Goal: Task Accomplishment & Management: Use online tool/utility

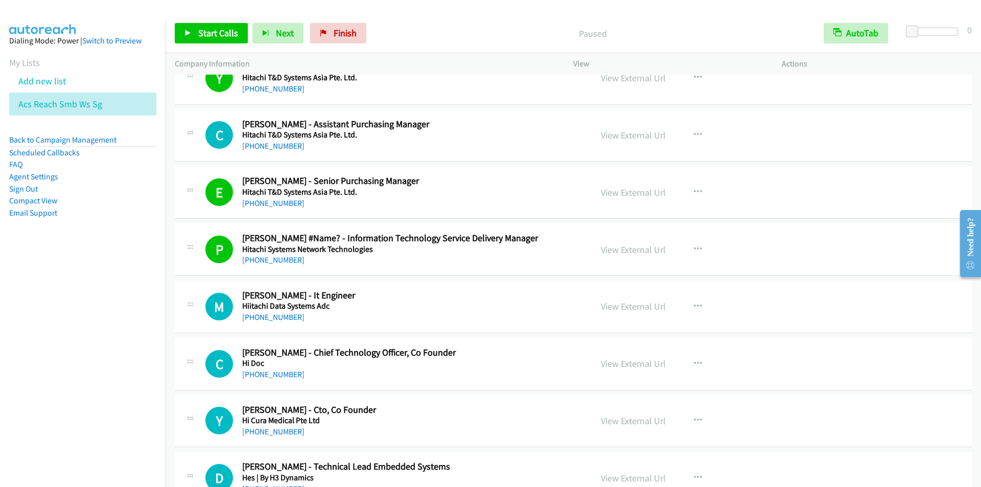
scroll to position [817, 0]
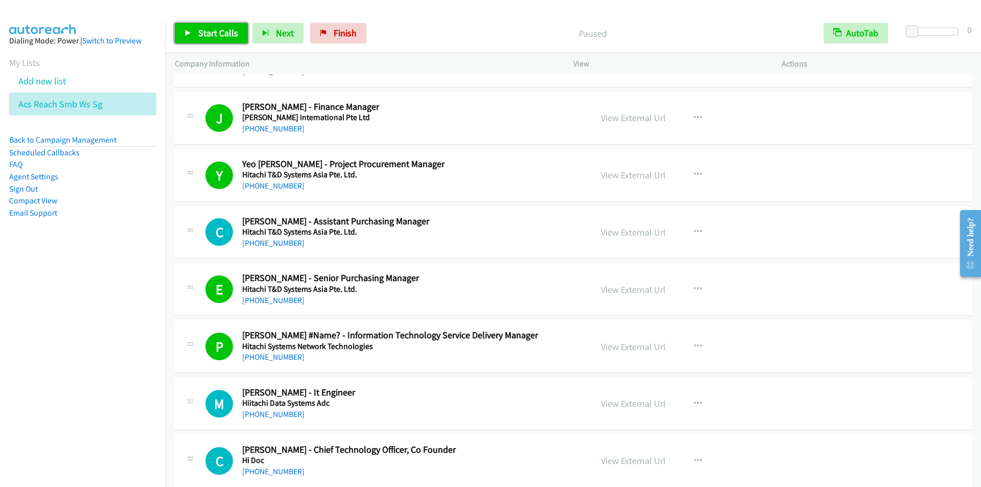
click at [217, 34] on span "Start Calls" at bounding box center [218, 33] width 40 height 12
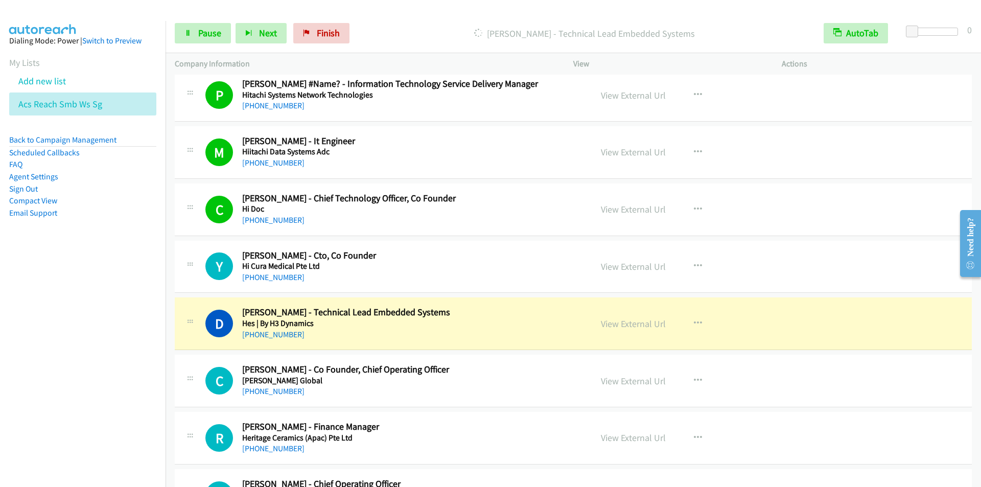
scroll to position [1175, 0]
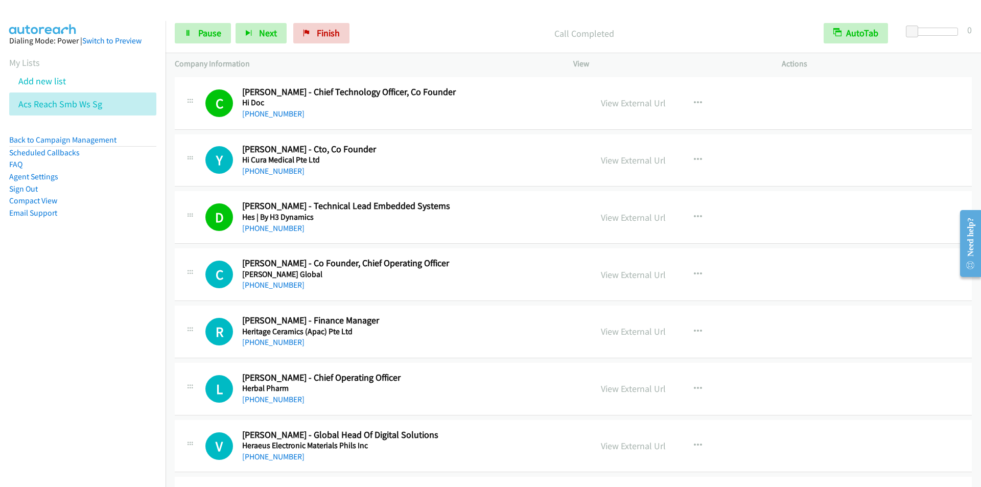
click at [419, 8] on div at bounding box center [485, 19] width 971 height 39
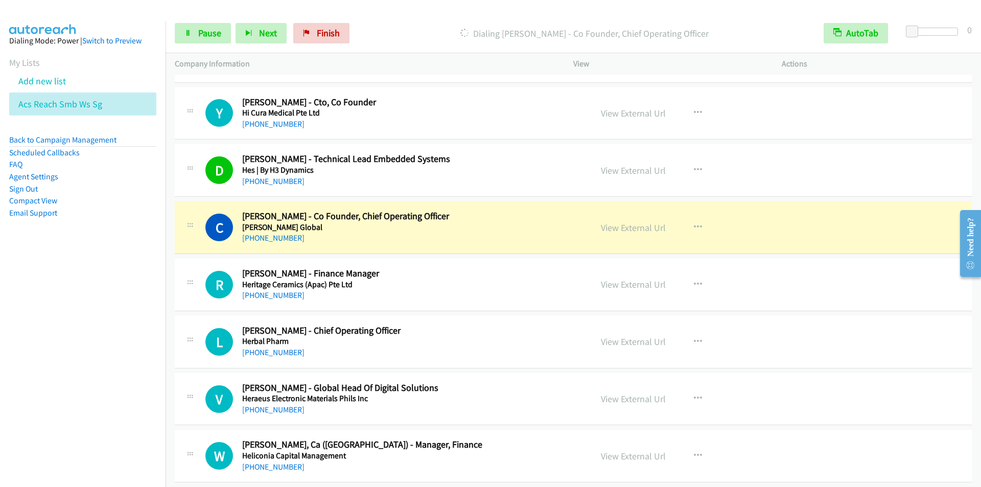
scroll to position [1277, 0]
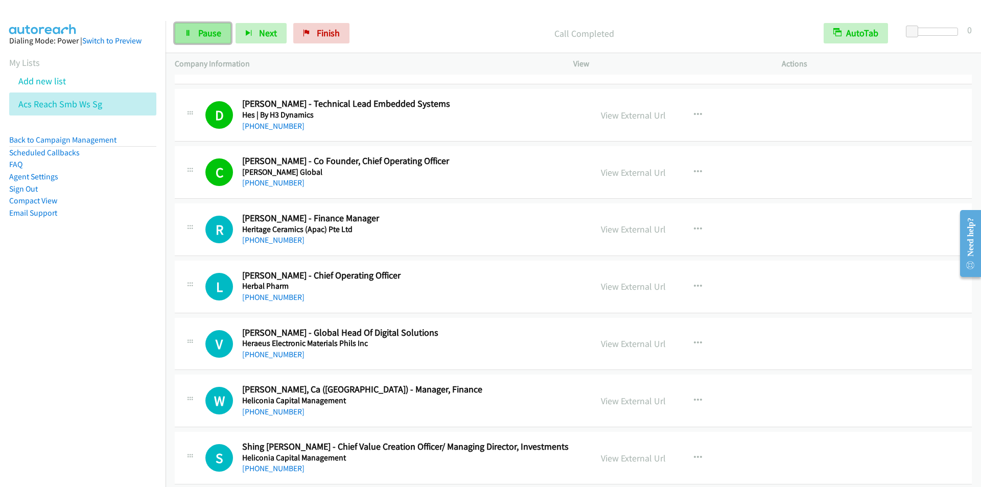
click at [197, 30] on link "Pause" at bounding box center [203, 33] width 56 height 20
click at [197, 30] on link "Start Calls" at bounding box center [211, 33] width 73 height 20
click at [438, 21] on div "Start Calls Pause Next Finish Call Completed AutoTab AutoTab 0" at bounding box center [572, 33] width 815 height 39
click at [197, 28] on link "Pause" at bounding box center [203, 33] width 56 height 20
click at [197, 28] on link "Start Calls" at bounding box center [211, 33] width 73 height 20
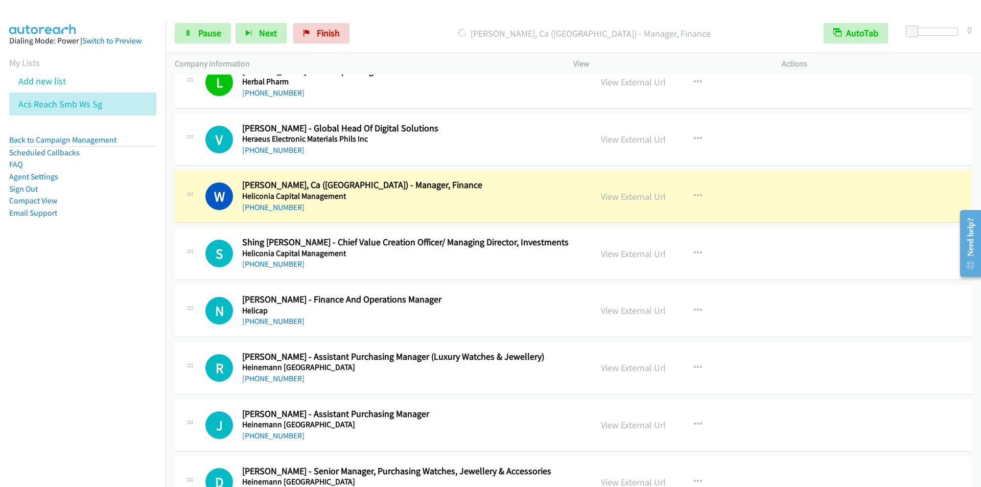
scroll to position [1583, 0]
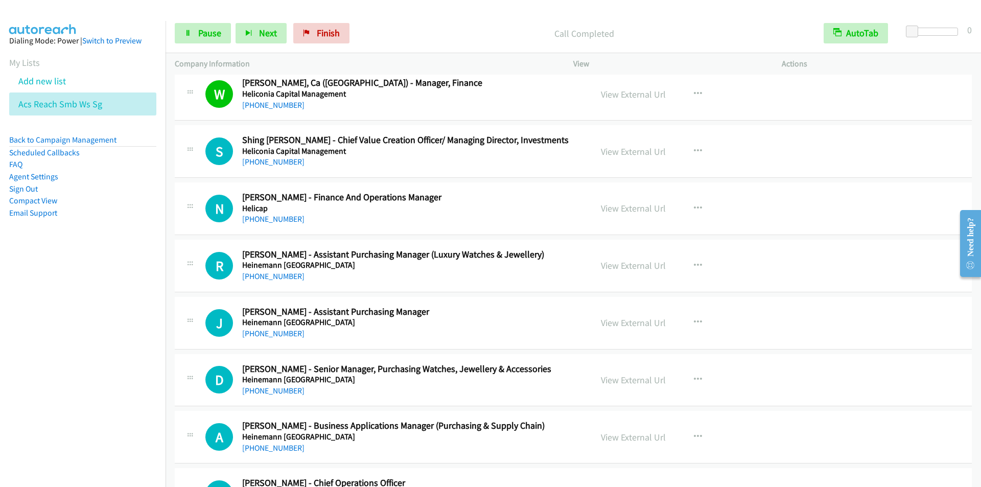
click at [398, 8] on div at bounding box center [485, 19] width 971 height 39
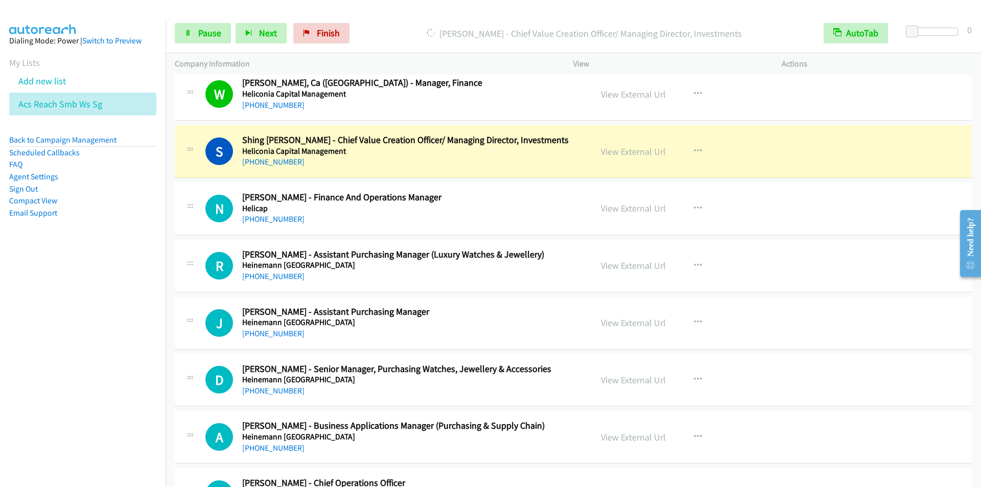
scroll to position [1634, 0]
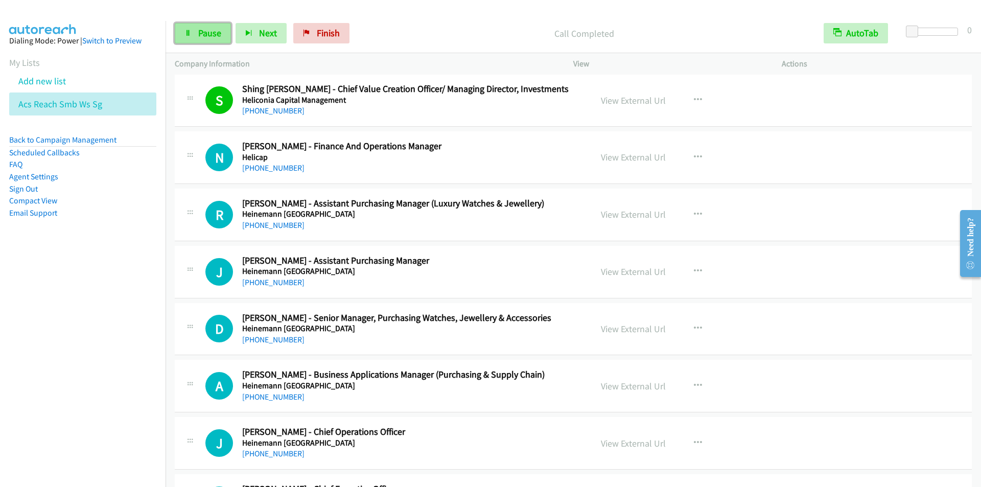
click at [199, 27] on span "Pause" at bounding box center [209, 33] width 23 height 12
click at [200, 33] on span "Start Calls" at bounding box center [218, 33] width 40 height 12
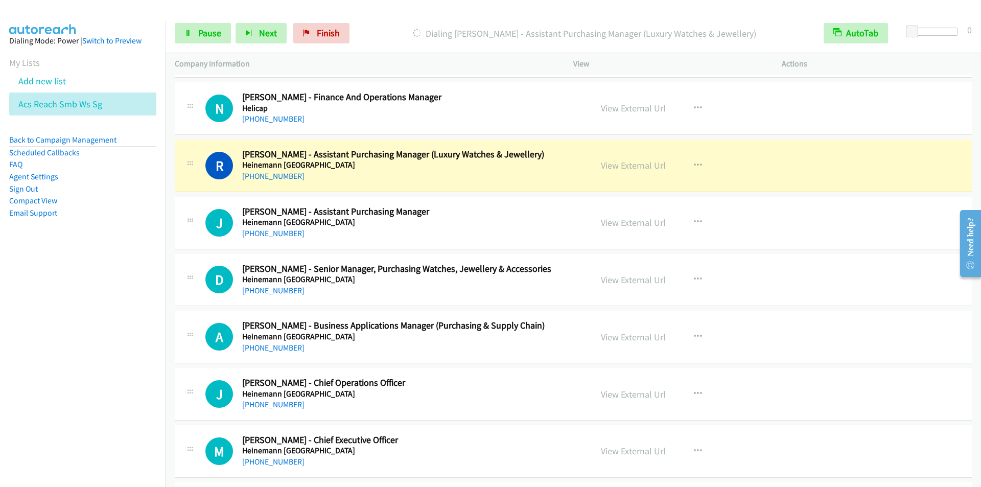
scroll to position [1737, 0]
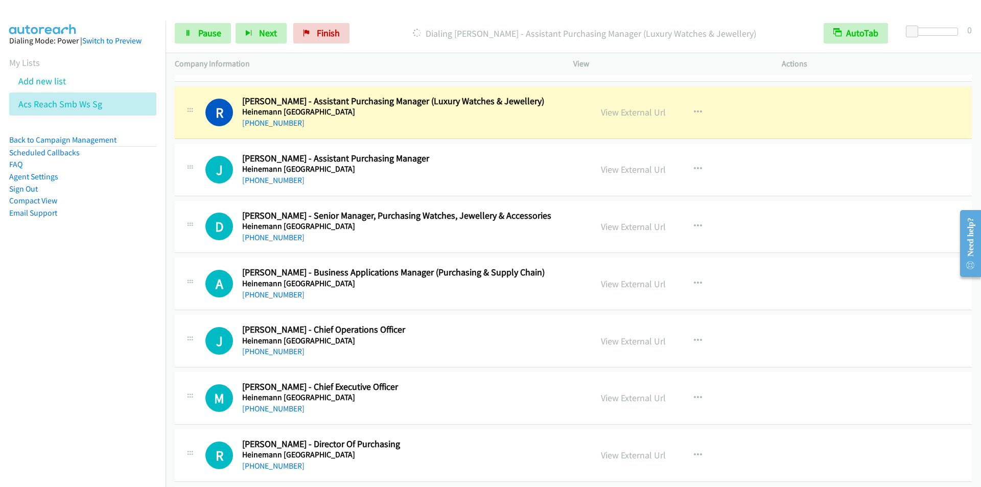
click at [99, 400] on nav "Dialing Mode: Power | Switch to Preview My Lists Add new list Acs Reach Smb Ws …" at bounding box center [83, 264] width 166 height 487
click at [403, 28] on p "Dialing [PERSON_NAME] - Assistant Purchasing Manager (Luxury Watches & Jeweller…" at bounding box center [584, 34] width 442 height 14
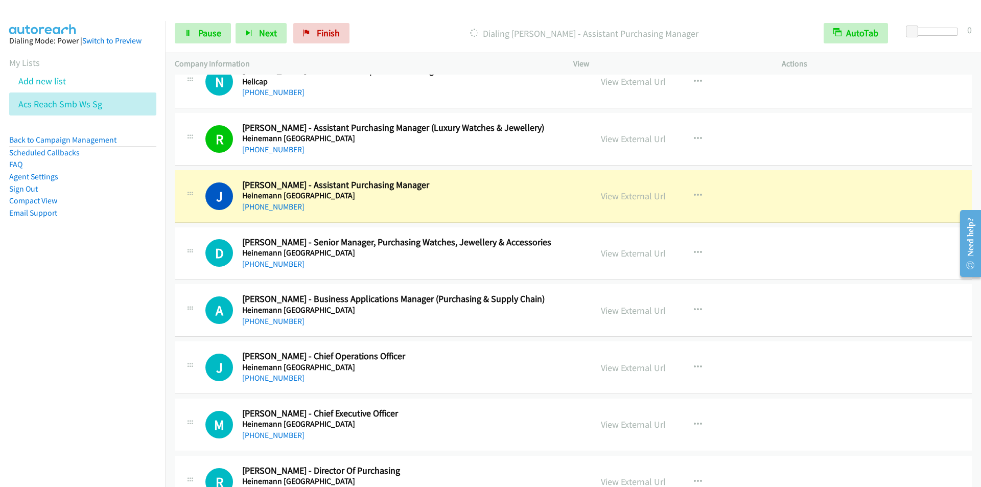
scroll to position [1686, 0]
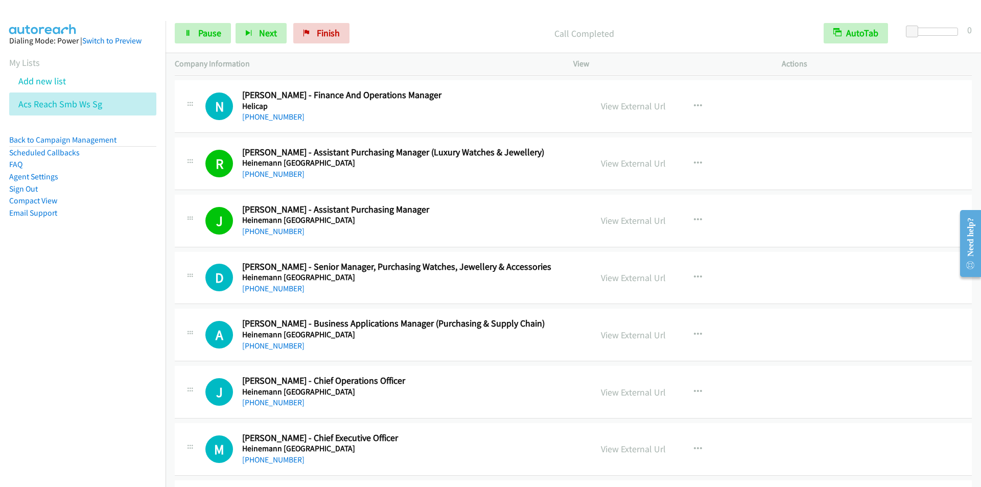
click at [387, 41] on div "Call Completed" at bounding box center [584, 33] width 460 height 20
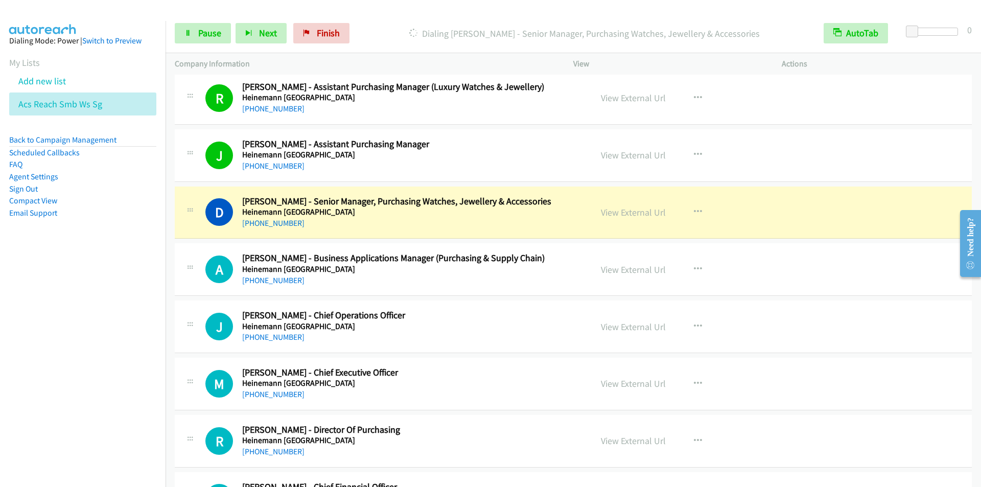
scroll to position [1788, 0]
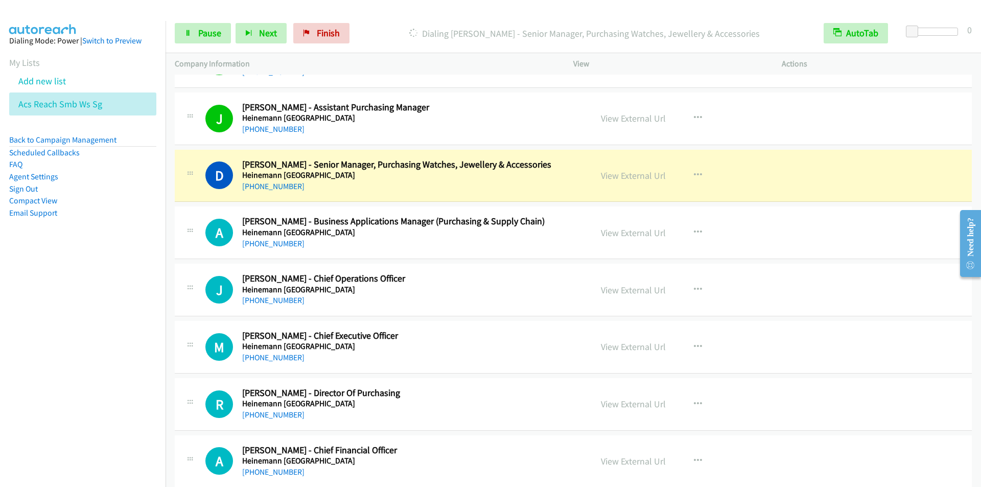
click at [400, 37] on p "Dialing [PERSON_NAME] - Senior Manager, Purchasing Watches, Jewellery & Accesso…" at bounding box center [584, 34] width 442 height 14
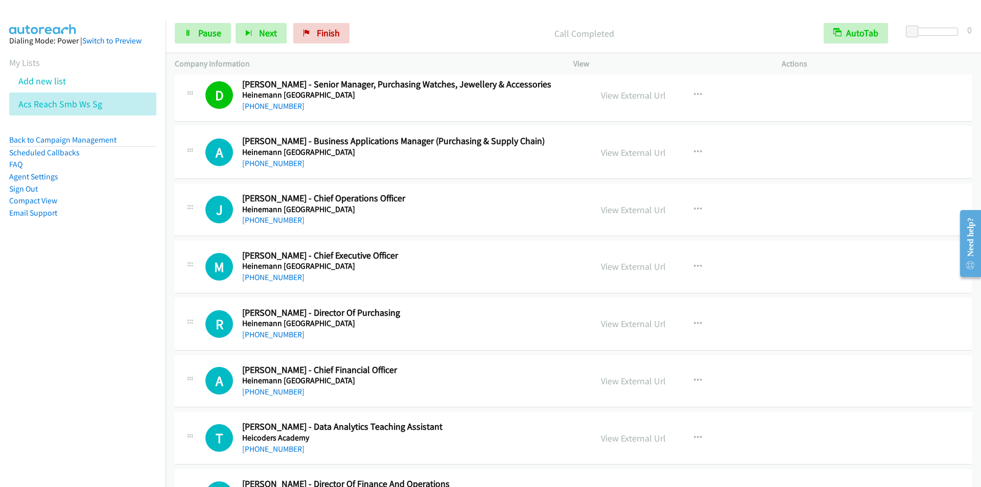
scroll to position [1890, 0]
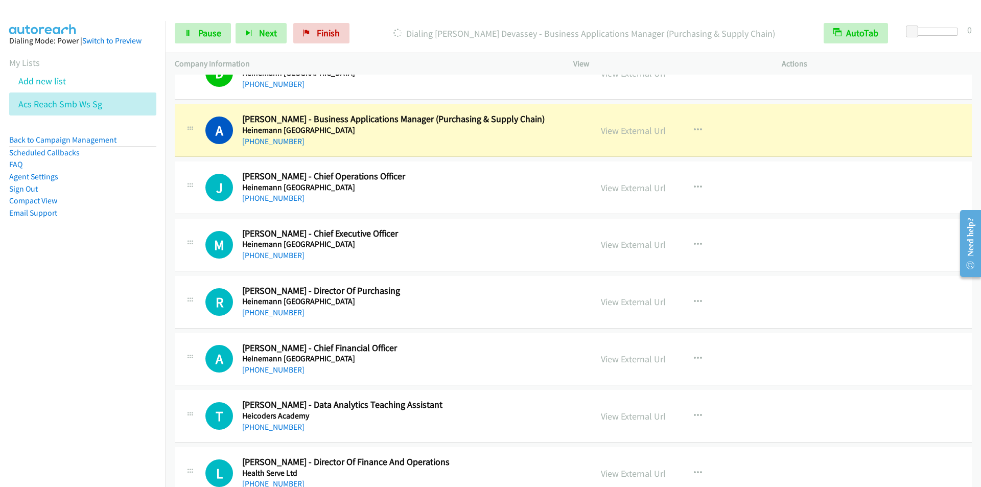
click at [365, 12] on div at bounding box center [485, 19] width 971 height 39
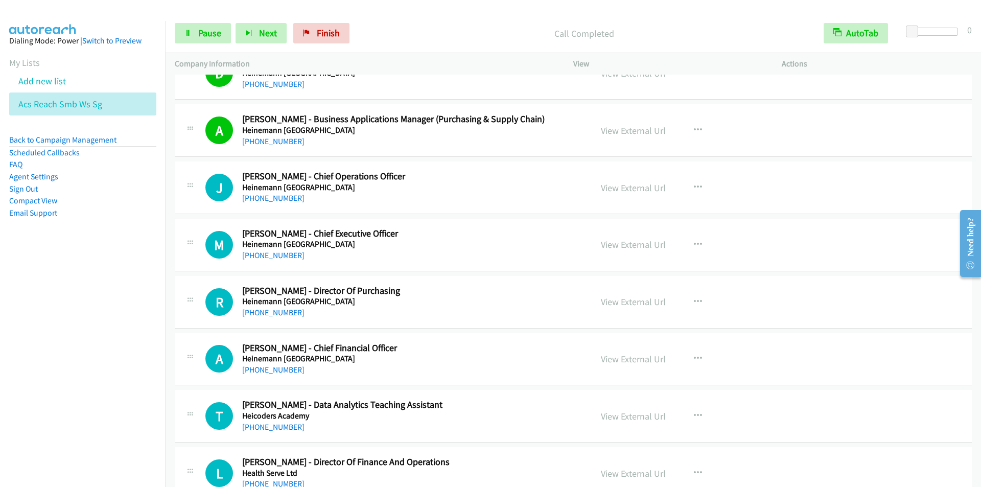
click at [396, 37] on p "Call Completed" at bounding box center [584, 34] width 442 height 14
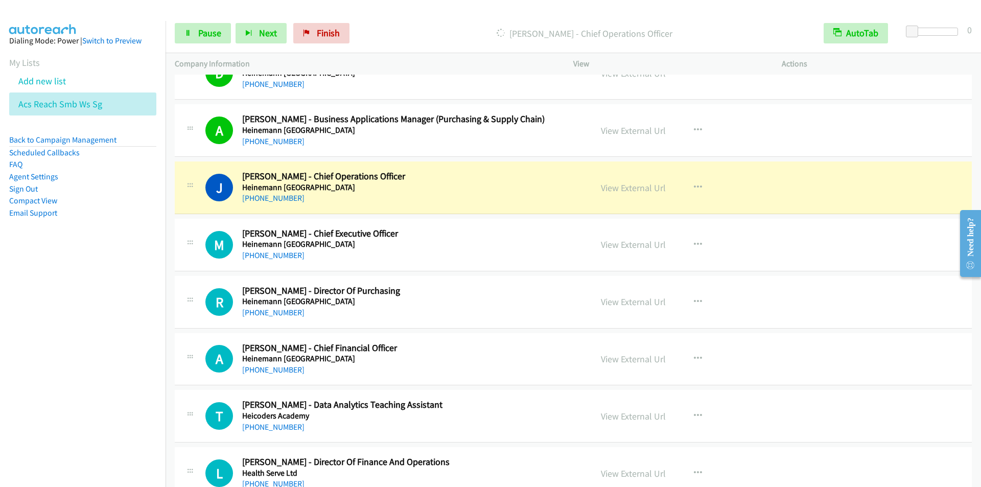
click at [410, 31] on p "[PERSON_NAME] - Chief Operations Officer" at bounding box center [584, 34] width 442 height 14
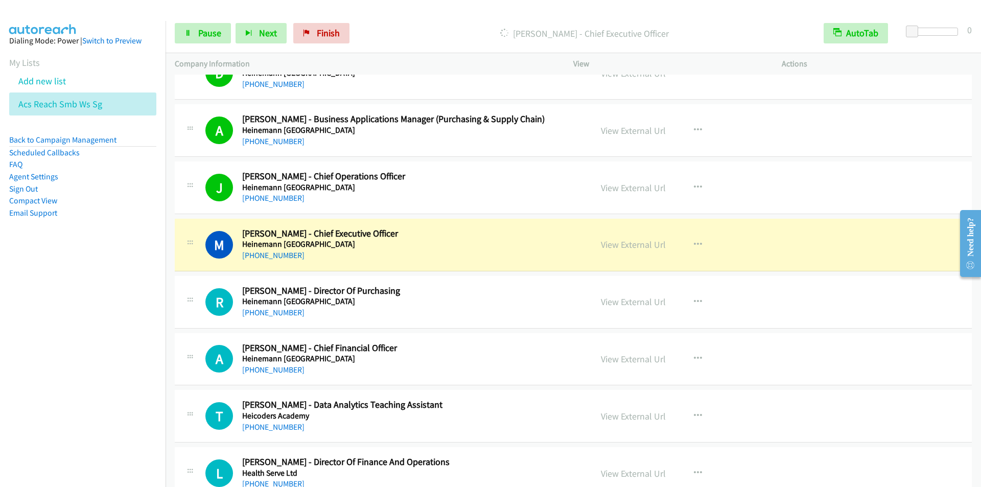
click at [401, 19] on div "Start Calls Pause Next Finish [PERSON_NAME] - Chief Executive Officer AutoTab A…" at bounding box center [572, 33] width 815 height 39
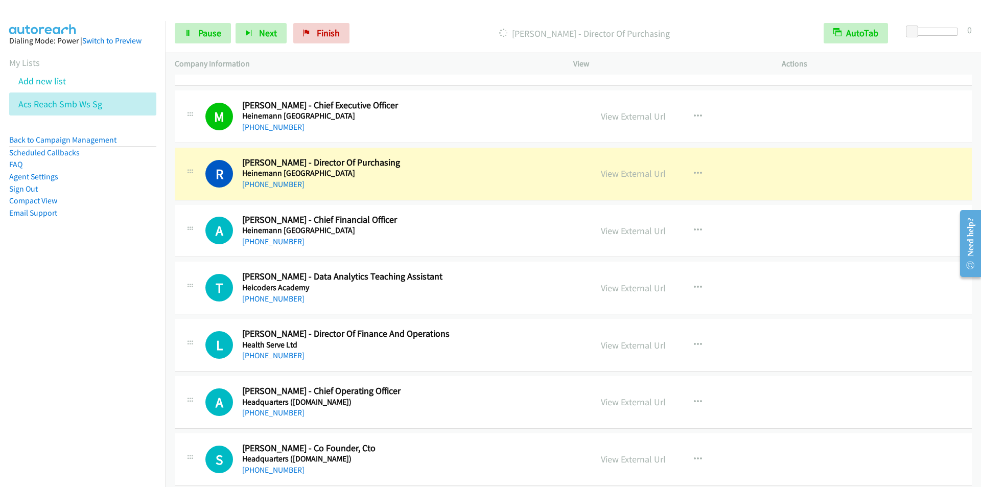
scroll to position [2043, 0]
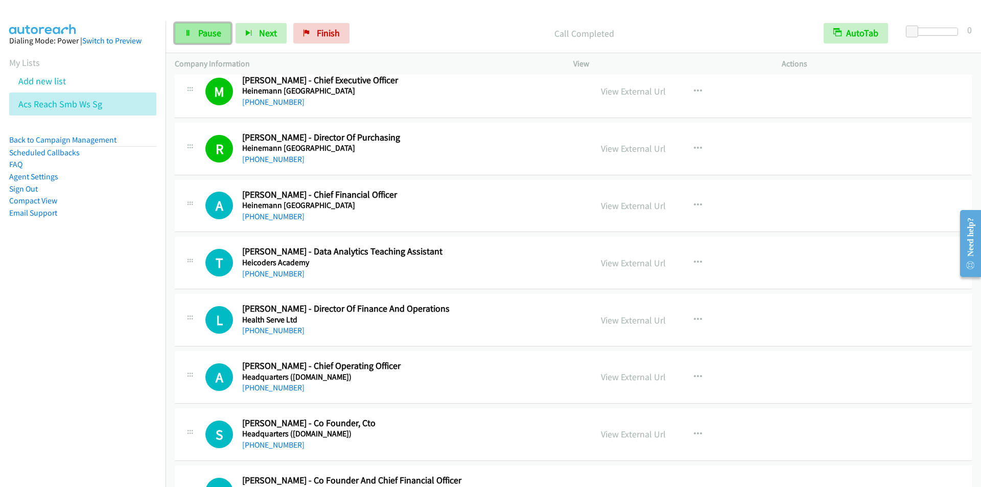
click at [201, 37] on span "Pause" at bounding box center [209, 33] width 23 height 12
click at [201, 37] on span "Start Calls" at bounding box center [218, 33] width 40 height 12
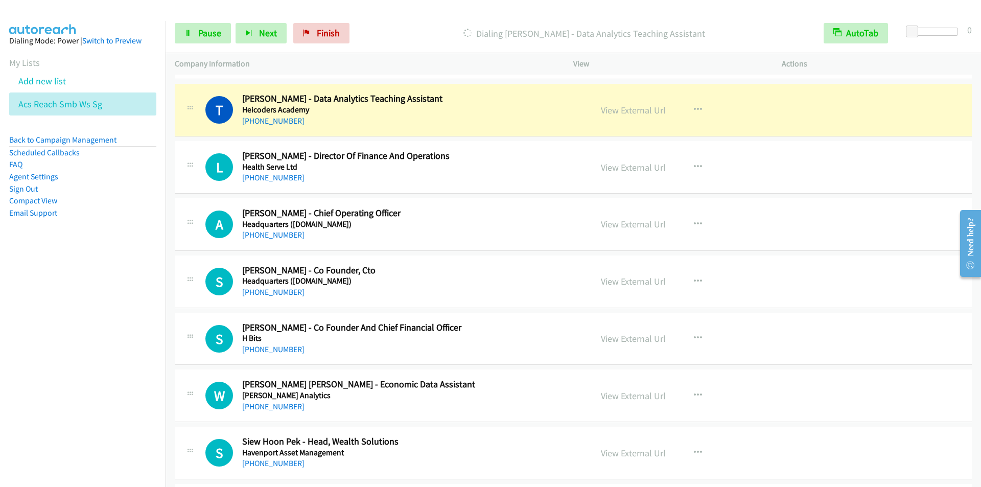
scroll to position [2196, 0]
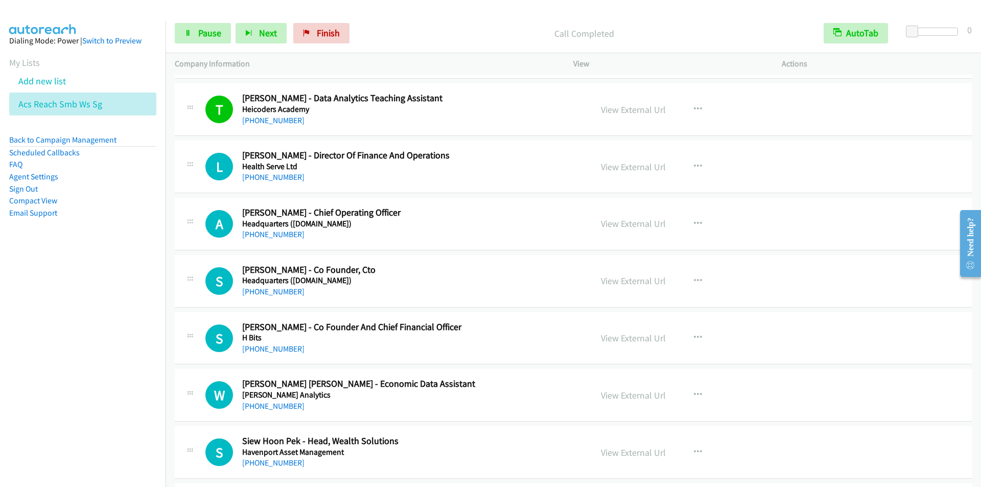
click at [419, 19] on div "Start Calls Pause Next Finish Call Completed AutoTab AutoTab 0" at bounding box center [572, 33] width 815 height 39
click at [205, 29] on span "Pause" at bounding box center [209, 33] width 23 height 12
click at [206, 31] on span "Start Calls" at bounding box center [218, 33] width 40 height 12
click at [383, 17] on div "Start Calls Pause Next Finish Call Completed AutoTab AutoTab 0" at bounding box center [572, 33] width 815 height 39
click at [184, 33] on link "Pause" at bounding box center [203, 33] width 56 height 20
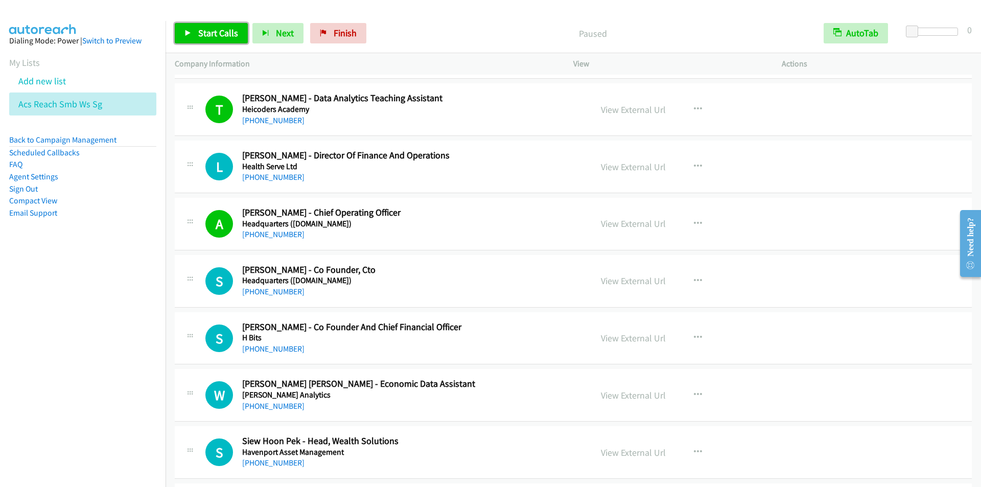
click at [184, 33] on icon at bounding box center [187, 33] width 7 height 7
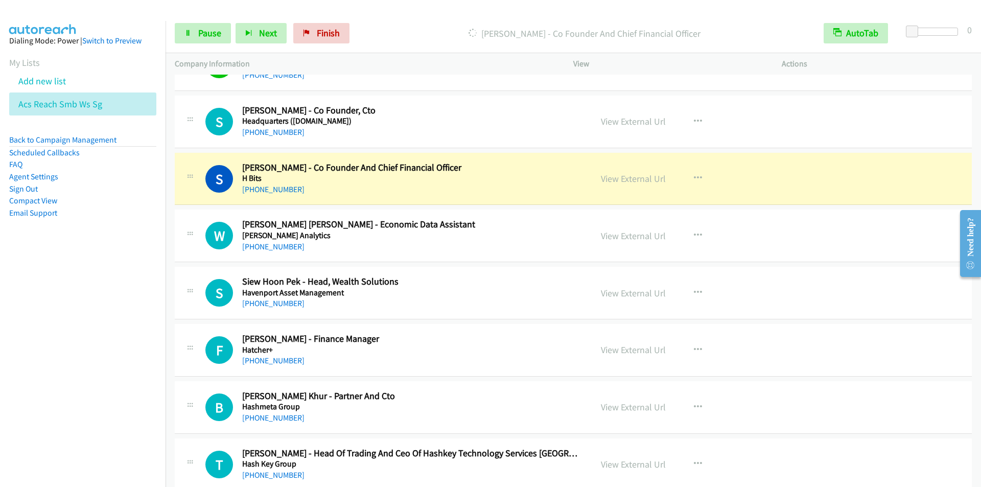
scroll to position [2350, 0]
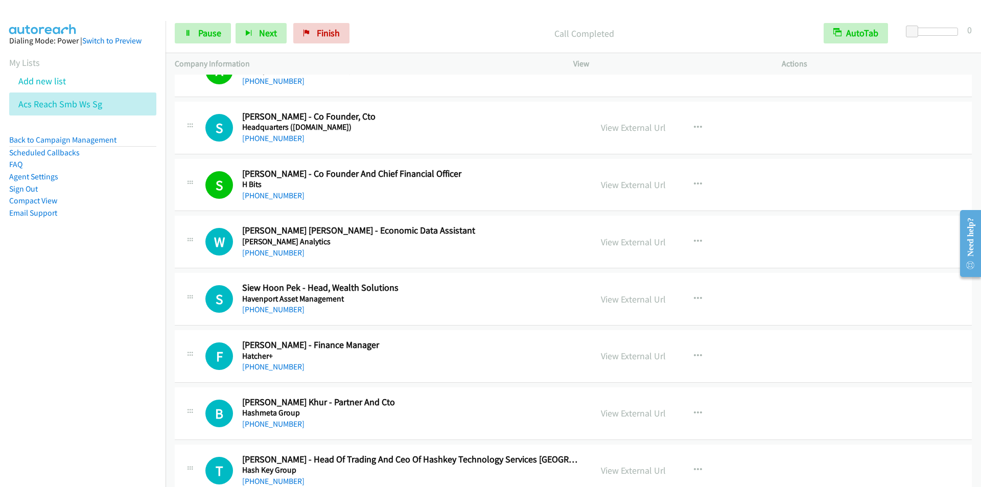
click at [394, 22] on div "Start Calls Pause Next Finish Call Completed AutoTab AutoTab 0" at bounding box center [572, 33] width 815 height 39
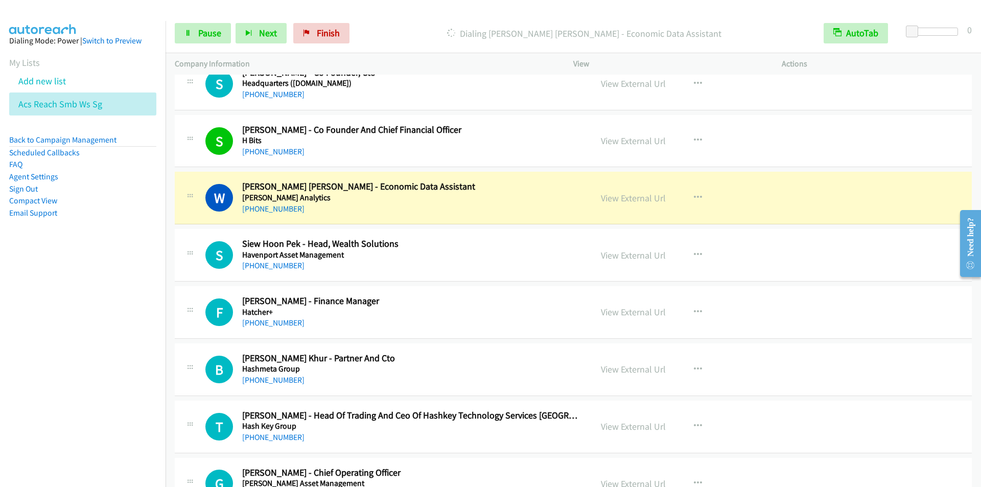
scroll to position [2452, 0]
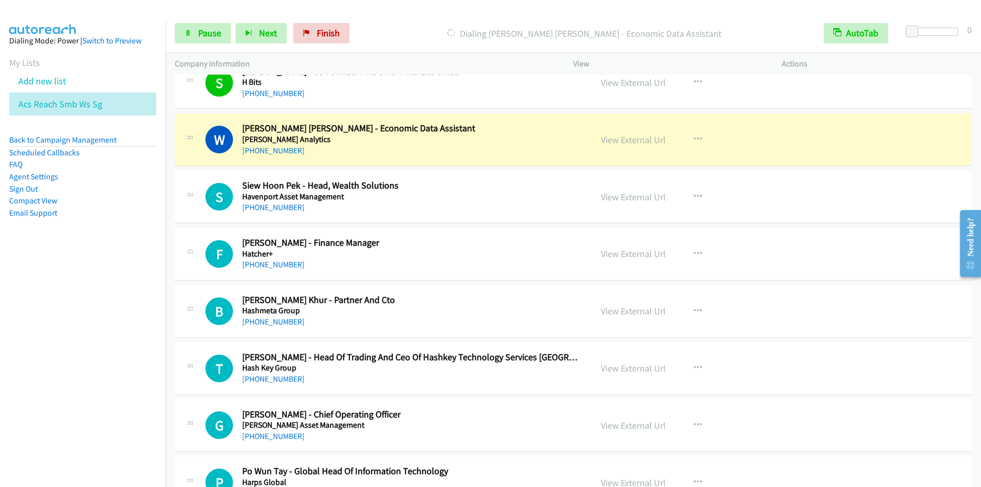
click at [398, 29] on p "Dialing [PERSON_NAME] [PERSON_NAME] - Economic Data Assistant" at bounding box center [584, 34] width 442 height 14
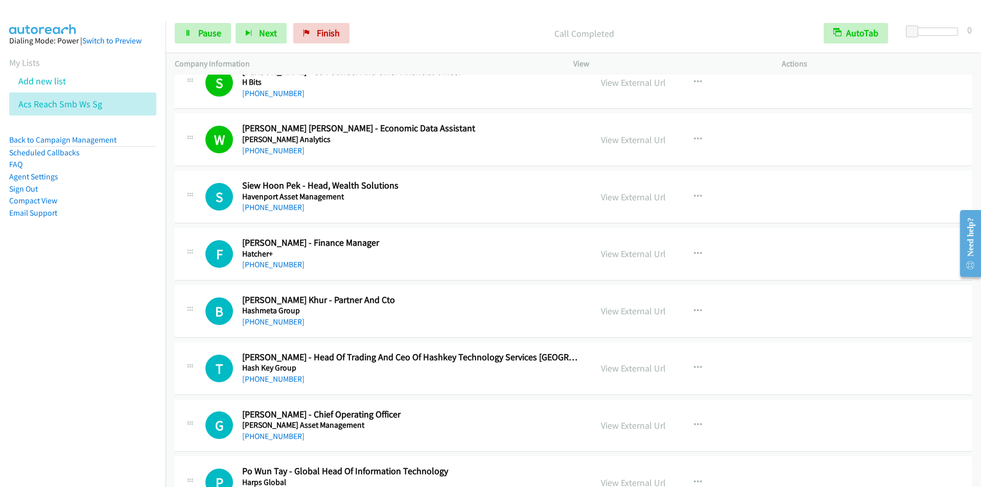
scroll to position [2554, 0]
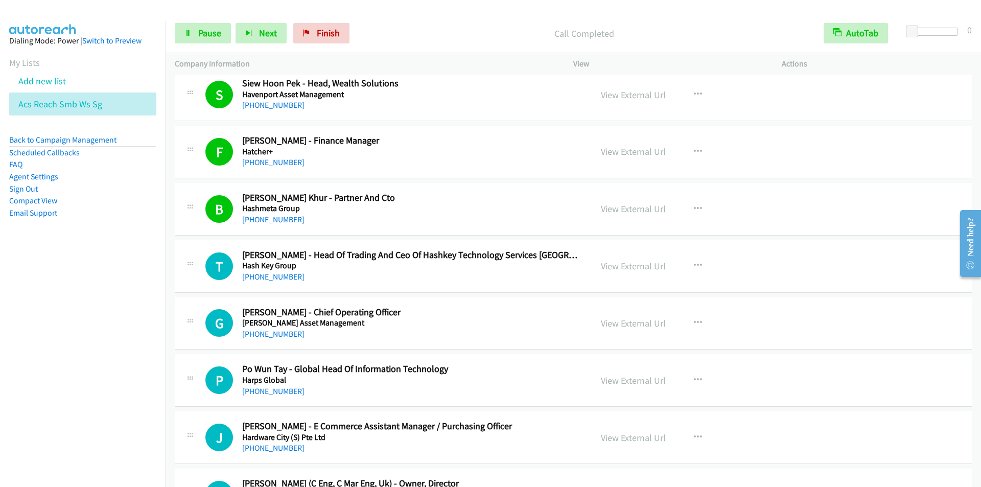
click at [402, 11] on div at bounding box center [485, 19] width 971 height 39
click at [210, 39] on link "Pause" at bounding box center [203, 33] width 56 height 20
click at [210, 36] on span "Start Calls" at bounding box center [218, 33] width 40 height 12
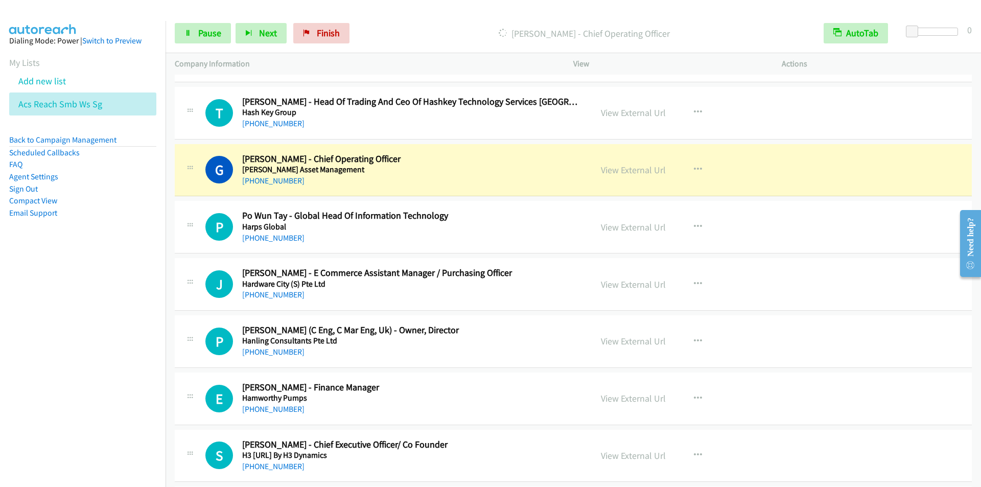
scroll to position [2758, 0]
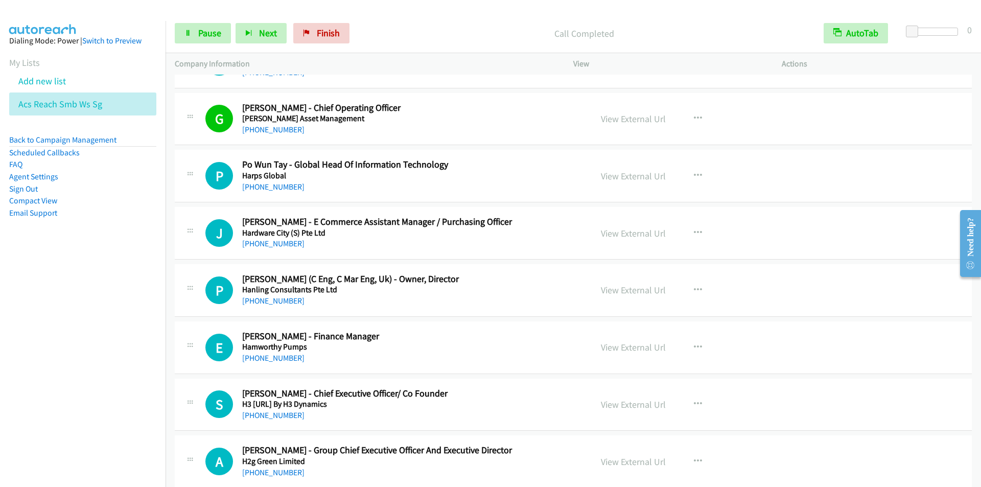
click at [412, 36] on p "Call Completed" at bounding box center [584, 34] width 442 height 14
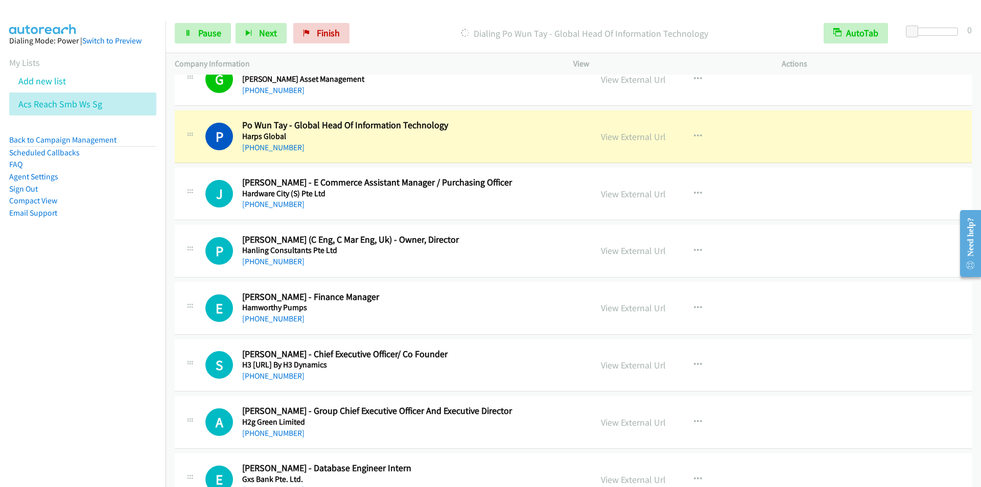
scroll to position [2809, 0]
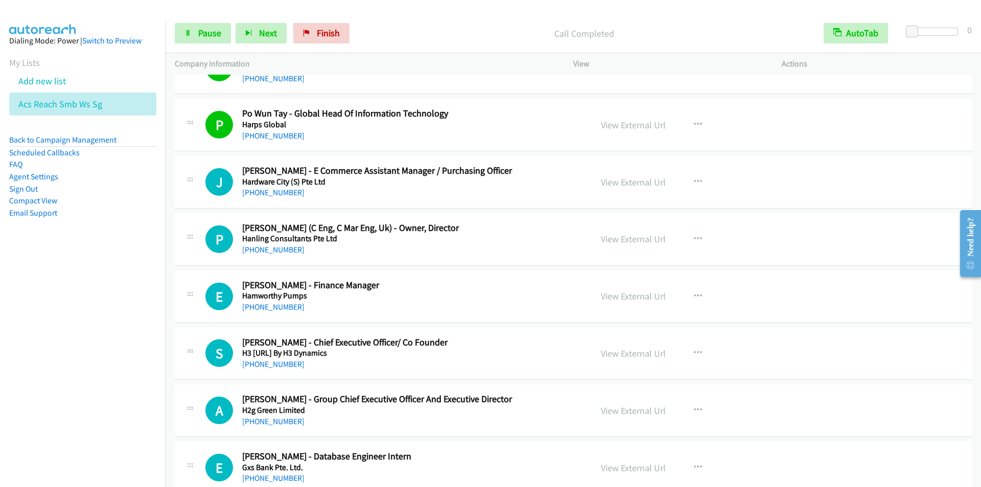
click at [414, 33] on p "Call Completed" at bounding box center [584, 34] width 442 height 14
click at [196, 38] on link "Pause" at bounding box center [203, 33] width 56 height 20
click at [197, 37] on link "Start Calls" at bounding box center [211, 33] width 73 height 20
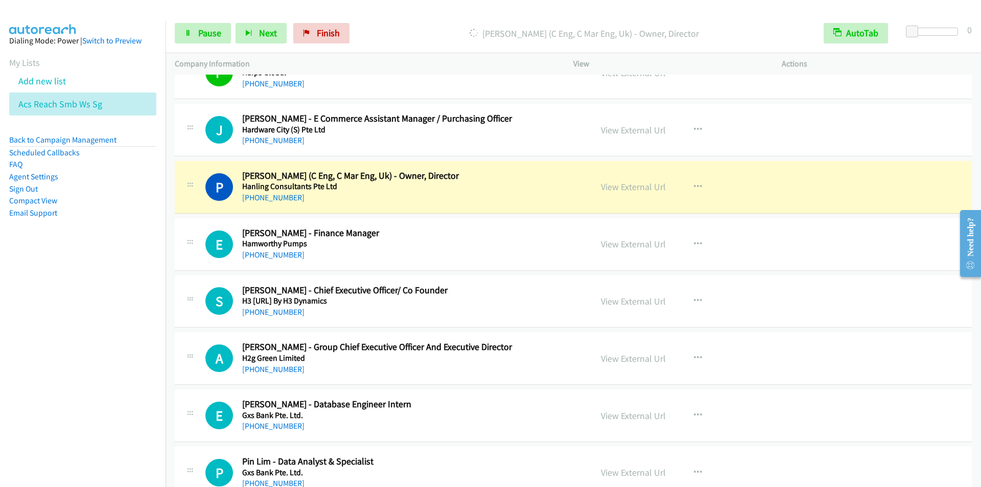
scroll to position [2911, 0]
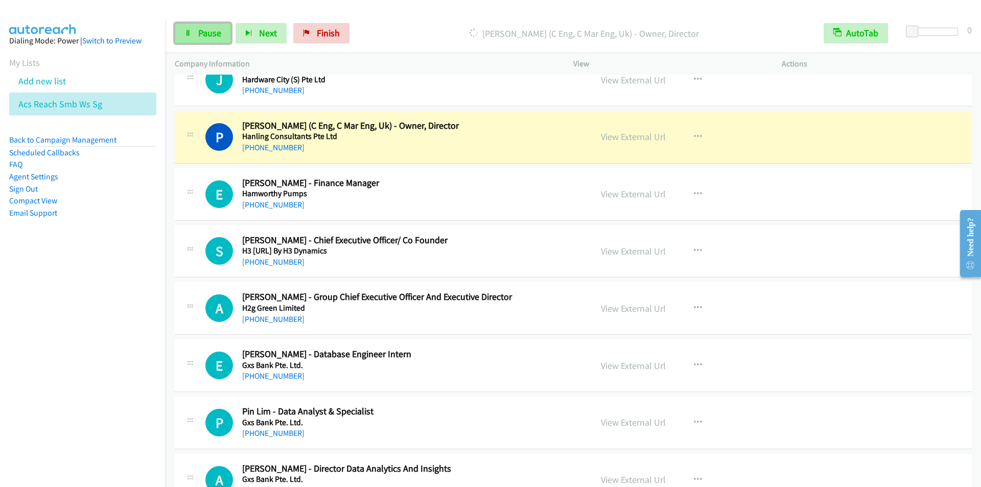
click at [204, 32] on span "Pause" at bounding box center [209, 33] width 23 height 12
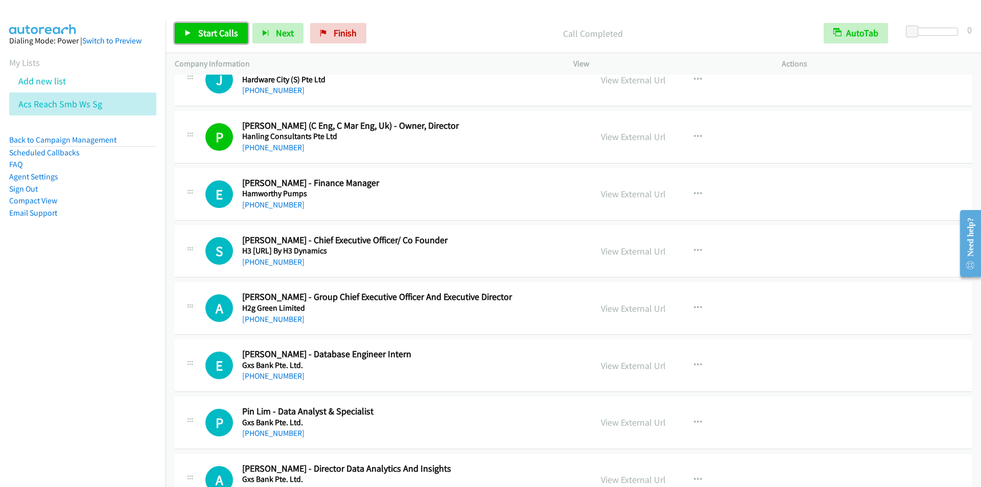
click at [205, 31] on span "Start Calls" at bounding box center [218, 33] width 40 height 12
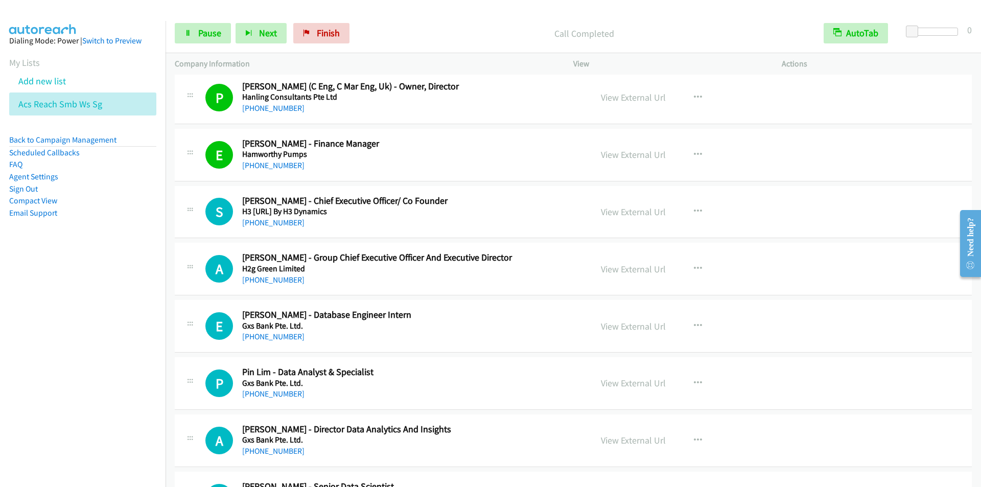
scroll to position [2962, 0]
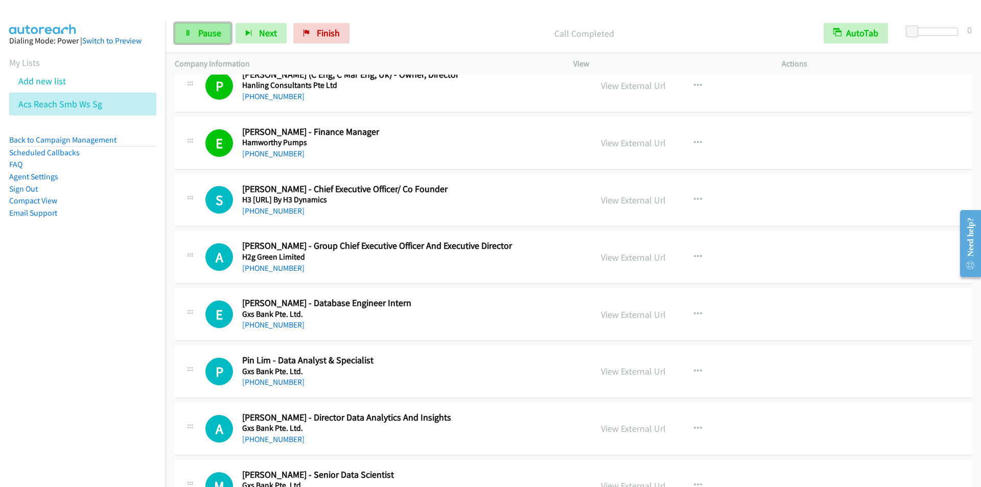
click at [204, 30] on span "Pause" at bounding box center [209, 33] width 23 height 12
click at [204, 30] on span "Start Calls" at bounding box center [218, 33] width 40 height 12
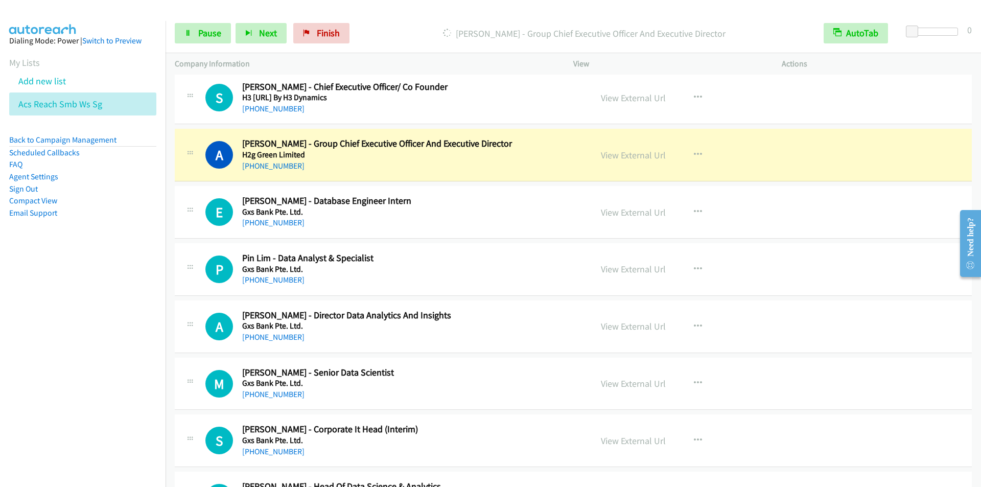
scroll to position [3116, 0]
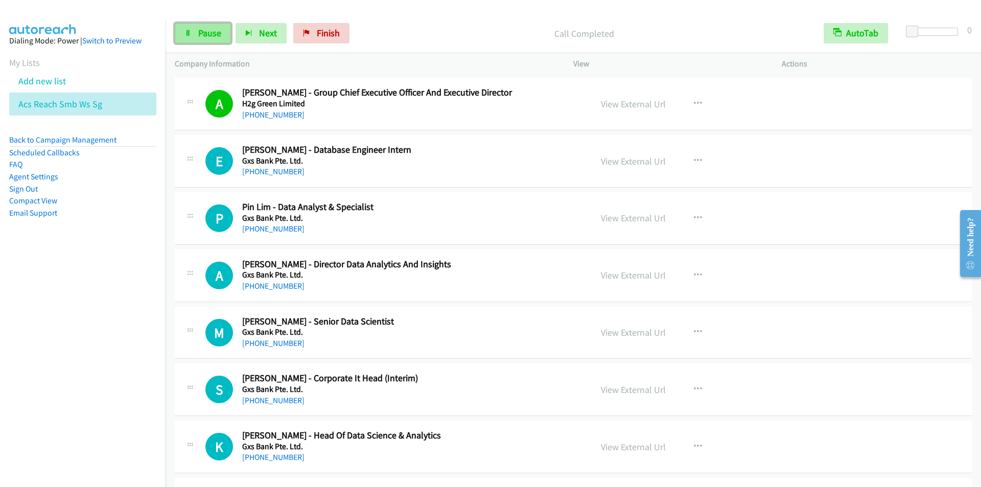
click at [205, 34] on span "Pause" at bounding box center [209, 33] width 23 height 12
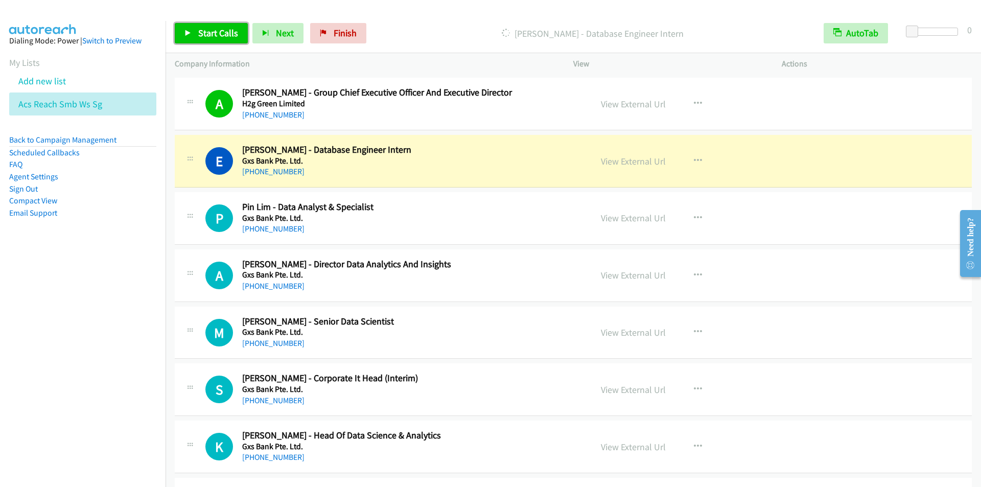
click at [208, 29] on span "Start Calls" at bounding box center [218, 33] width 40 height 12
click at [388, 27] on p "Started" at bounding box center [584, 34] width 442 height 14
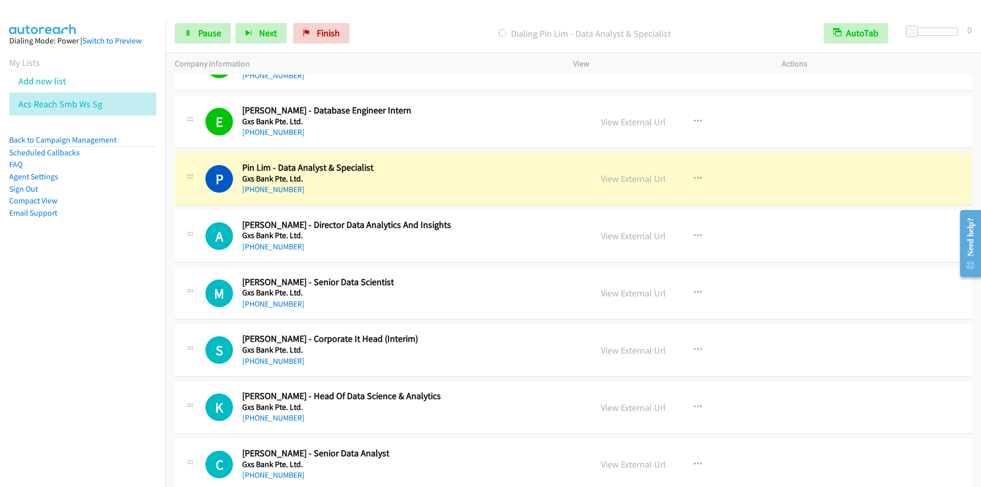
scroll to position [3167, 0]
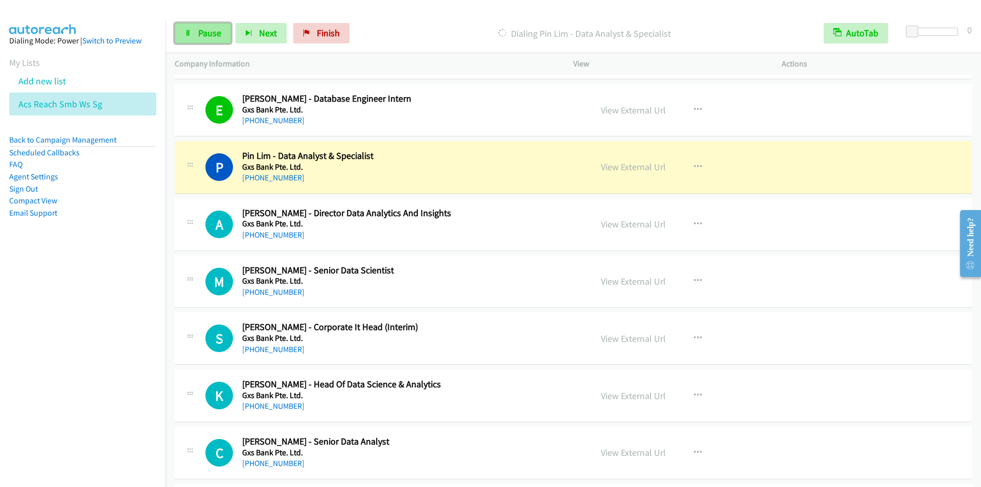
click at [196, 35] on link "Pause" at bounding box center [203, 33] width 56 height 20
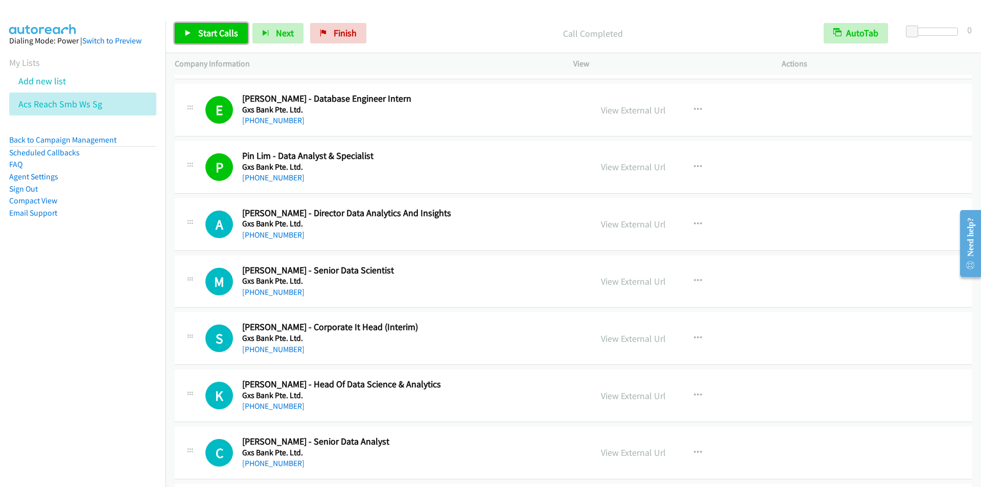
click at [199, 28] on span "Start Calls" at bounding box center [218, 33] width 40 height 12
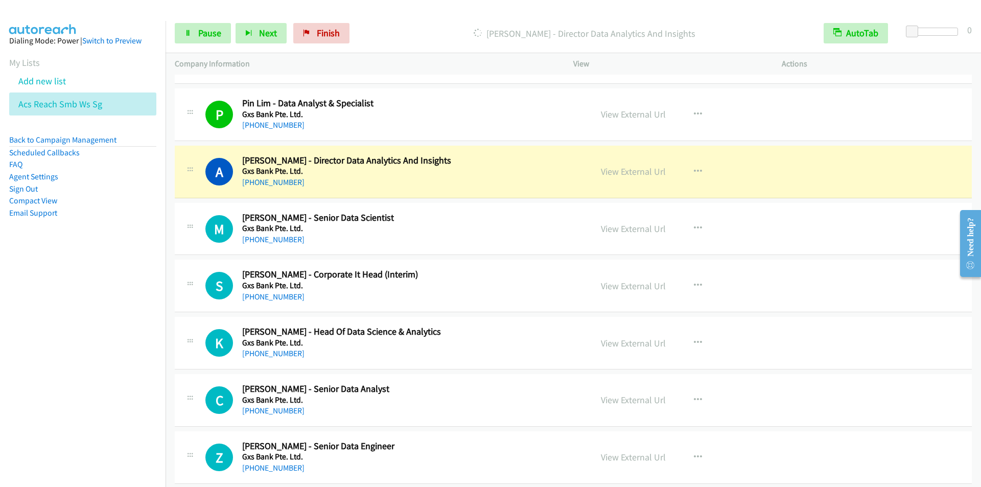
scroll to position [3269, 0]
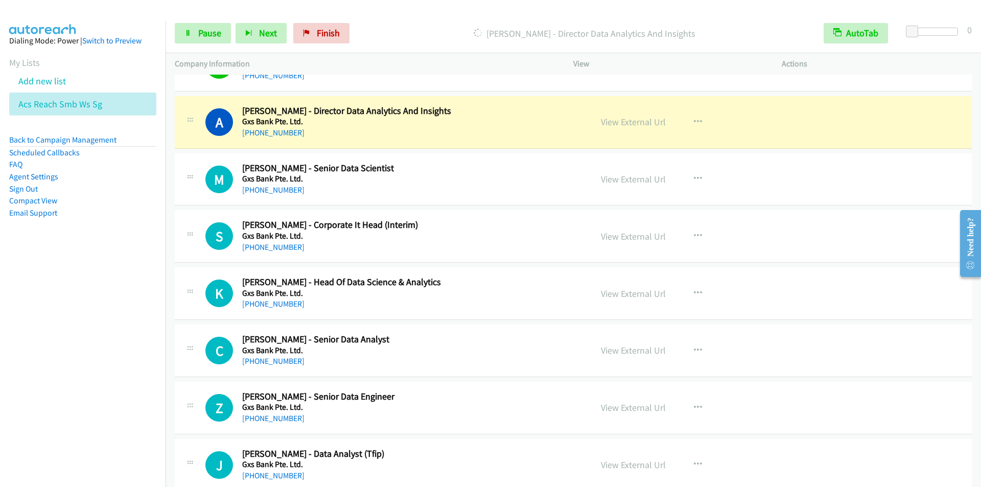
click at [405, 21] on div "Start Calls Pause Next Finish [PERSON_NAME] - Director Data Analytics And Insig…" at bounding box center [572, 33] width 815 height 39
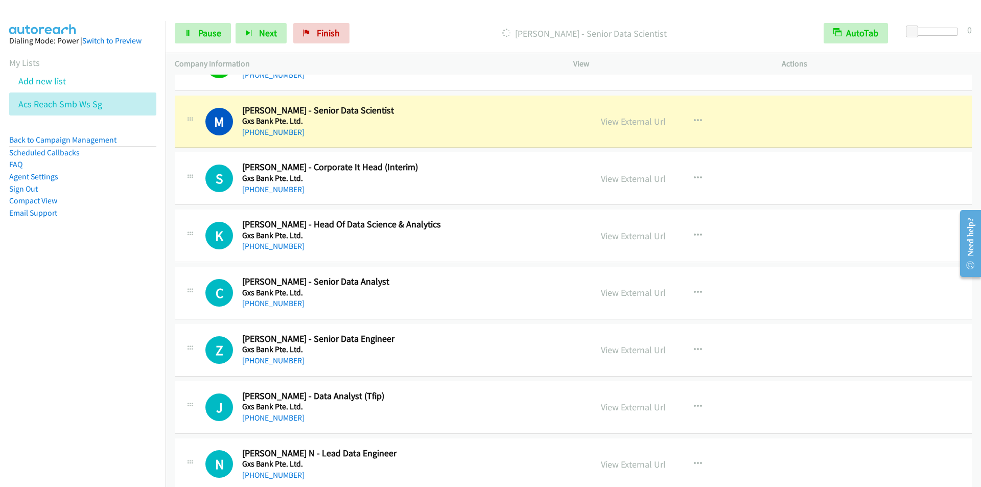
scroll to position [3320, 0]
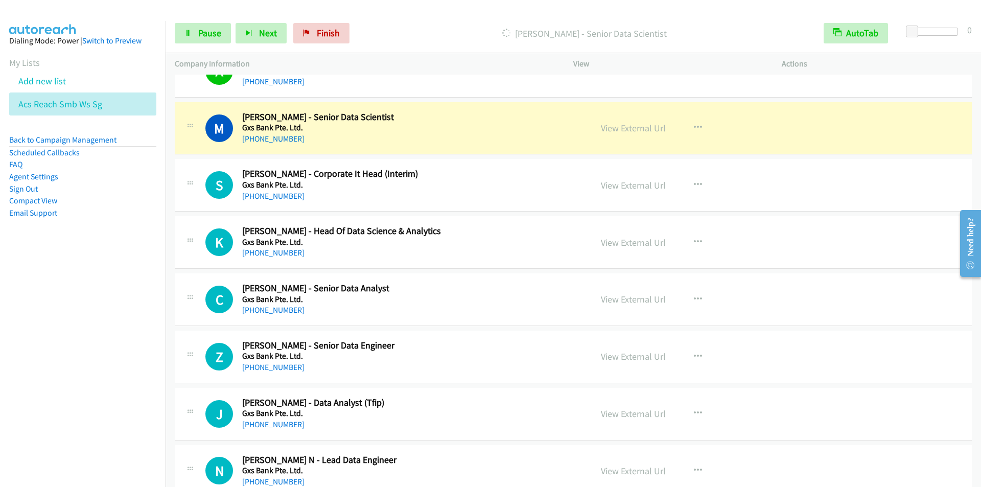
click at [379, 28] on p "[PERSON_NAME] - Senior Data Scientist" at bounding box center [584, 34] width 442 height 14
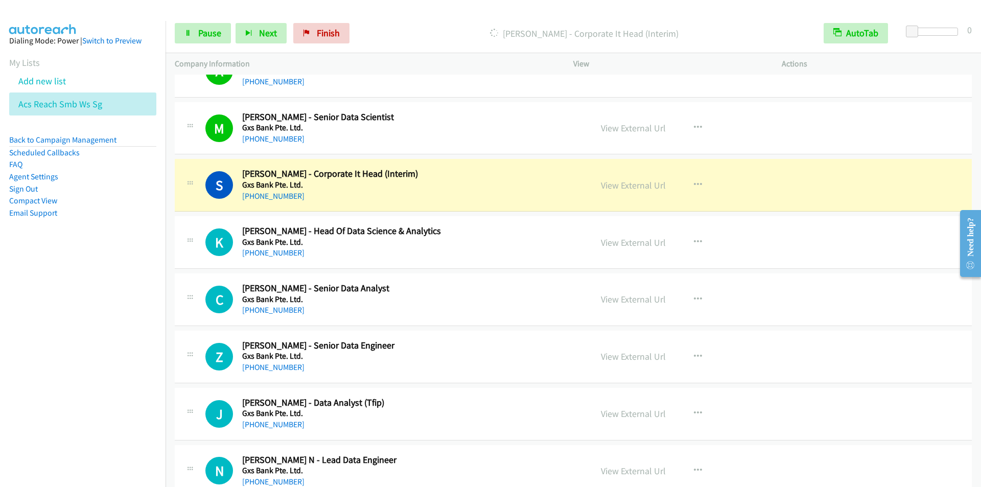
scroll to position [3371, 0]
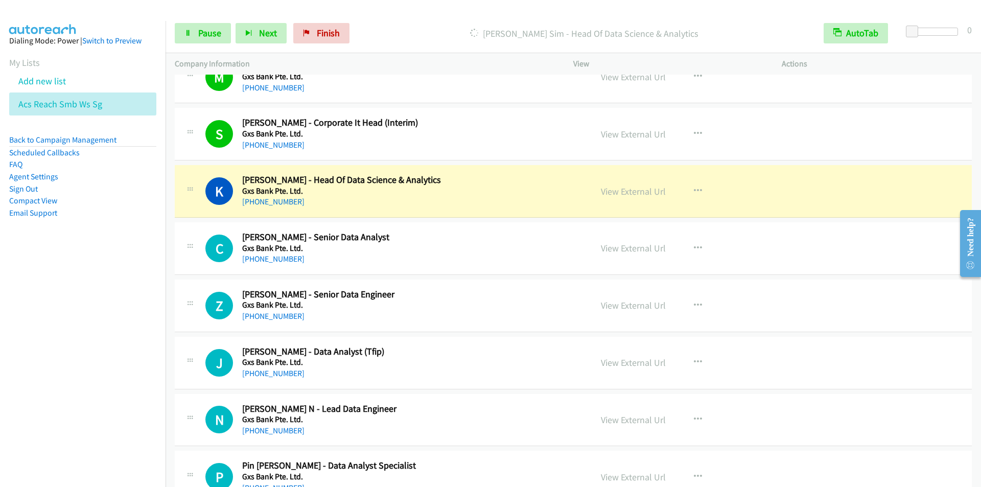
drag, startPoint x: 430, startPoint y: 27, endPoint x: 424, endPoint y: 26, distance: 5.2
click at [429, 27] on p "[PERSON_NAME] Sim - Head Of Data Science & Analytics" at bounding box center [584, 34] width 442 height 14
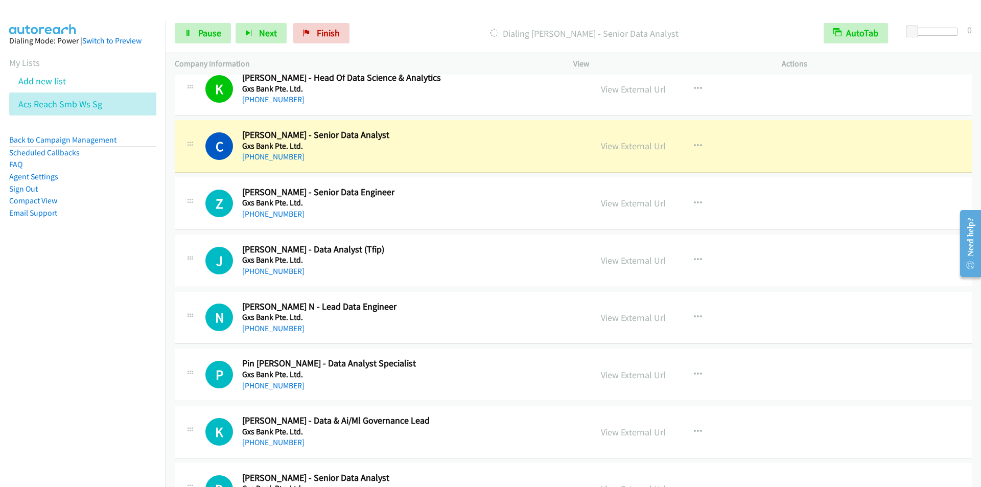
scroll to position [3524, 0]
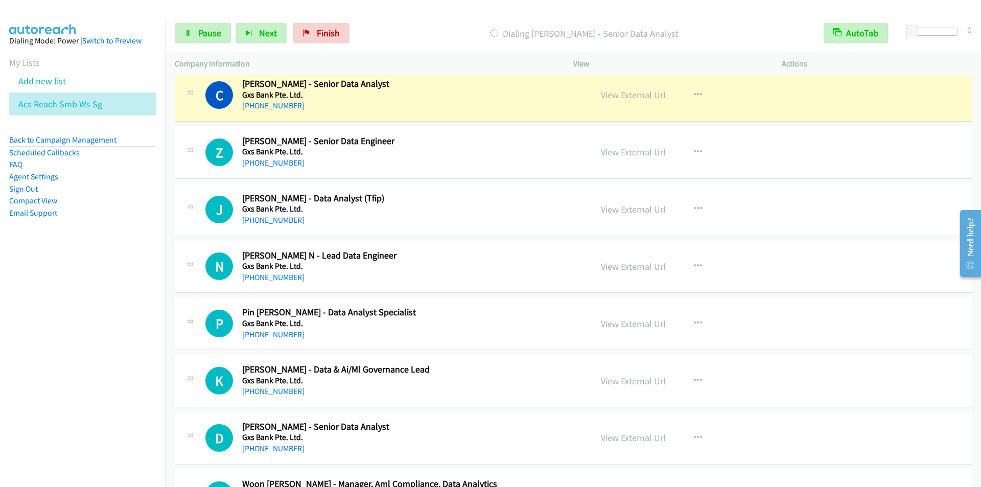
click at [425, 8] on div at bounding box center [485, 19] width 971 height 39
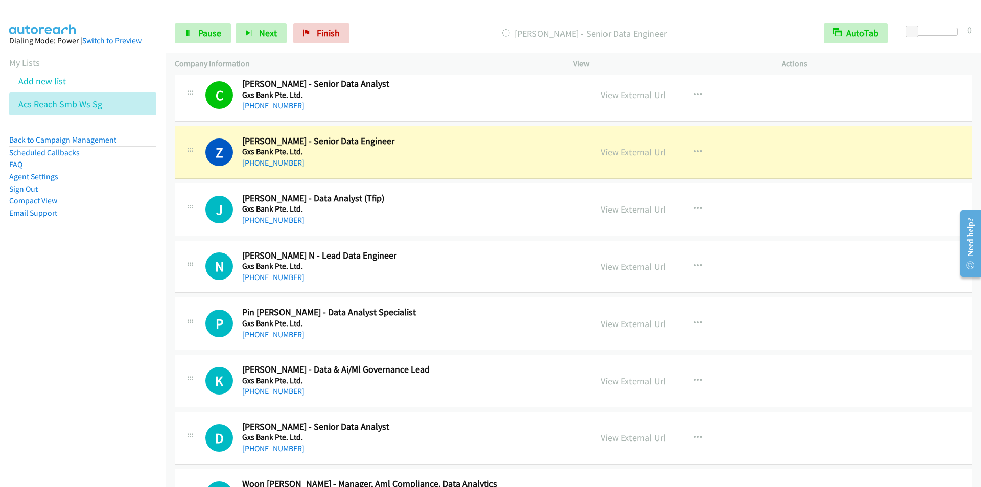
scroll to position [3575, 0]
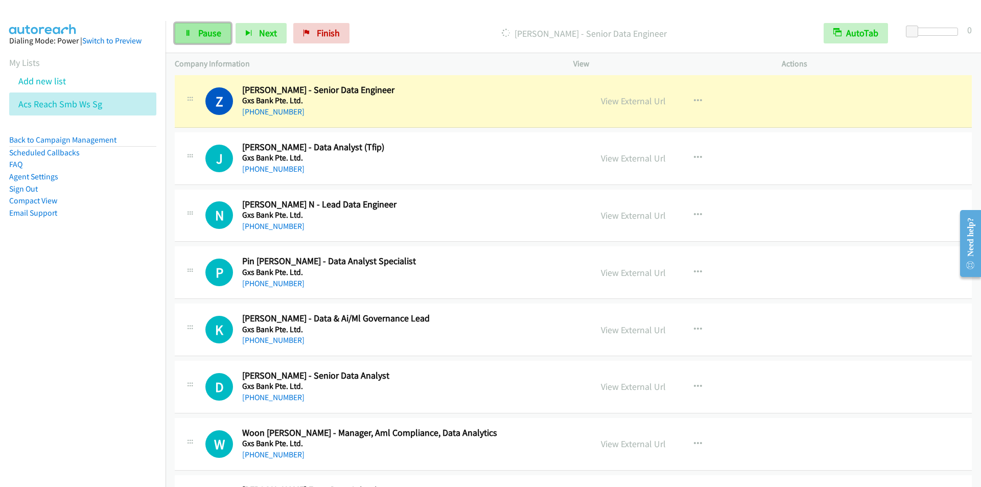
click at [194, 31] on link "Pause" at bounding box center [203, 33] width 56 height 20
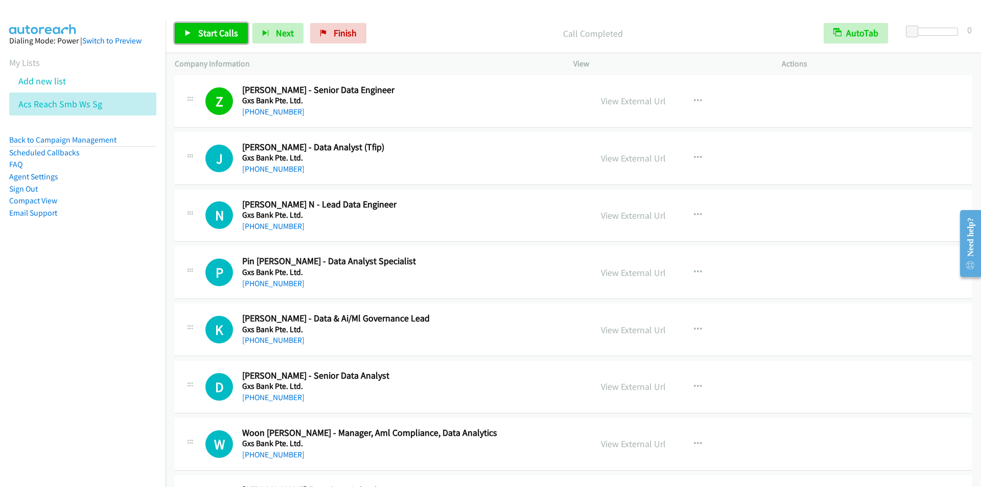
click at [214, 35] on span "Start Calls" at bounding box center [218, 33] width 40 height 12
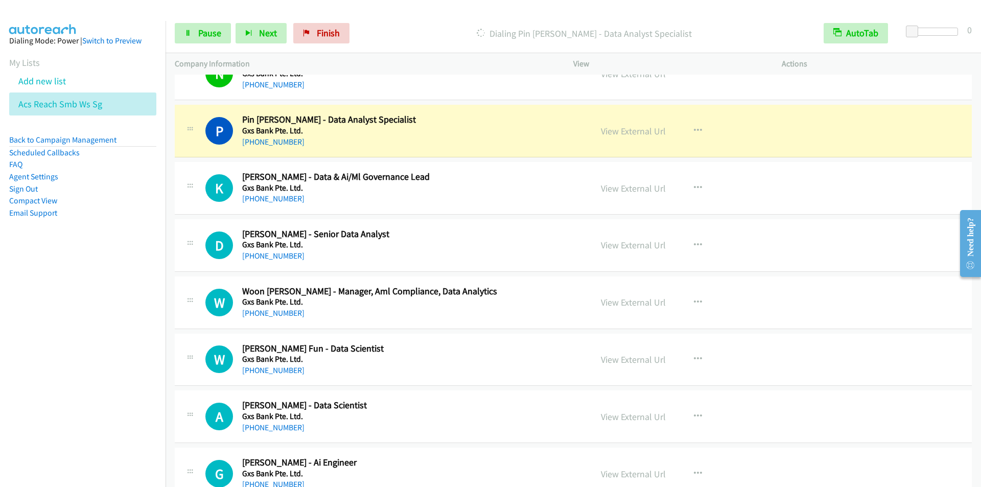
scroll to position [3729, 0]
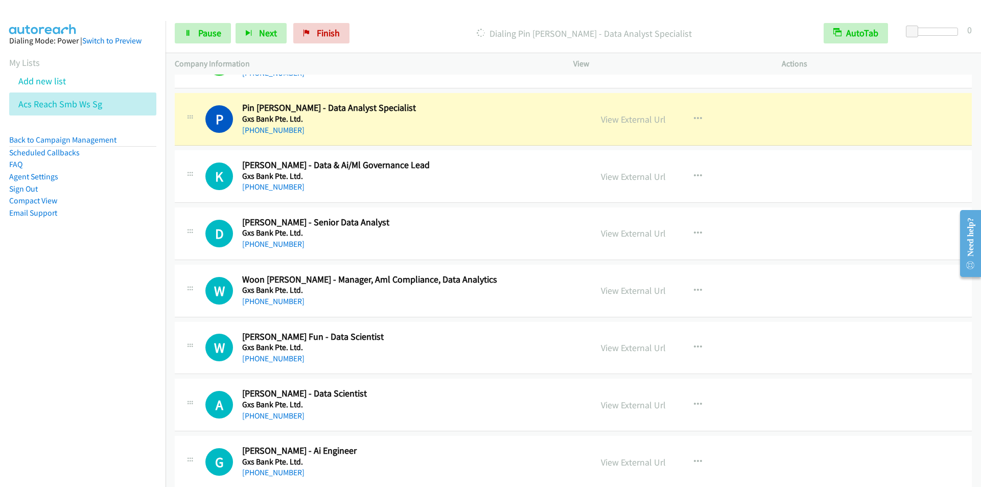
click at [426, 30] on p "Dialing Pin [PERSON_NAME] - Data Analyst Specialist" at bounding box center [584, 34] width 442 height 14
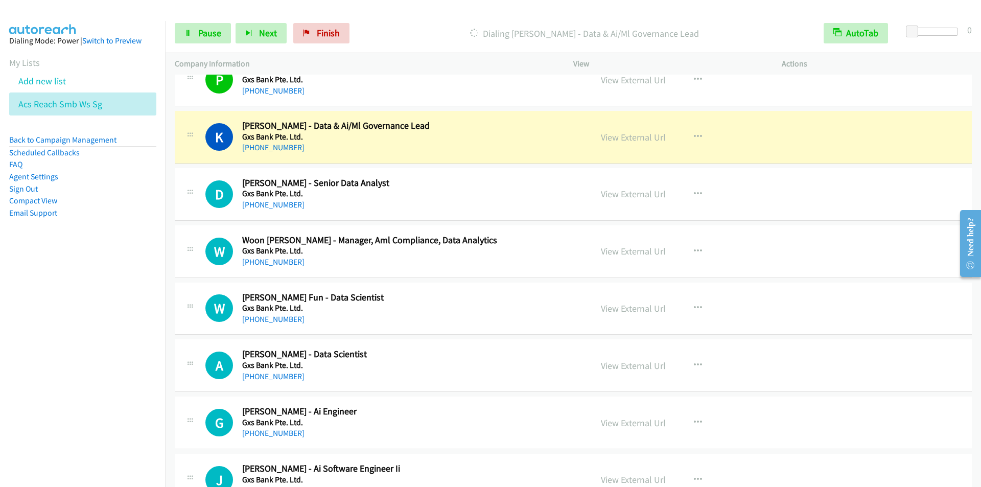
scroll to position [3780, 0]
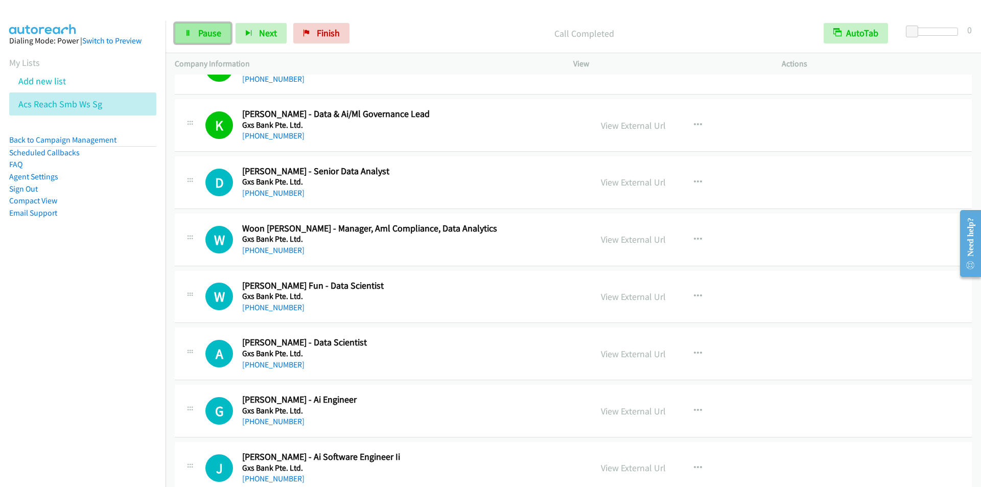
click at [203, 30] on span "Pause" at bounding box center [209, 33] width 23 height 12
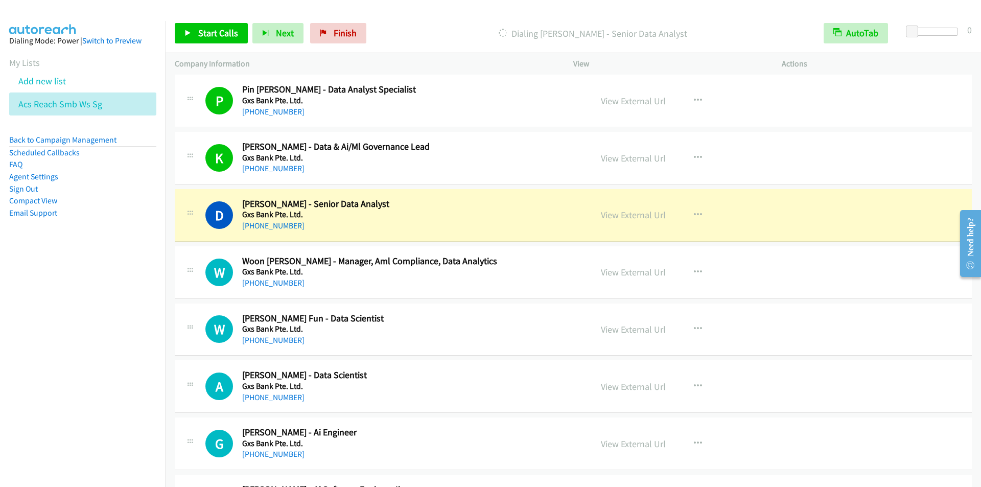
scroll to position [3729, 0]
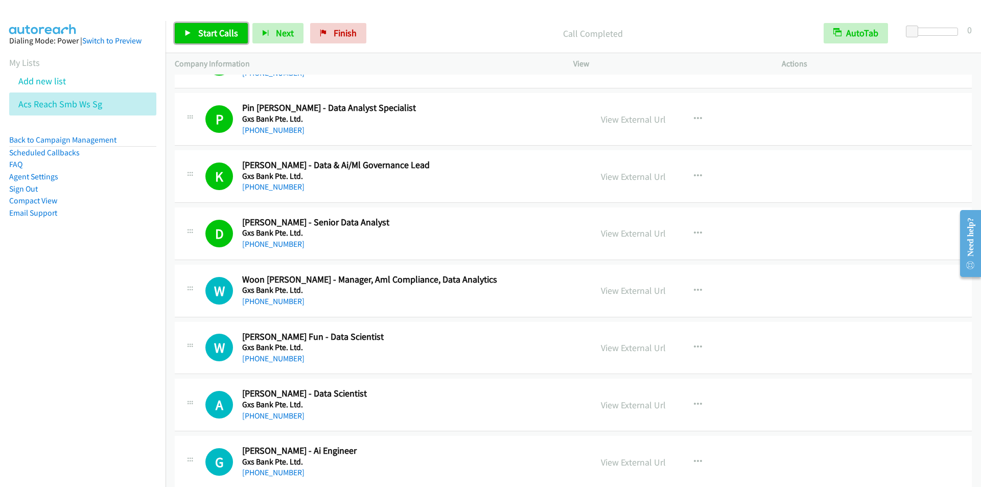
click at [216, 35] on span "Start Calls" at bounding box center [218, 33] width 40 height 12
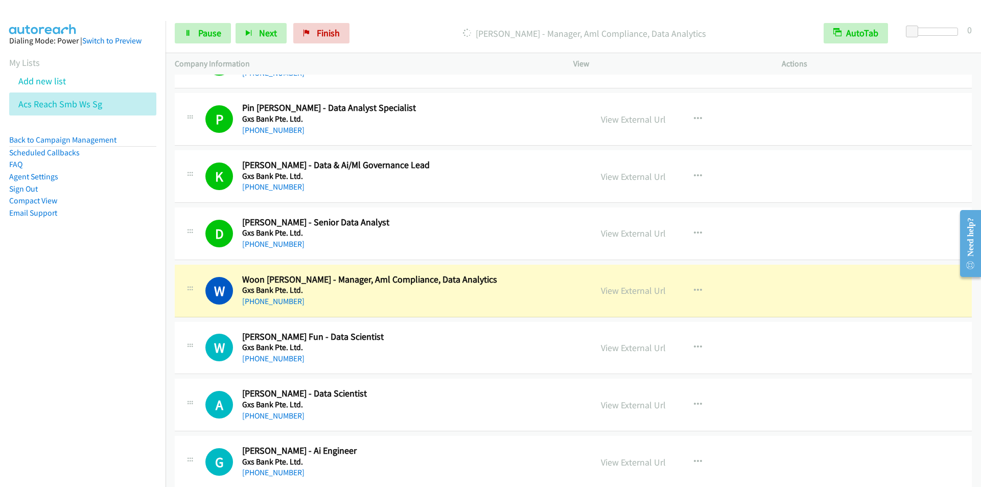
click at [80, 359] on nav "Dialing Mode: Power | Switch to Preview My Lists Add new list Acs Reach Smb Ws …" at bounding box center [83, 264] width 166 height 487
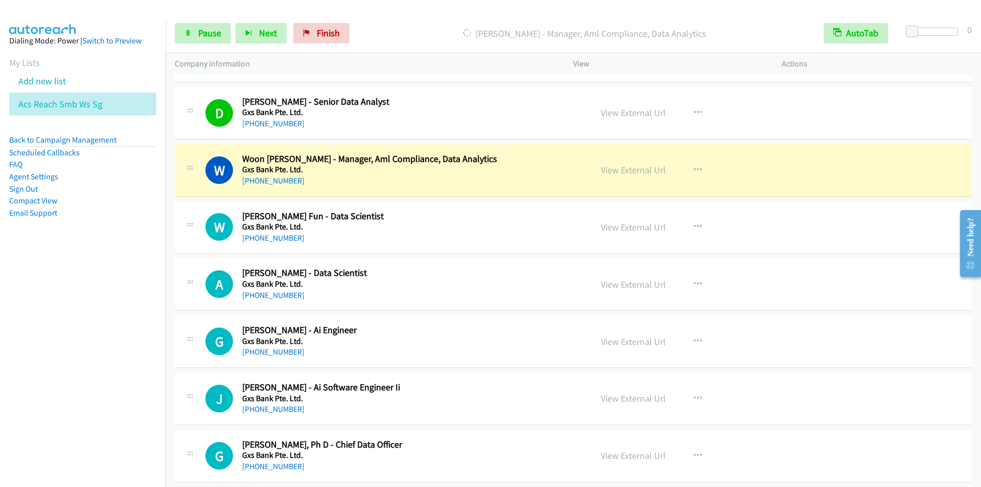
scroll to position [3882, 0]
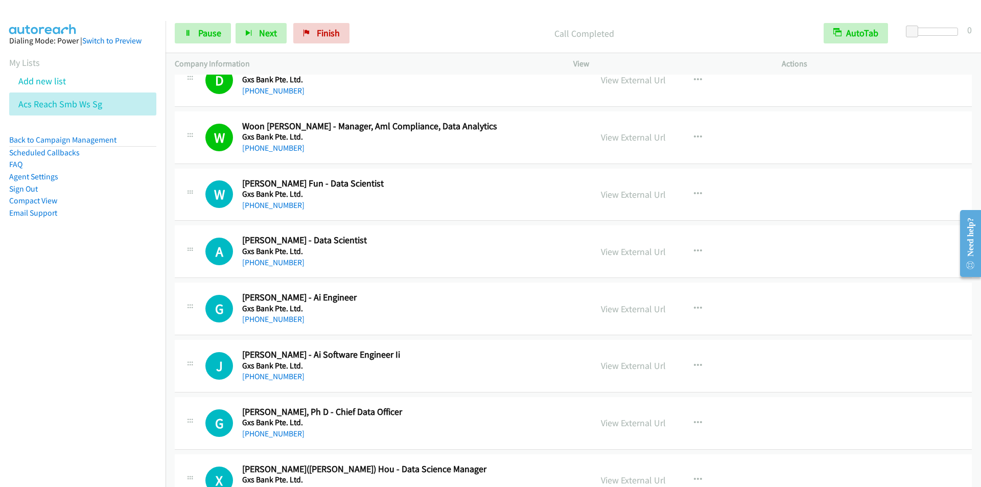
click at [434, 31] on p "Call Completed" at bounding box center [584, 34] width 442 height 14
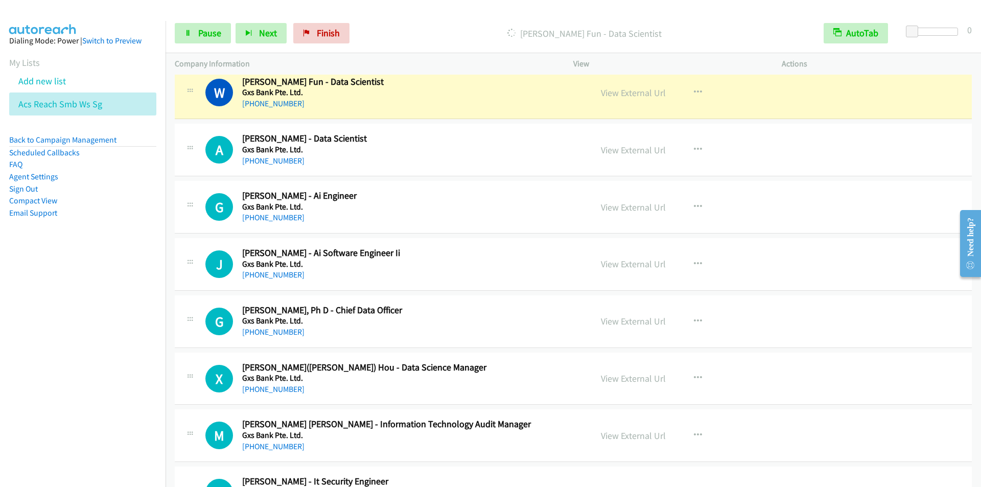
scroll to position [3984, 0]
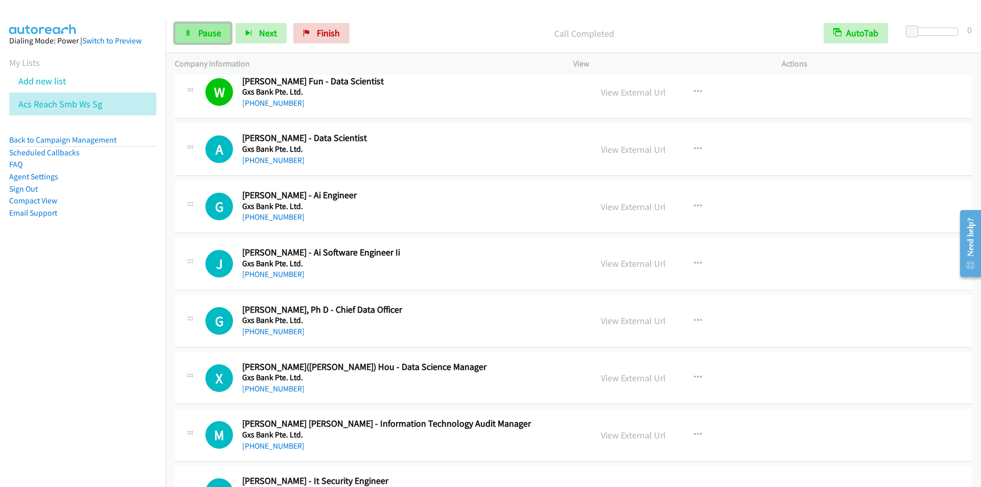
click at [199, 35] on span "Pause" at bounding box center [209, 33] width 23 height 12
click at [201, 35] on span "Start Calls" at bounding box center [218, 33] width 40 height 12
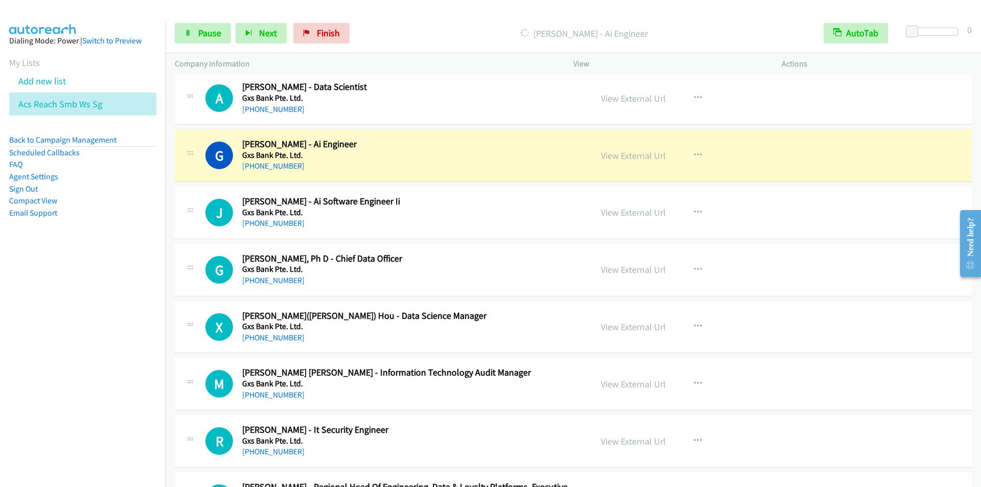
scroll to position [4086, 0]
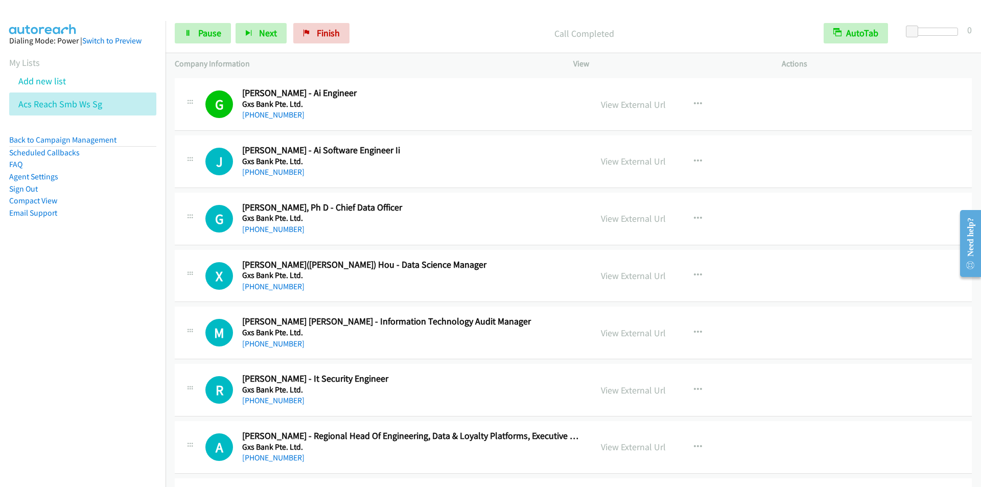
click at [211, 45] on div "Start Calls Pause Next Finish Call Completed AutoTab AutoTab 0" at bounding box center [572, 33] width 815 height 39
click at [206, 37] on span "Pause" at bounding box center [209, 33] width 23 height 12
click at [206, 36] on span "Start Calls" at bounding box center [218, 33] width 40 height 12
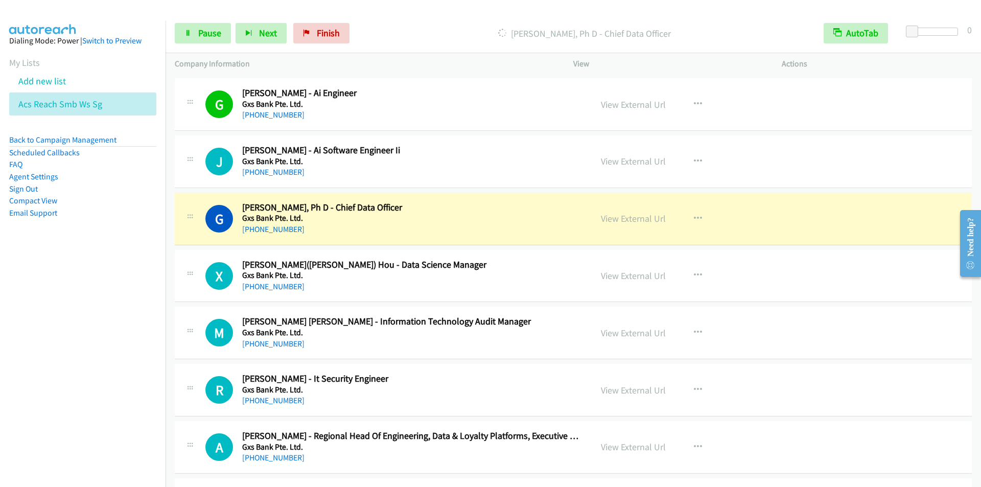
click at [419, 27] on p "[PERSON_NAME], Ph D - Chief Data Officer" at bounding box center [584, 34] width 442 height 14
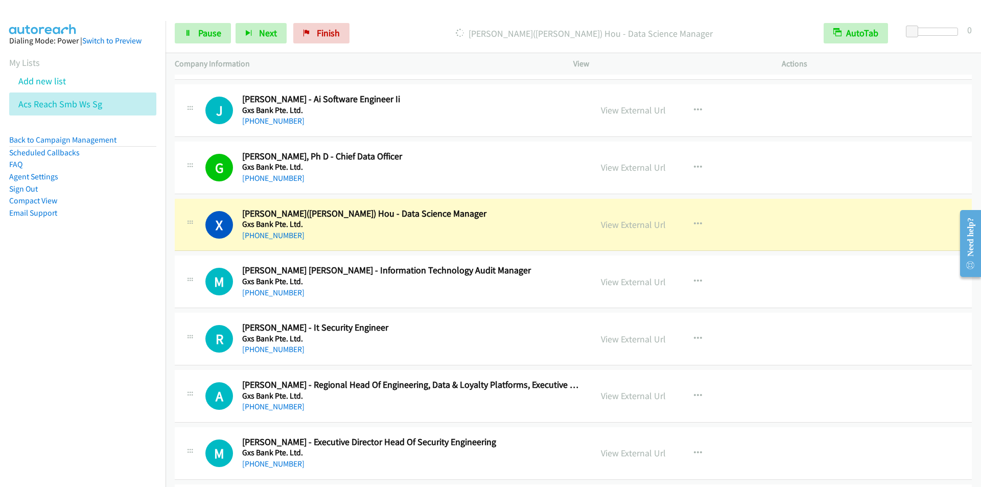
scroll to position [4188, 0]
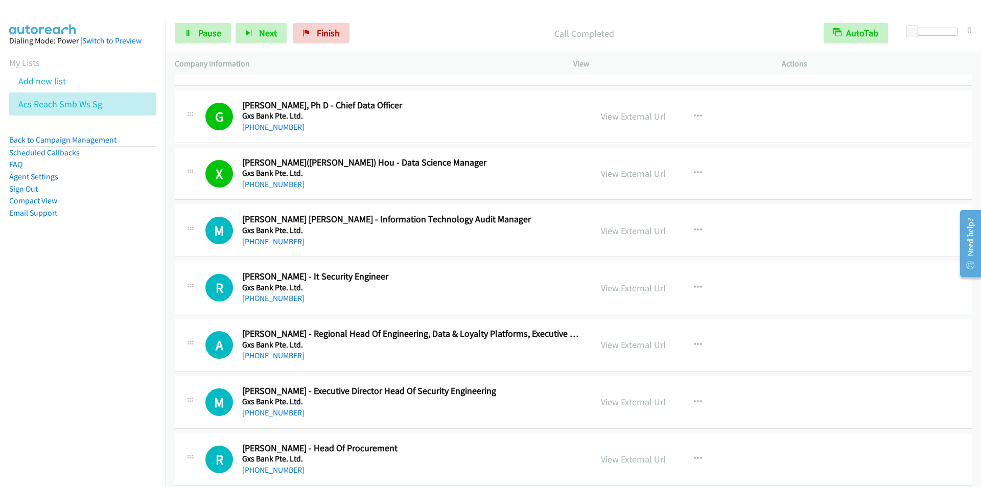
click at [384, 20] on div "Start Calls Pause Next Finish Call Completed AutoTab AutoTab 0" at bounding box center [572, 33] width 815 height 39
click at [204, 38] on span "Pause" at bounding box center [209, 33] width 23 height 12
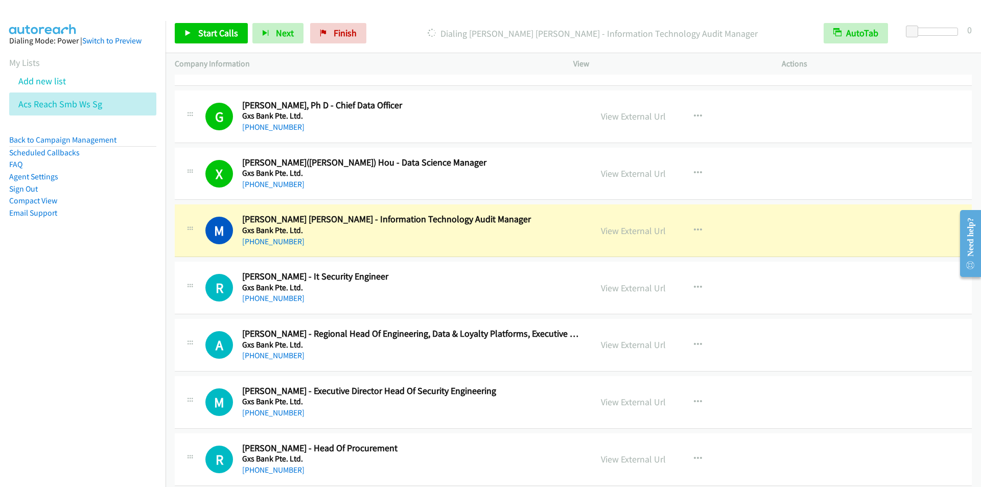
click at [408, 17] on div "Start Calls Pause Next Finish Dialing [PERSON_NAME] [PERSON_NAME] - Information…" at bounding box center [572, 33] width 815 height 39
click at [196, 29] on link "Start Calls" at bounding box center [211, 33] width 73 height 20
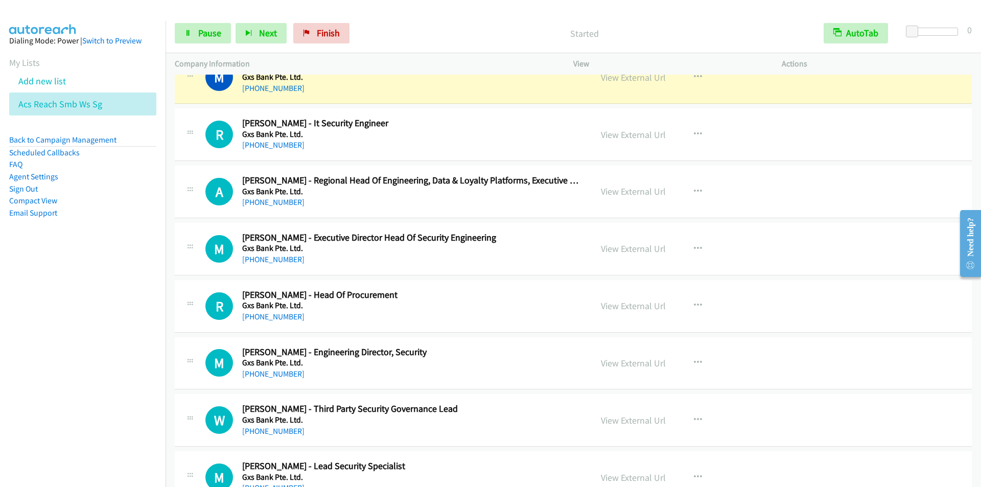
scroll to position [4290, 0]
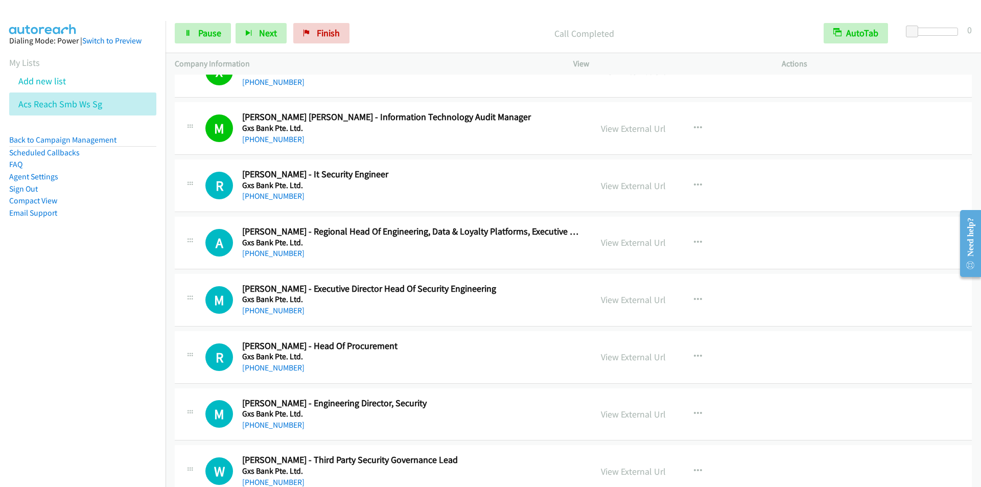
click at [421, 33] on p "Call Completed" at bounding box center [584, 34] width 442 height 14
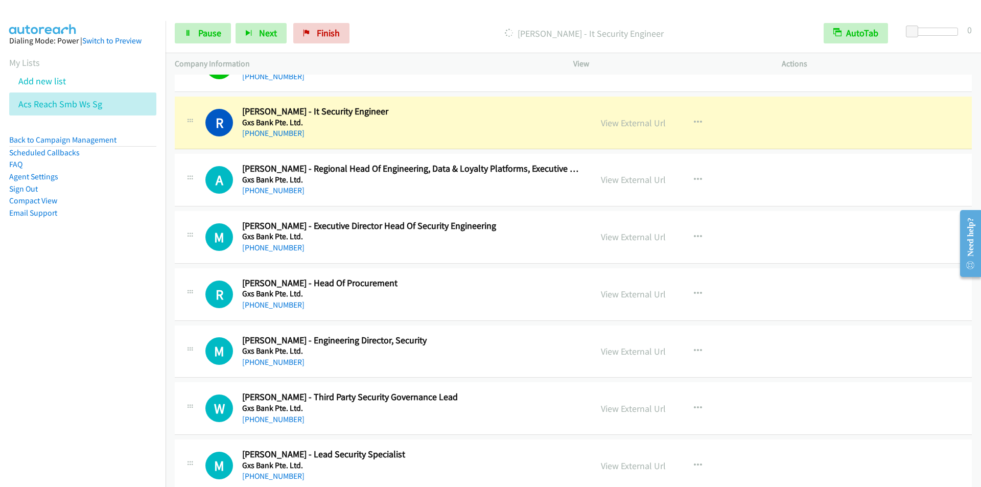
scroll to position [4342, 0]
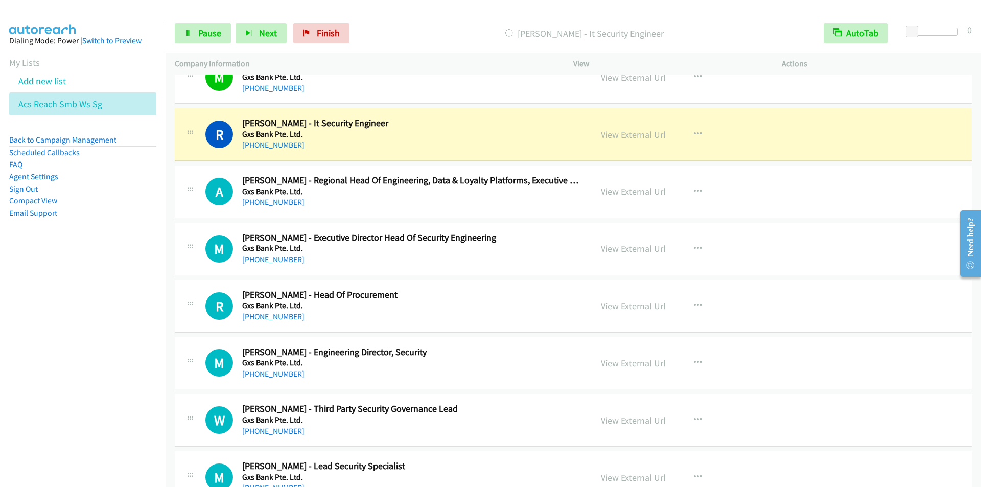
click at [382, 16] on div "Start Calls Pause Next Finish [PERSON_NAME] - It Security Engineer AutoTab Auto…" at bounding box center [572, 33] width 815 height 39
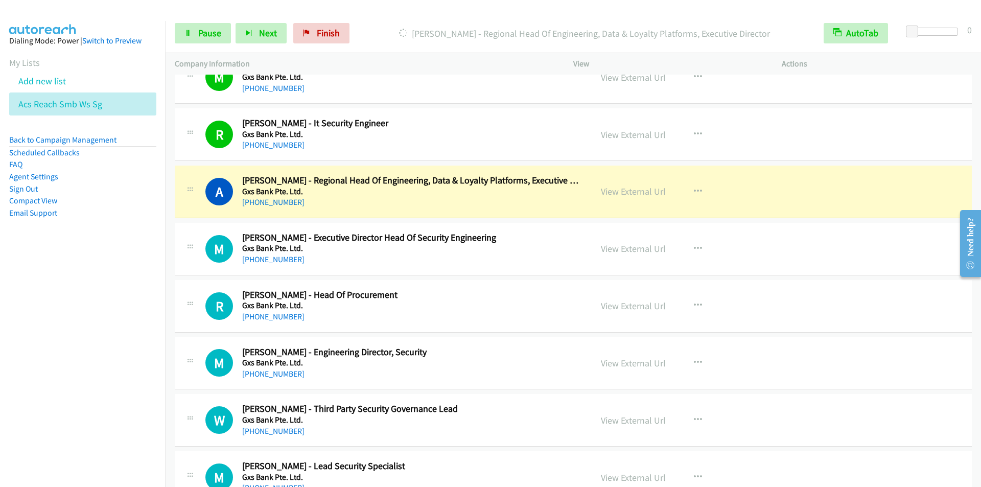
scroll to position [4393, 0]
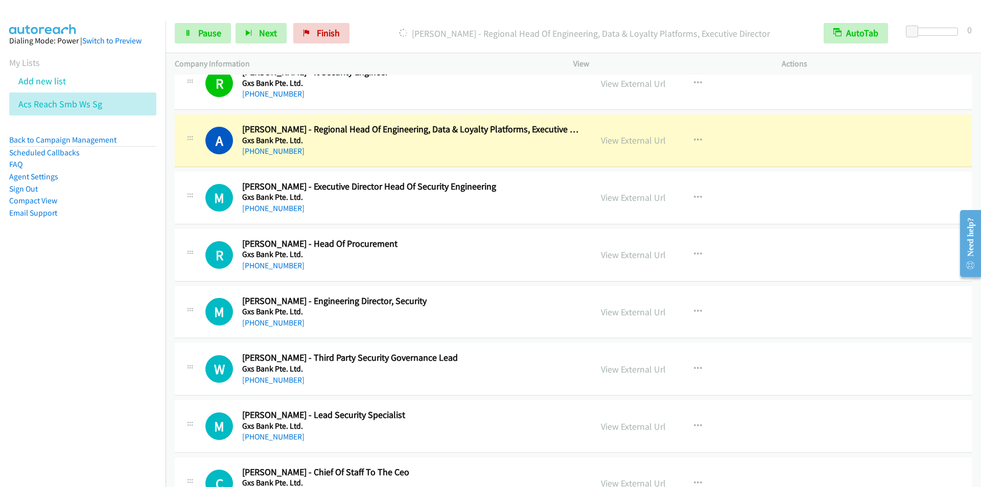
click at [91, 342] on nav "Dialing Mode: Power | Switch to Preview My Lists Add new list Acs Reach Smb Ws …" at bounding box center [83, 264] width 166 height 487
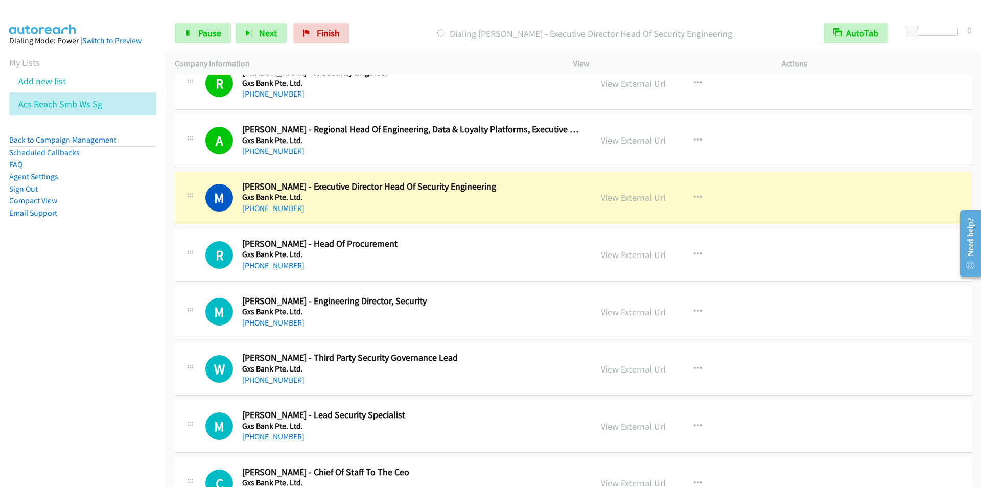
click at [413, 40] on p "Dialing [PERSON_NAME] - Executive Director Head Of Security Engineering" at bounding box center [584, 34] width 442 height 14
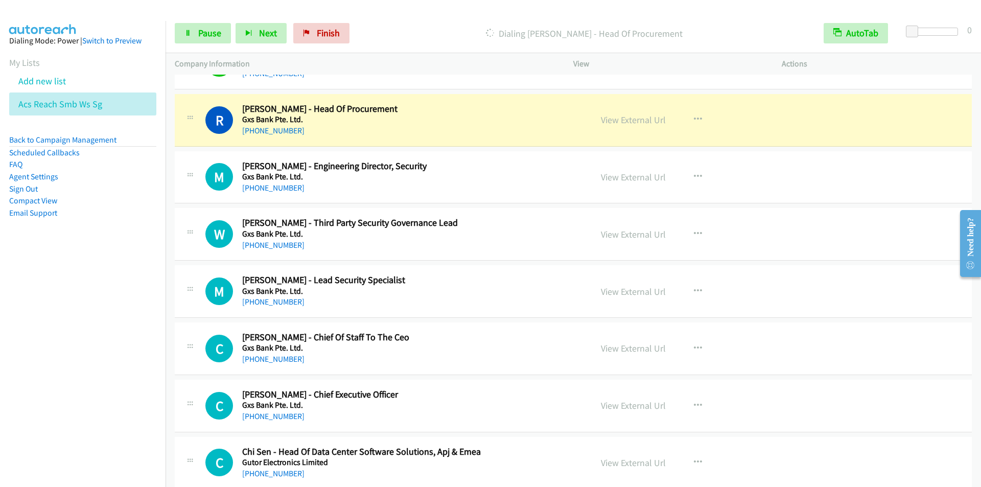
scroll to position [4546, 0]
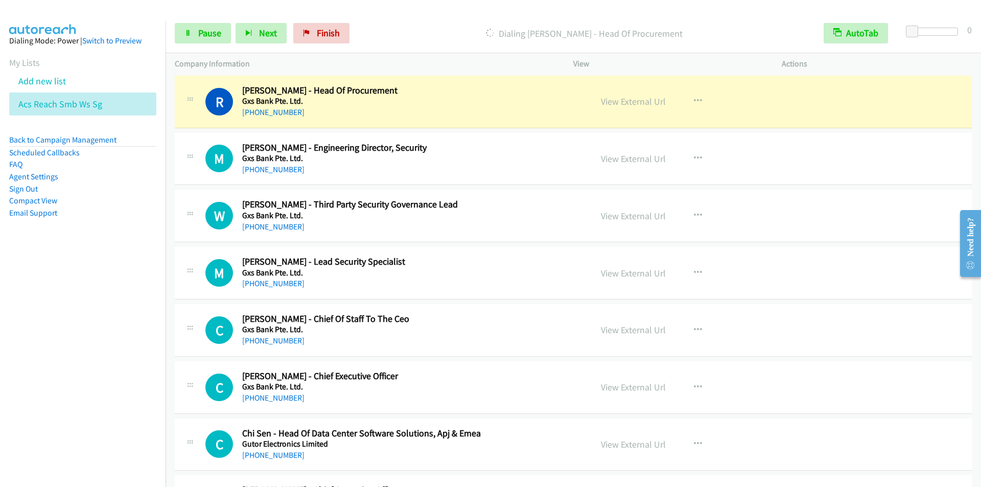
click at [413, 27] on p "Dialing [PERSON_NAME] - Head Of Procurement" at bounding box center [584, 34] width 442 height 14
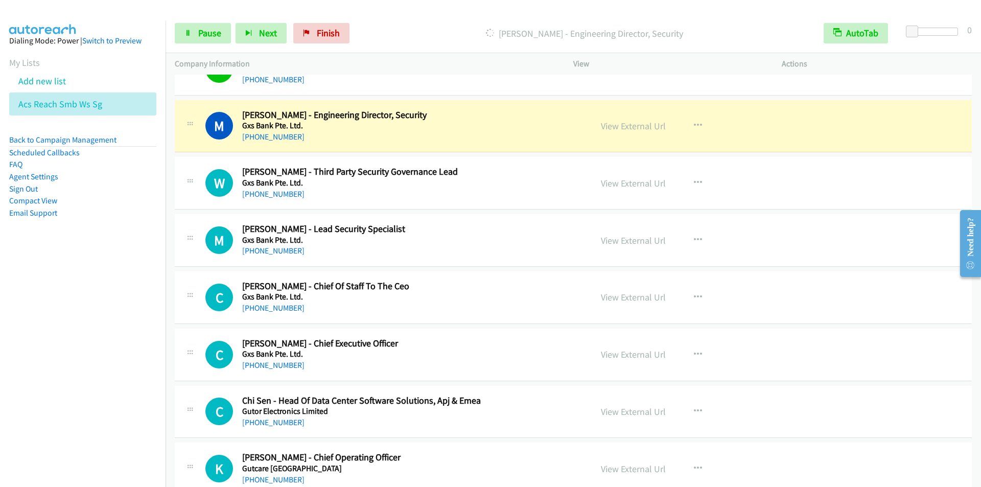
scroll to position [4597, 0]
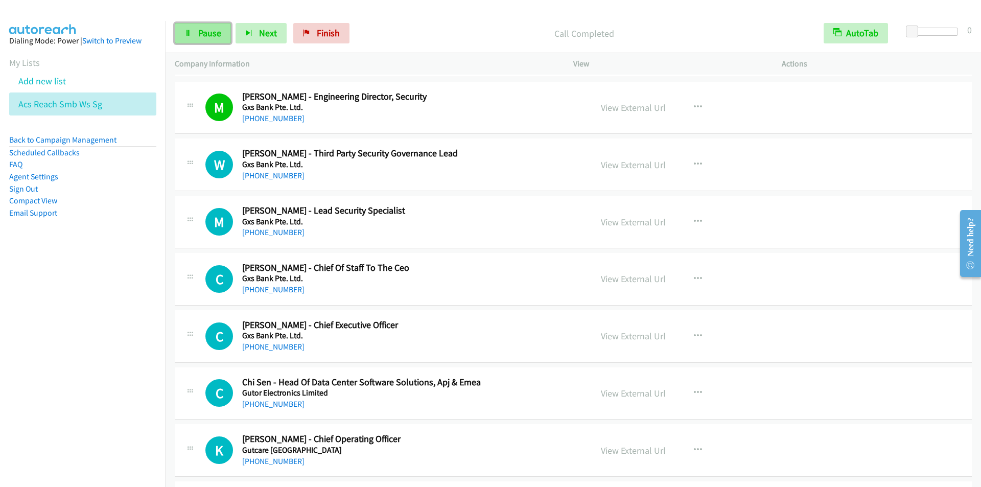
click at [192, 30] on link "Pause" at bounding box center [203, 33] width 56 height 20
click at [192, 30] on link "Start Calls" at bounding box center [211, 33] width 73 height 20
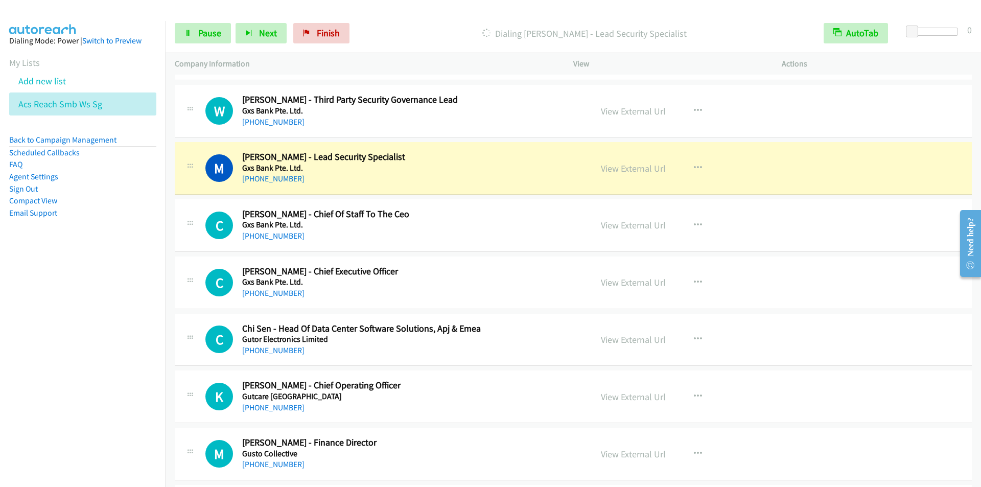
scroll to position [4699, 0]
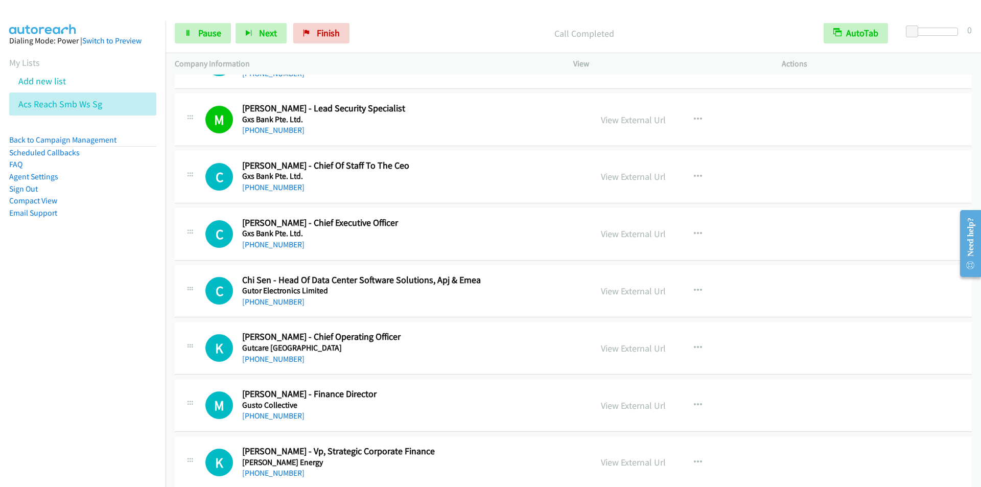
click at [470, 30] on p "Call Completed" at bounding box center [584, 34] width 442 height 14
click at [225, 36] on link "Pause" at bounding box center [203, 33] width 56 height 20
click at [215, 36] on span "Start Calls" at bounding box center [218, 33] width 40 height 12
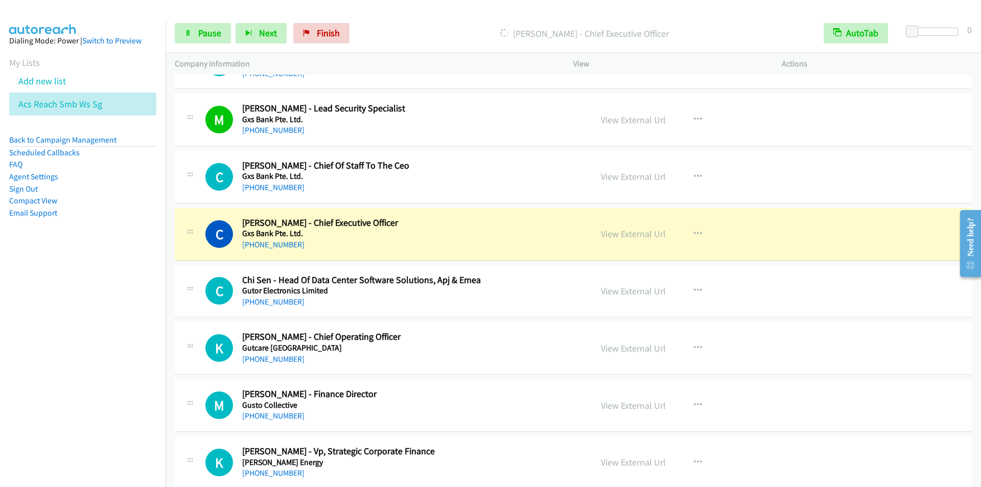
click at [401, 30] on p "[PERSON_NAME] - Chief Executive Officer" at bounding box center [584, 34] width 442 height 14
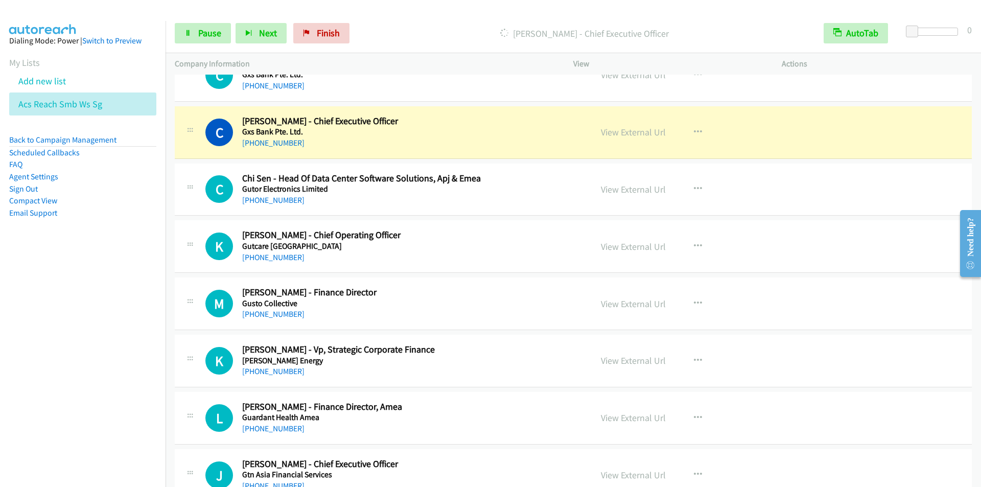
scroll to position [4801, 0]
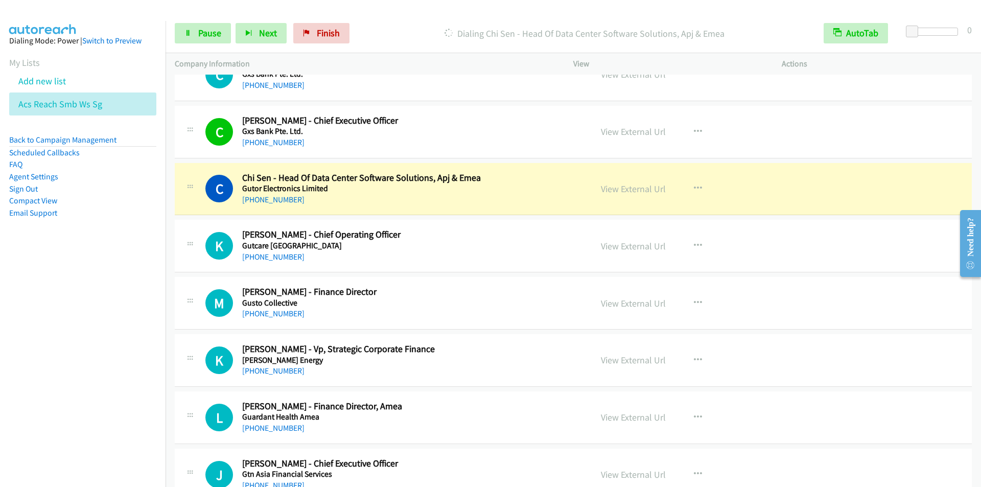
click at [89, 459] on nav "Dialing Mode: Power | Switch to Preview My Lists Add new list Acs Reach Smb Ws …" at bounding box center [83, 264] width 166 height 487
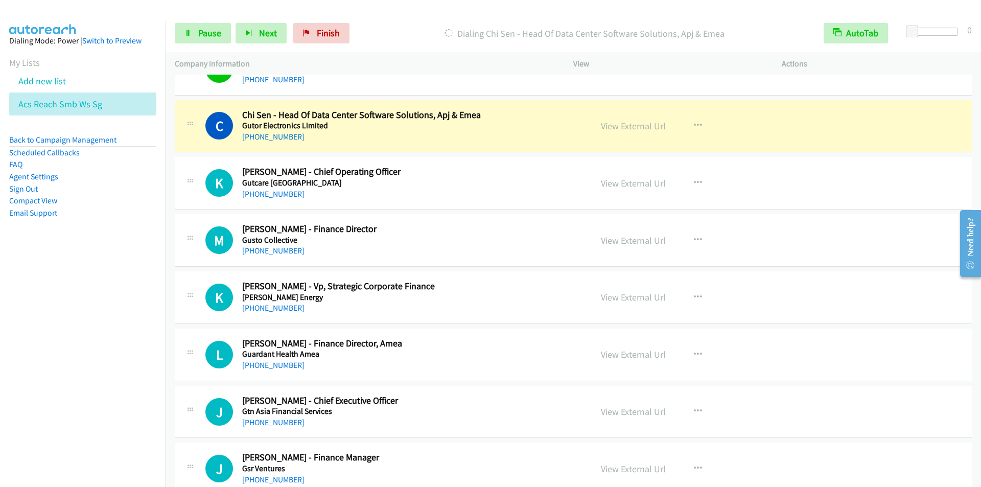
scroll to position [4852, 0]
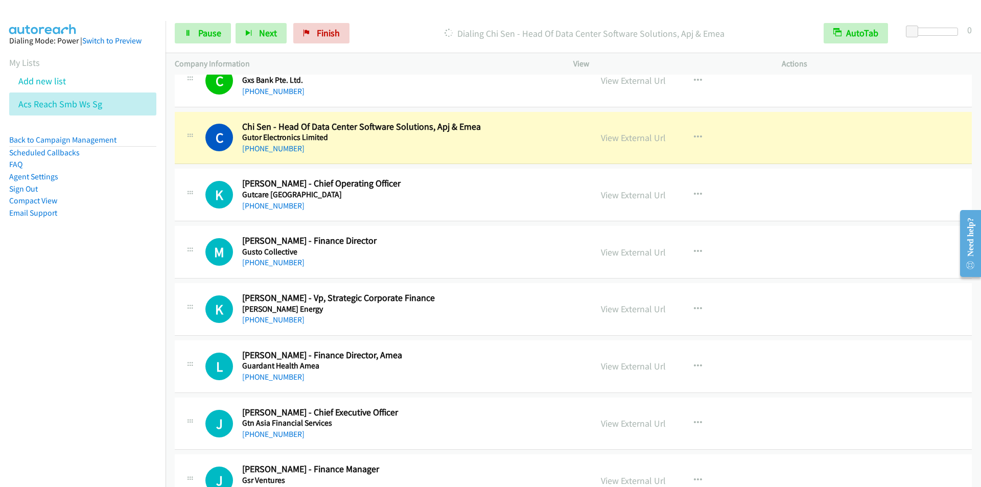
click at [389, 27] on p "Dialing Chi Sen - Head Of Data Center Software Solutions, Apj & Emea" at bounding box center [584, 34] width 442 height 14
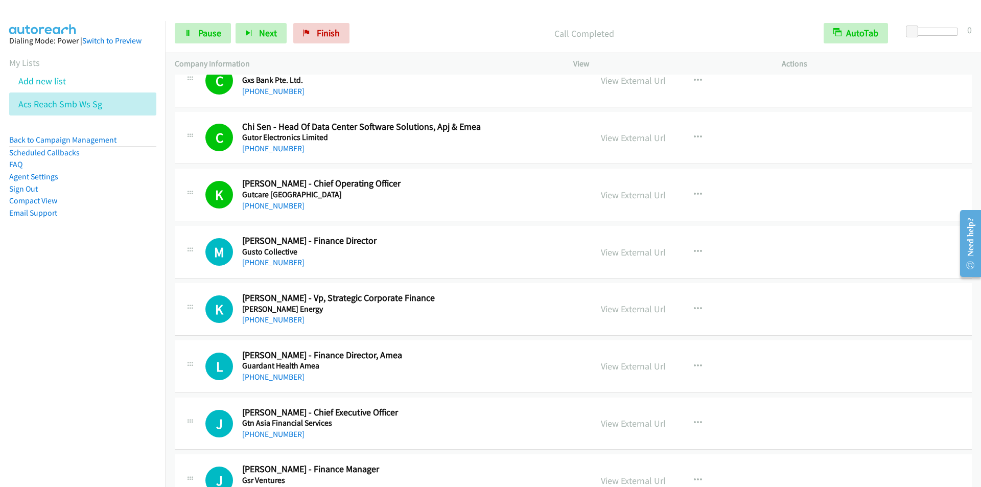
click at [394, 16] on div "Start Calls Pause Next Finish Call Completed AutoTab AutoTab 0" at bounding box center [572, 33] width 815 height 39
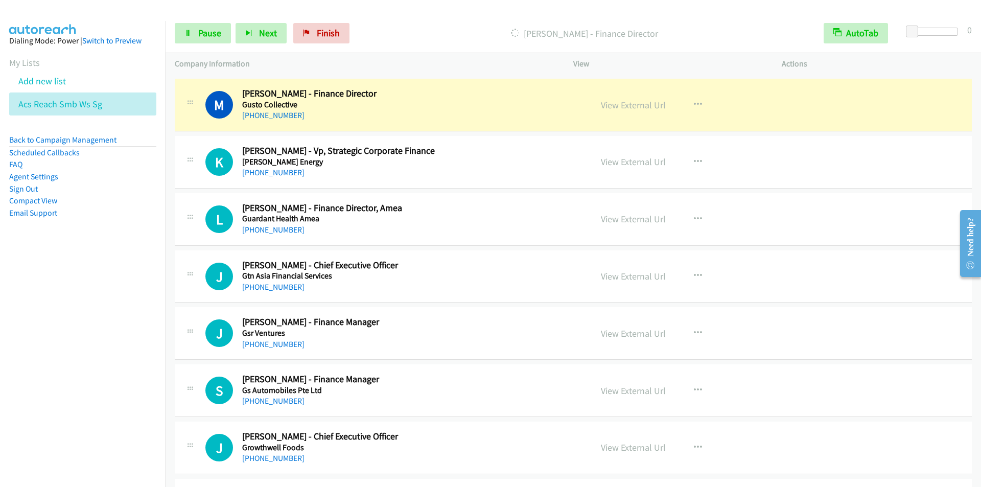
scroll to position [4954, 0]
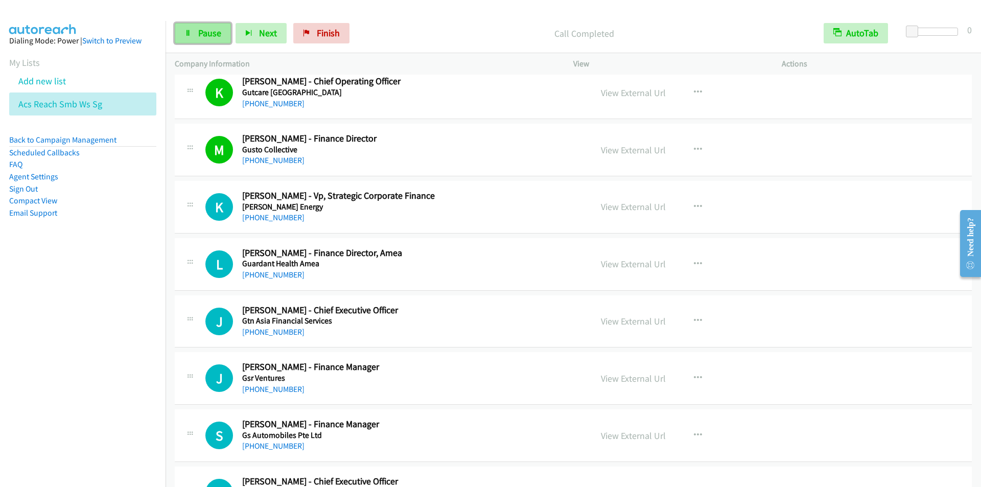
click at [204, 37] on span "Pause" at bounding box center [209, 33] width 23 height 12
click at [204, 37] on span "Start Calls" at bounding box center [218, 33] width 40 height 12
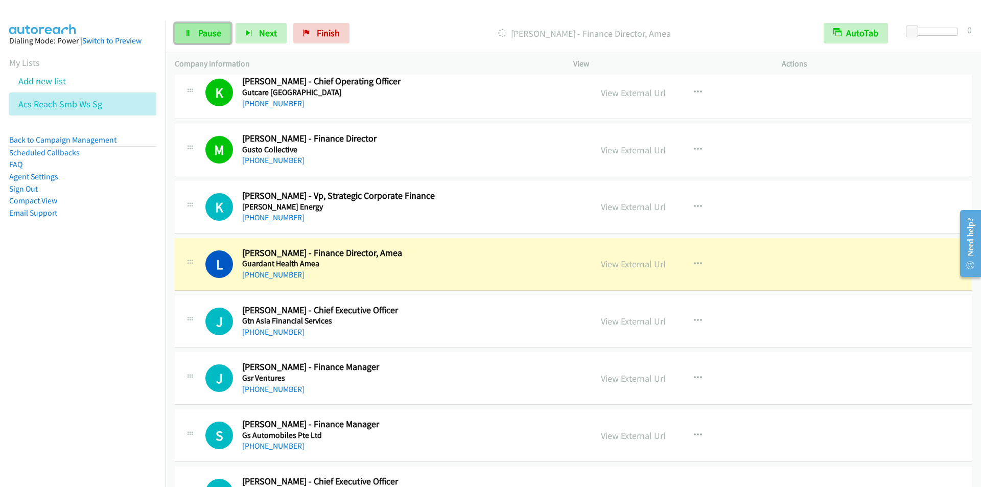
click at [214, 34] on span "Pause" at bounding box center [209, 33] width 23 height 12
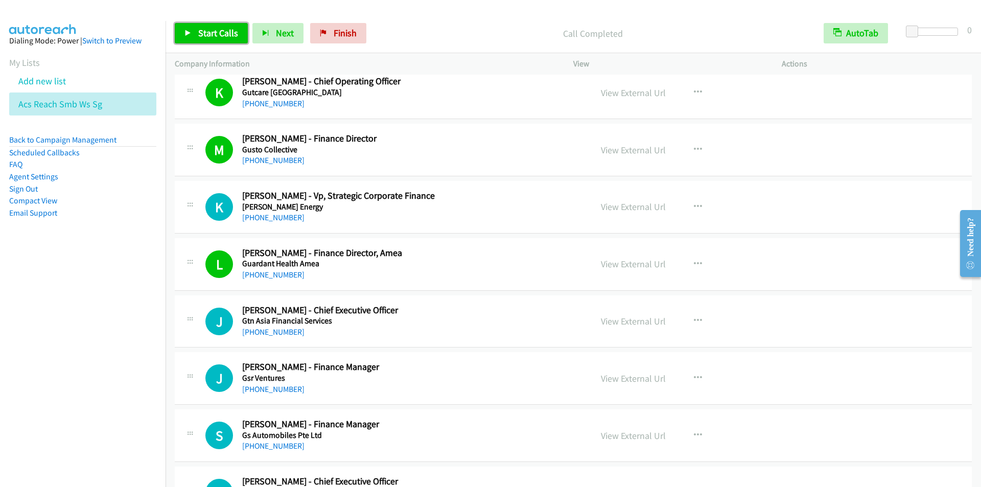
click at [201, 30] on span "Start Calls" at bounding box center [218, 33] width 40 height 12
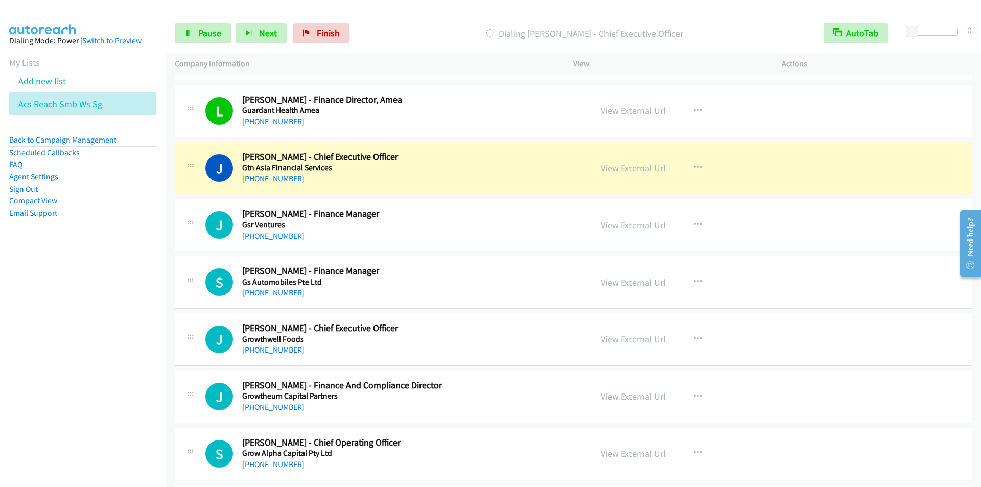
scroll to position [5159, 0]
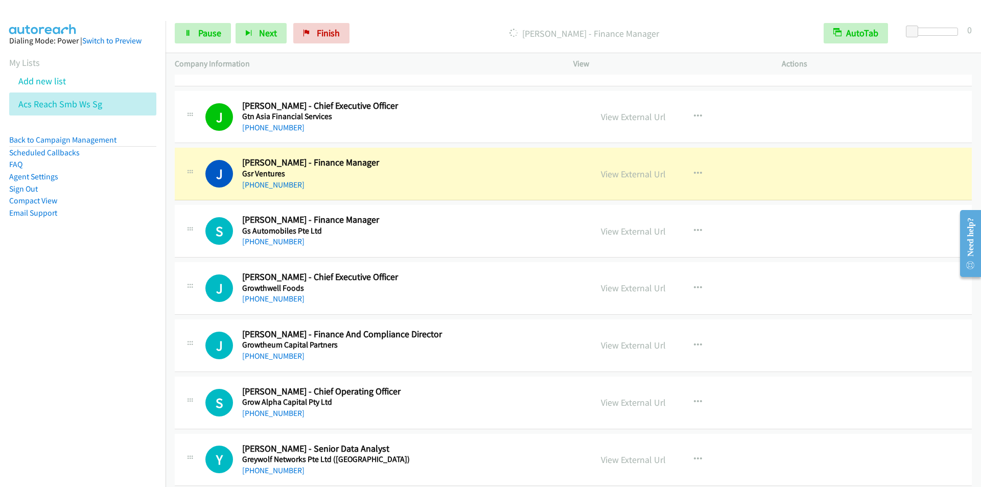
click at [403, 29] on p "[PERSON_NAME] - Finance Manager" at bounding box center [584, 34] width 442 height 14
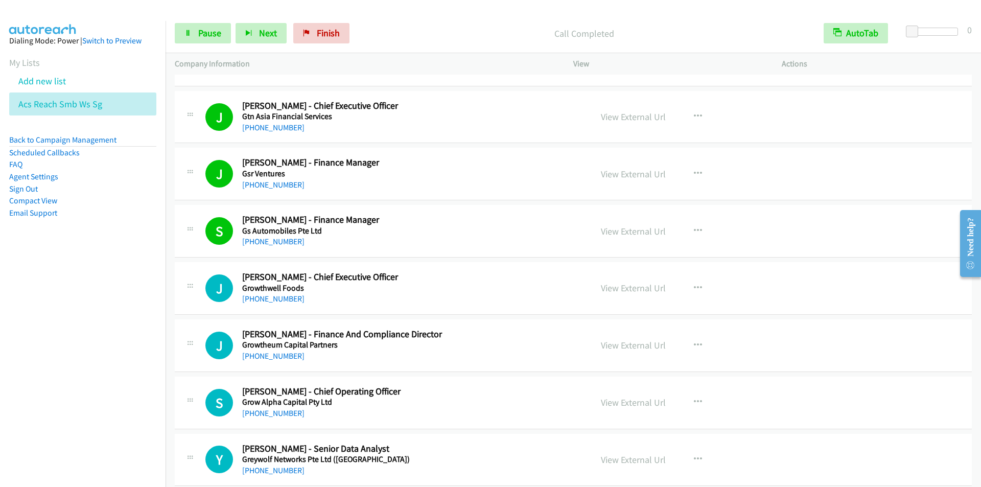
click at [406, 31] on p "Call Completed" at bounding box center [584, 34] width 442 height 14
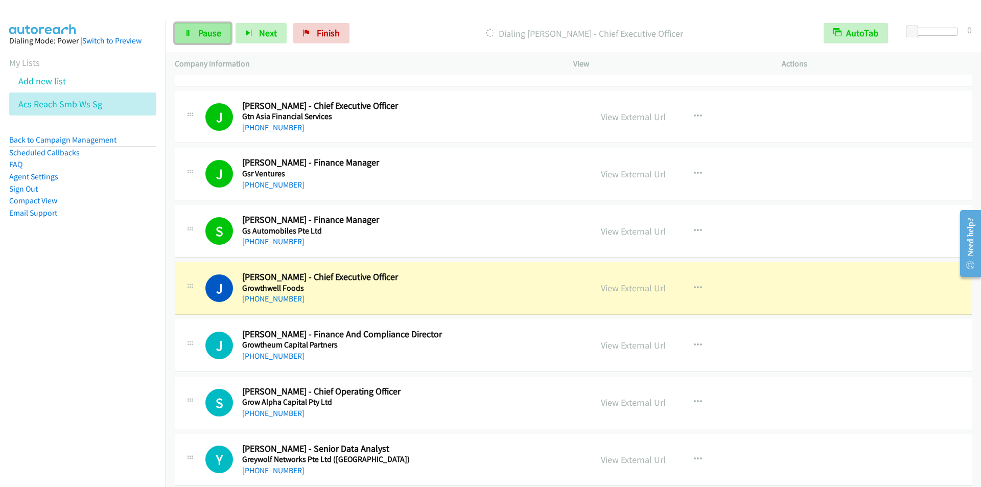
click at [203, 34] on span "Pause" at bounding box center [209, 33] width 23 height 12
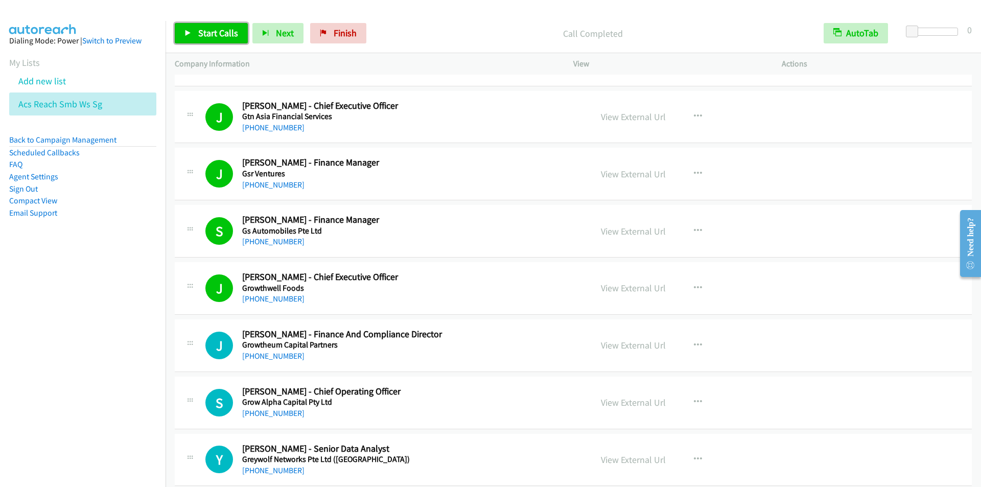
click at [199, 33] on span "Start Calls" at bounding box center [218, 33] width 40 height 12
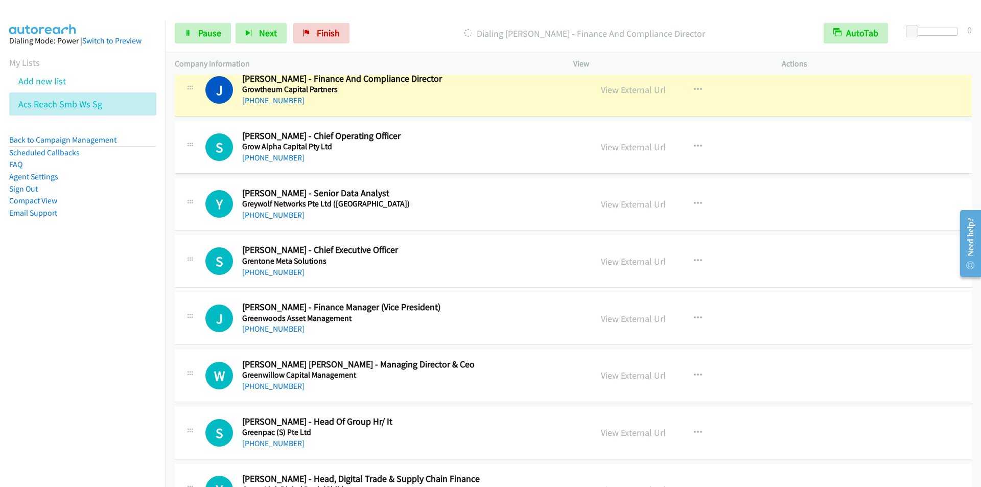
scroll to position [5363, 0]
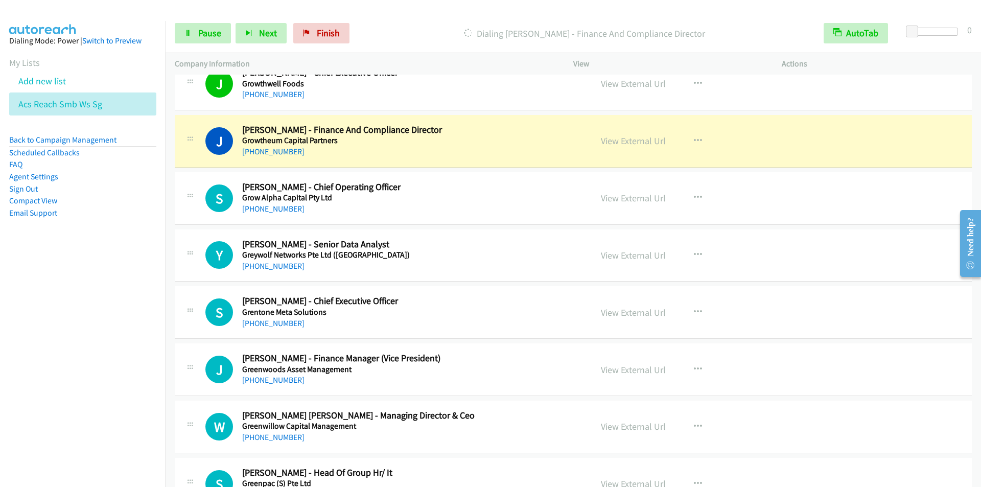
click at [415, 24] on div "Dialing [PERSON_NAME] - Finance And Compliance Director" at bounding box center [584, 33] width 460 height 20
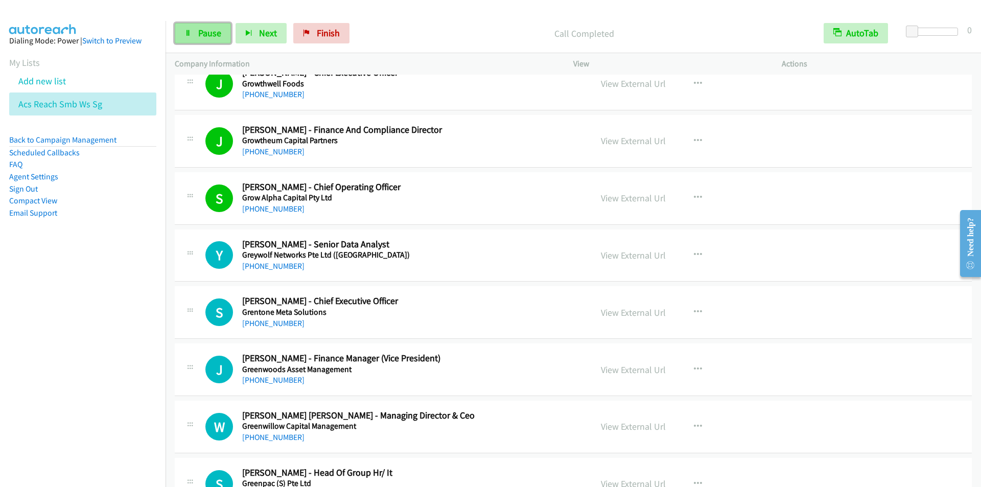
click at [208, 33] on span "Pause" at bounding box center [209, 33] width 23 height 12
click at [208, 33] on span "Start Calls" at bounding box center [218, 33] width 40 height 12
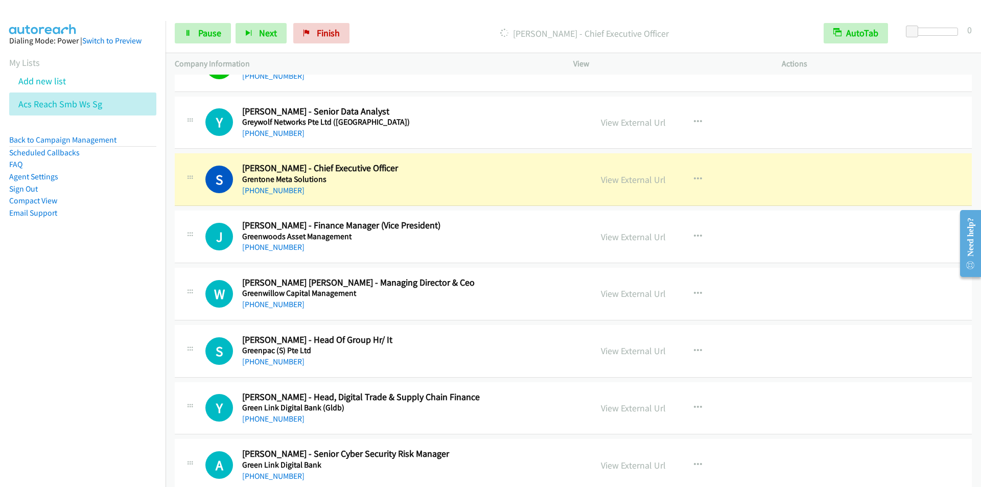
scroll to position [5516, 0]
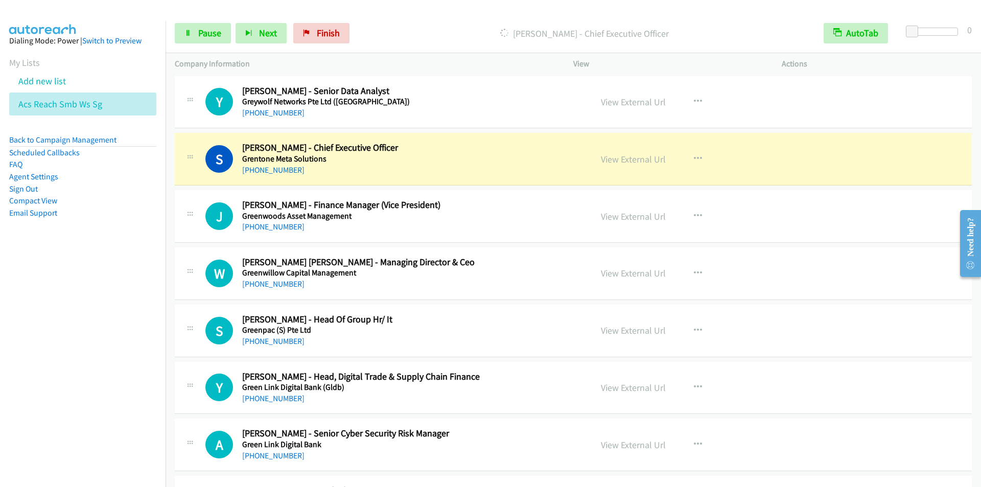
click at [415, 13] on div at bounding box center [485, 19] width 971 height 39
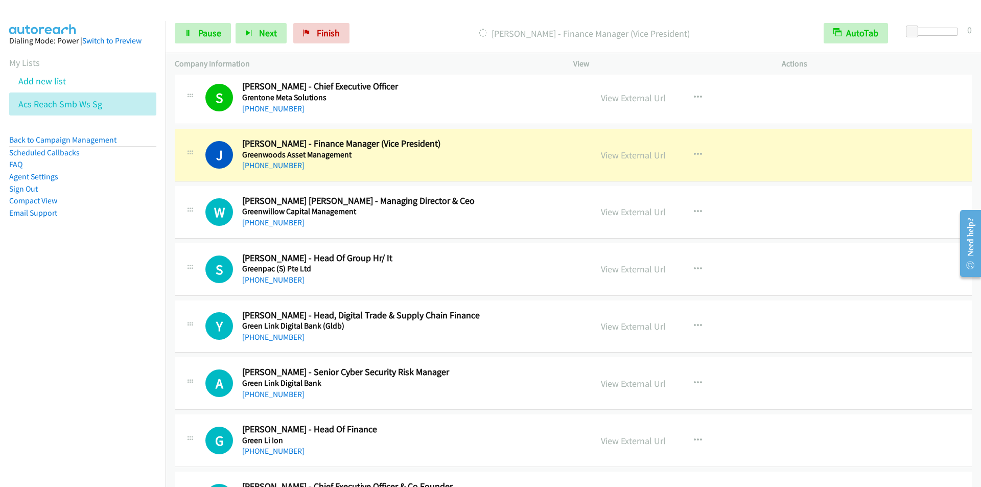
scroll to position [5567, 0]
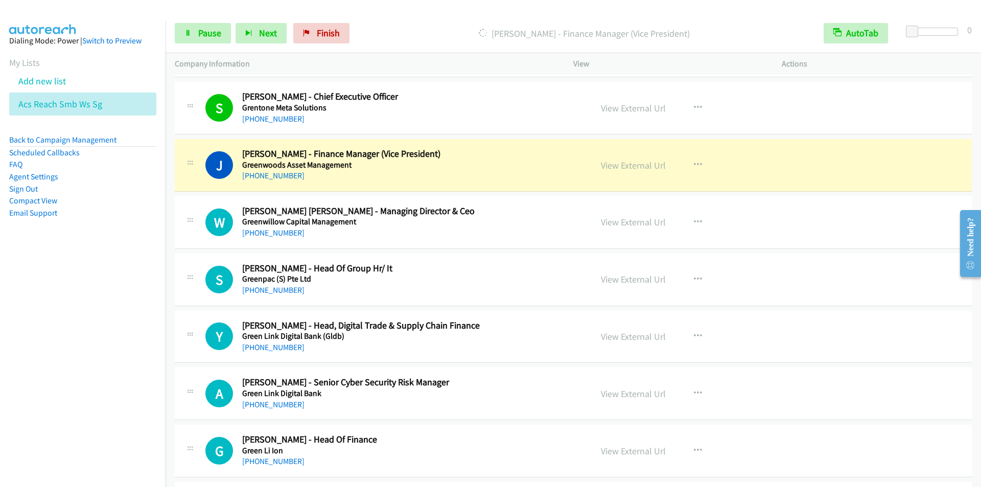
click at [393, 27] on p "[PERSON_NAME] - Finance Manager (Vice President)" at bounding box center [584, 34] width 442 height 14
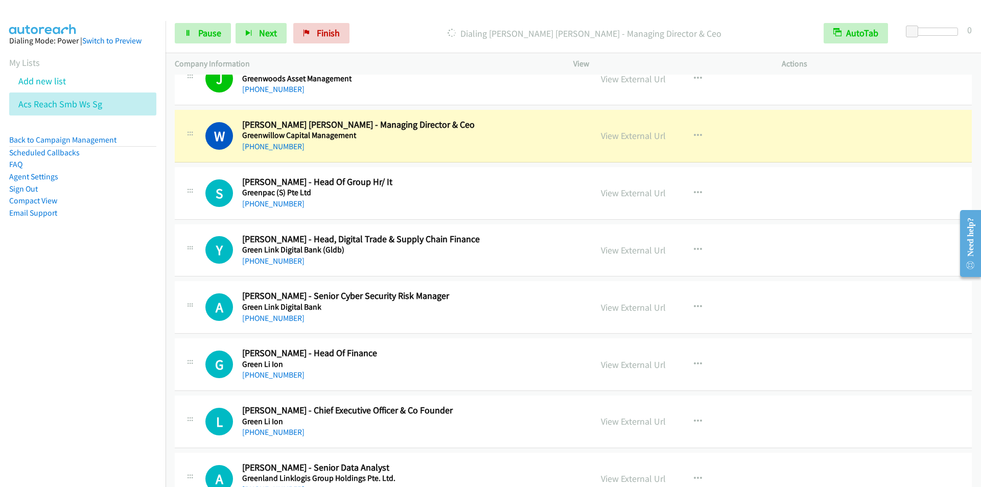
scroll to position [5670, 0]
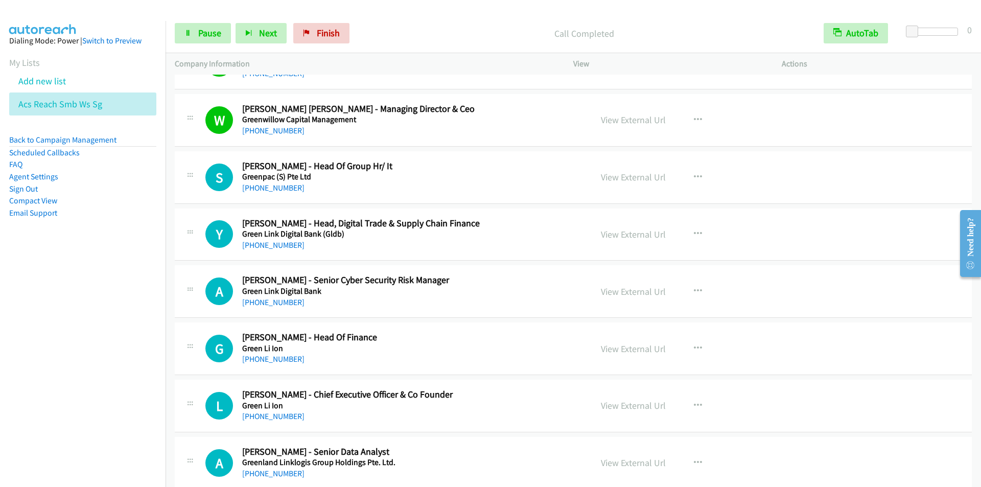
drag, startPoint x: 557, startPoint y: 11, endPoint x: 528, endPoint y: 0, distance: 31.2
click at [557, 10] on div at bounding box center [485, 19] width 971 height 39
click at [413, 29] on p "Call Completed" at bounding box center [584, 34] width 442 height 14
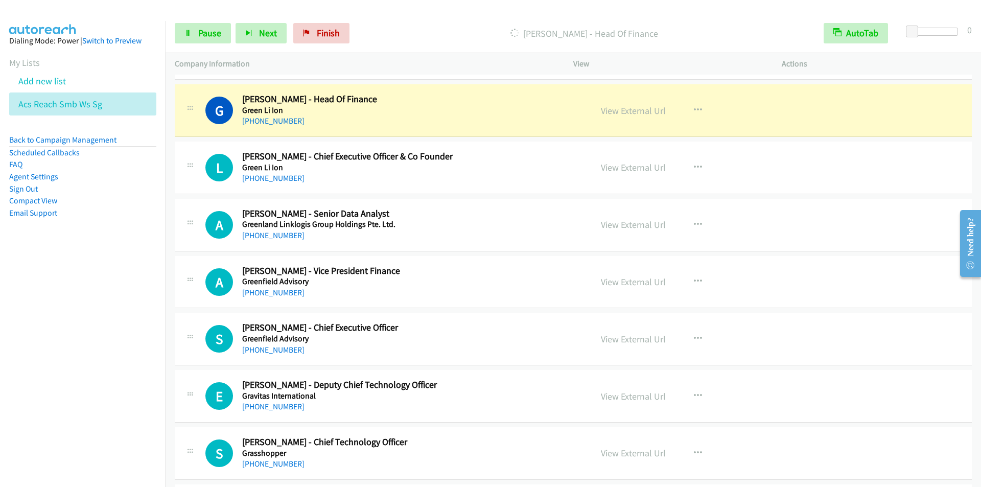
scroll to position [5925, 0]
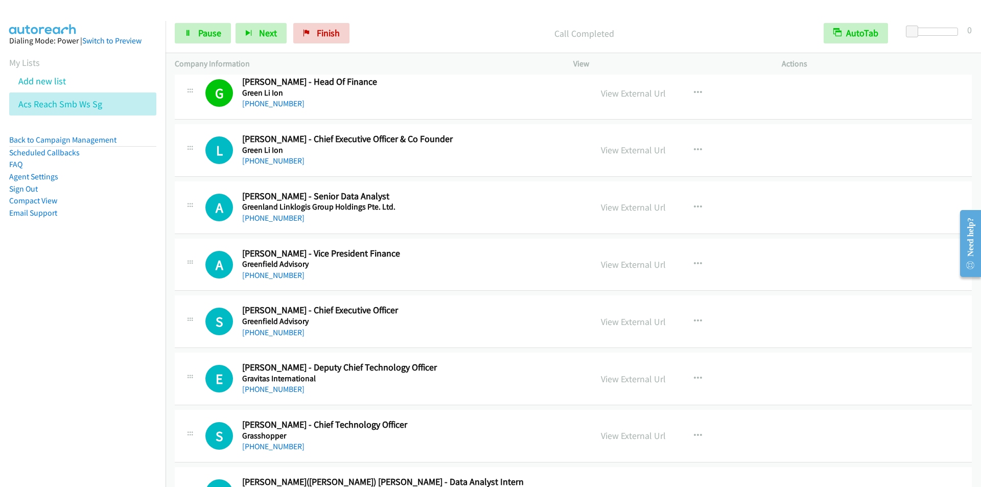
click at [406, 20] on div "Start Calls Pause Next Finish Call Completed AutoTab AutoTab 0" at bounding box center [572, 33] width 815 height 39
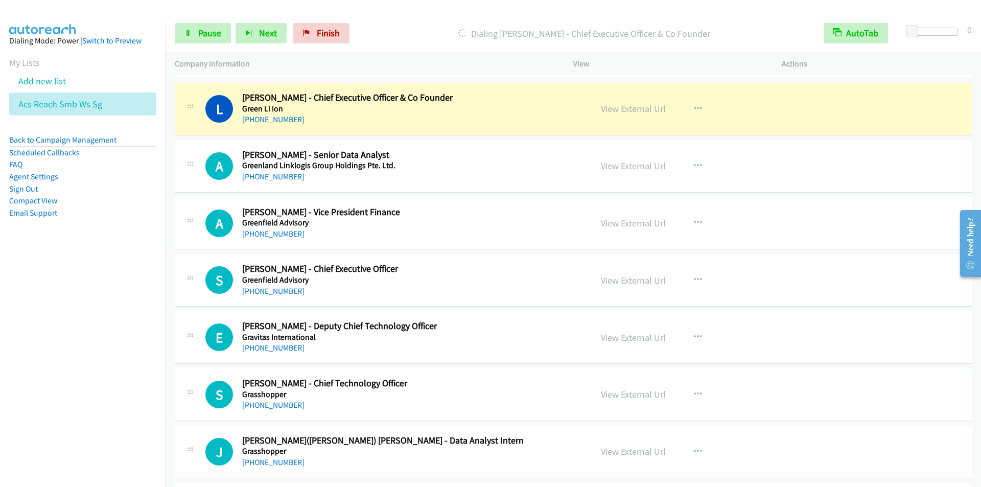
scroll to position [5976, 0]
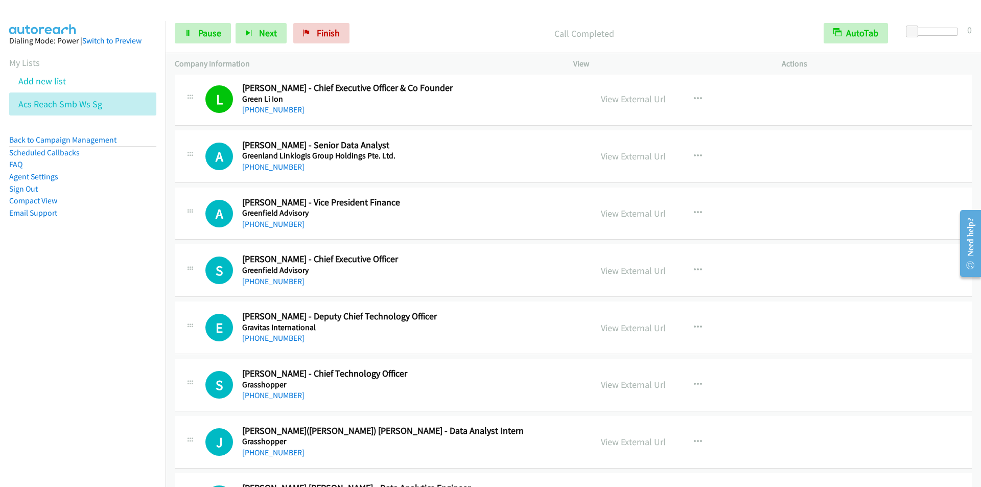
click at [412, 20] on div "Start Calls Pause Next Finish Call Completed AutoTab AutoTab 0" at bounding box center [572, 33] width 815 height 39
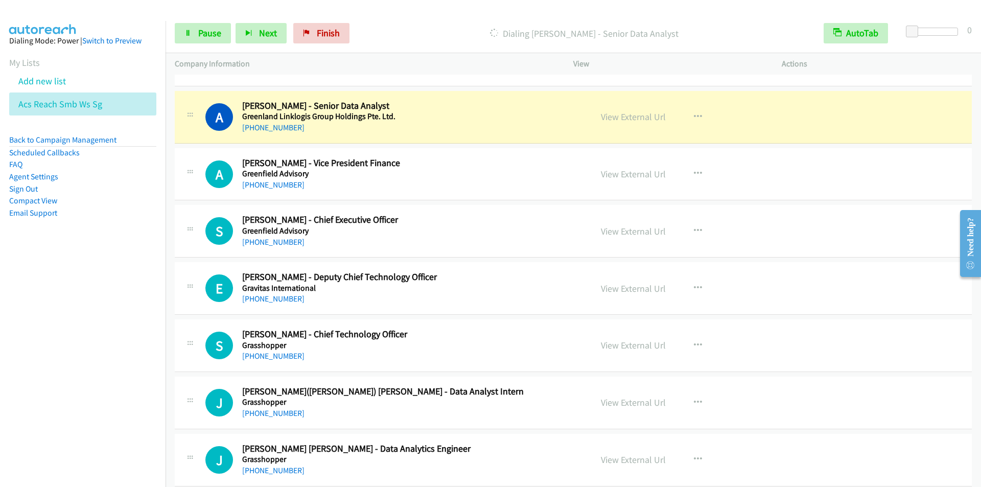
scroll to position [6027, 0]
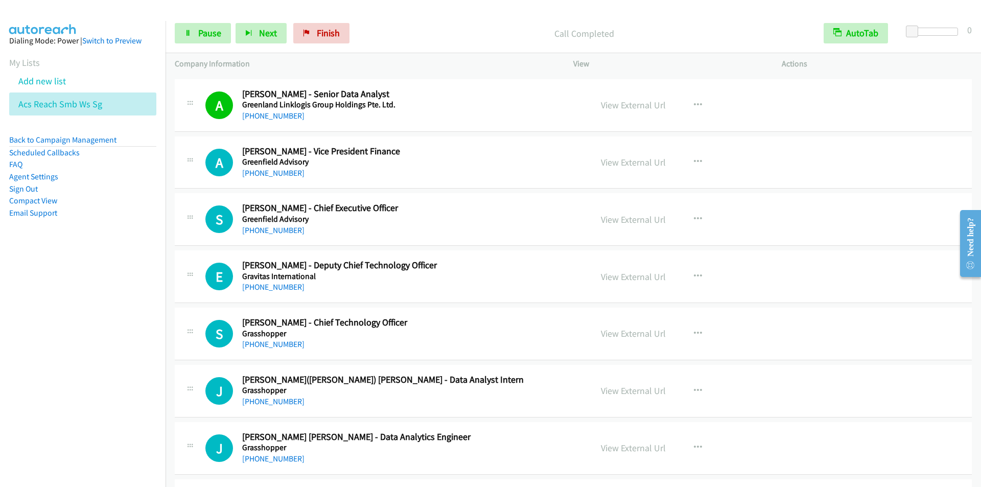
click at [416, 28] on p "Call Completed" at bounding box center [584, 34] width 442 height 14
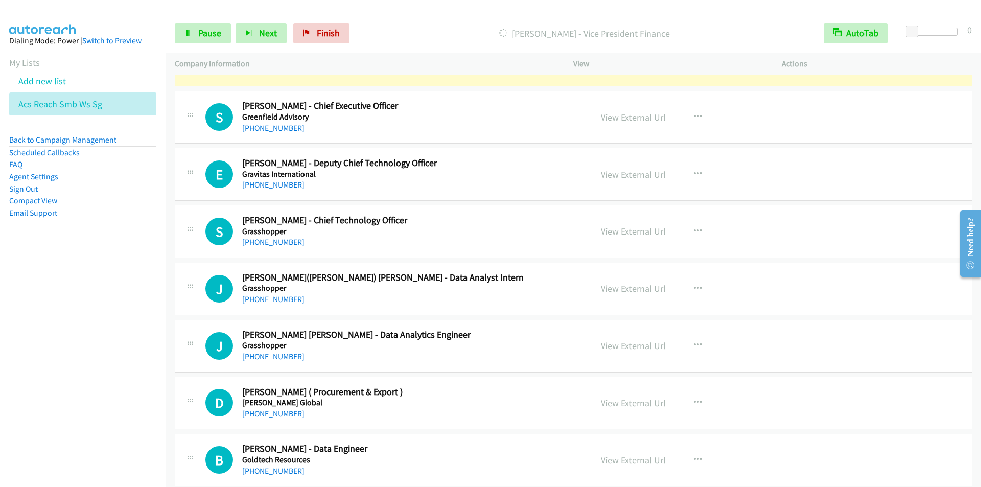
scroll to position [6078, 0]
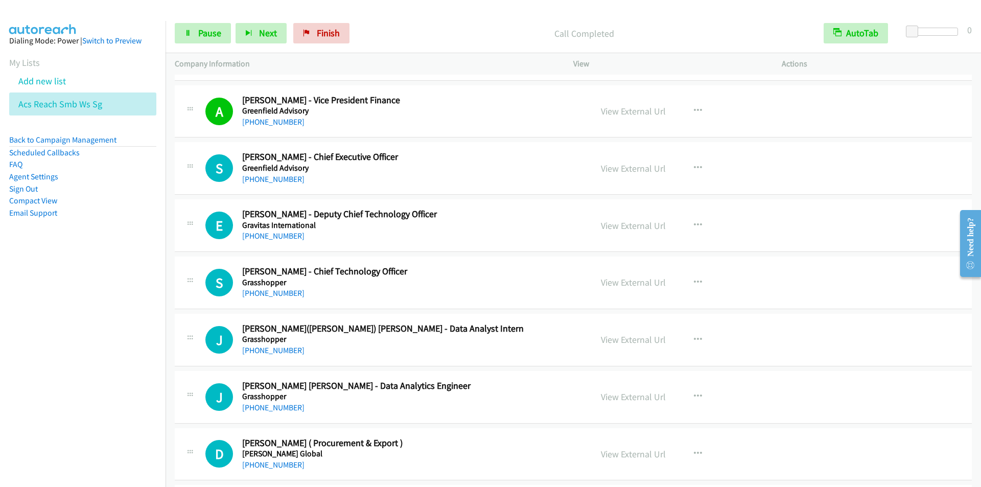
click at [417, 22] on div "Start Calls Pause Next Finish Call Completed AutoTab AutoTab 0" at bounding box center [572, 33] width 815 height 39
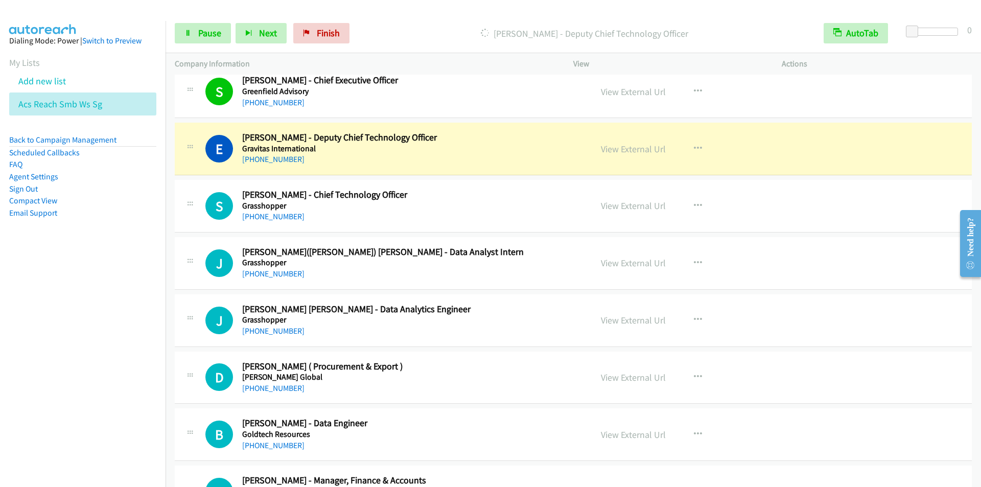
scroll to position [6180, 0]
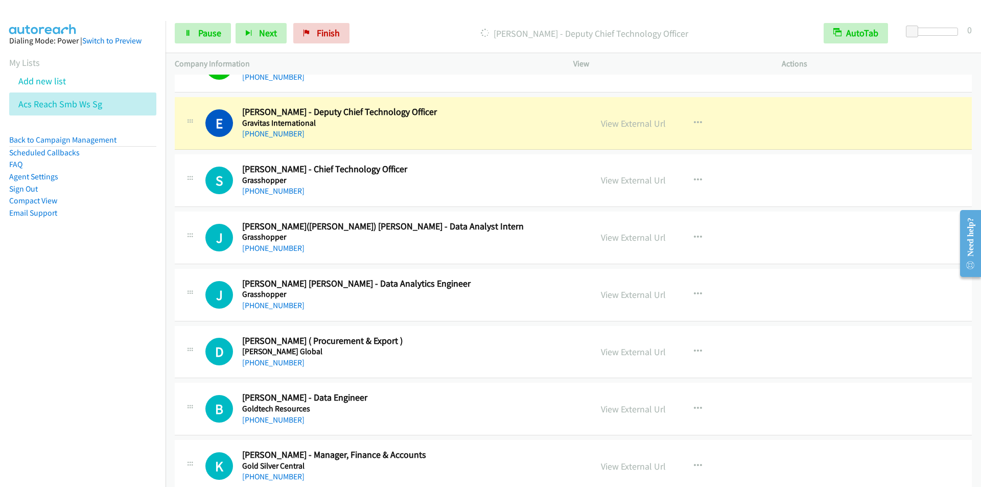
click at [405, 39] on p "[PERSON_NAME] - Deputy Chief Technology Officer" at bounding box center [584, 34] width 442 height 14
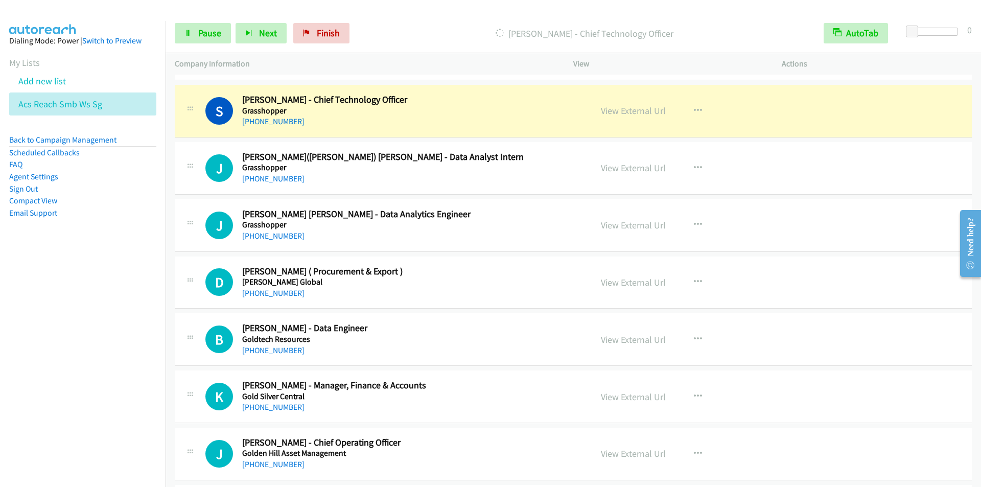
scroll to position [6231, 0]
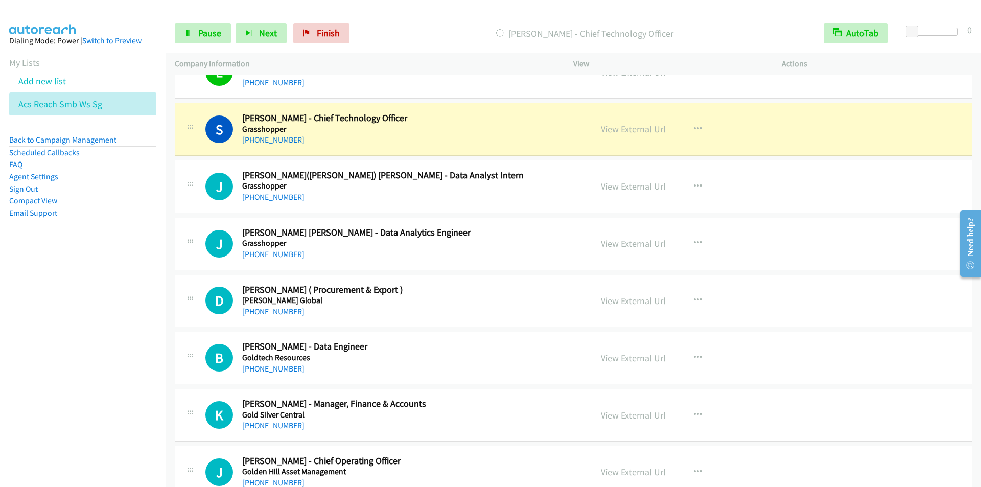
click at [418, 38] on p "[PERSON_NAME] - Chief Technology Officer" at bounding box center [584, 34] width 442 height 14
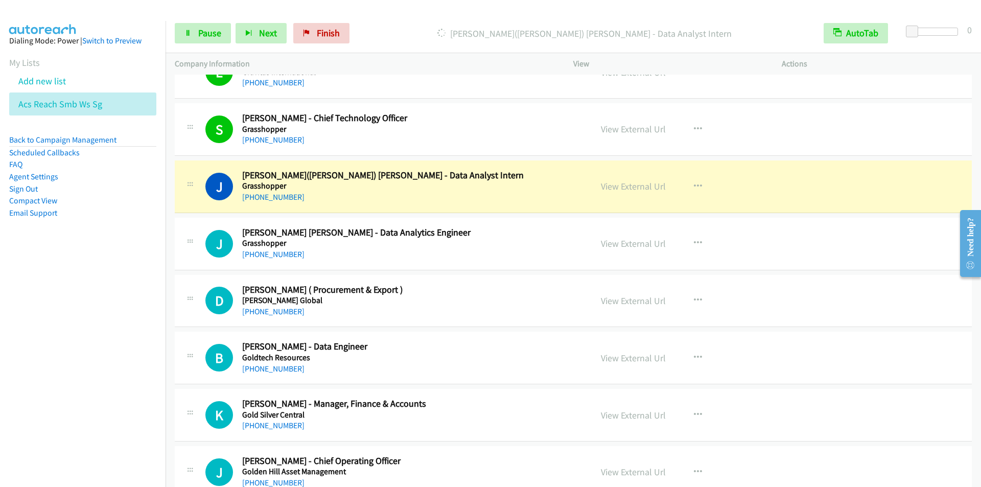
click at [412, 8] on div at bounding box center [485, 19] width 971 height 39
click at [401, 35] on p "[PERSON_NAME]([PERSON_NAME]) [PERSON_NAME] - Data Analyst Intern" at bounding box center [584, 34] width 442 height 14
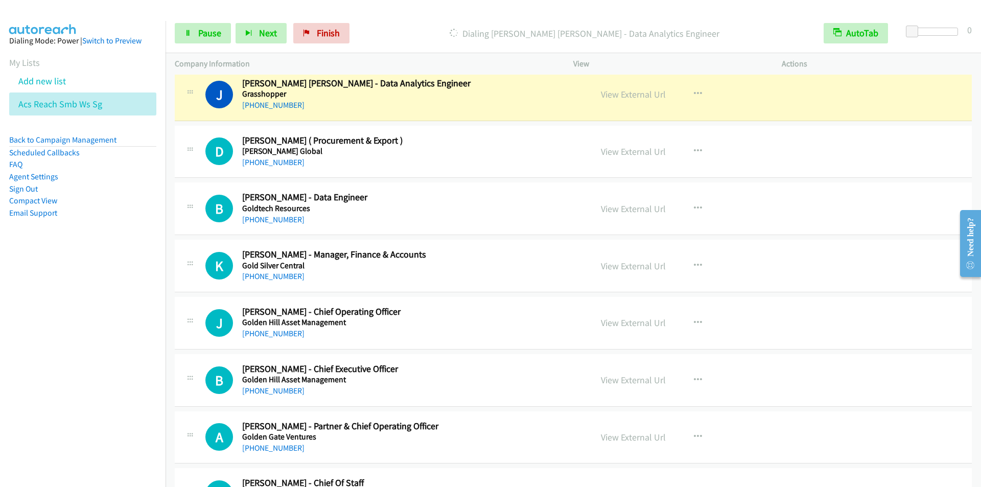
scroll to position [6385, 0]
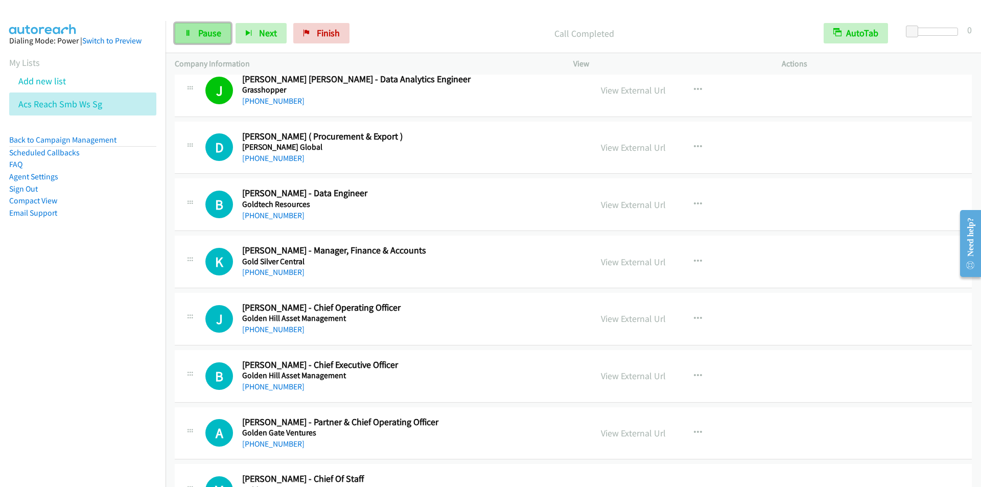
click at [198, 34] on span "Pause" at bounding box center [209, 33] width 23 height 12
click at [199, 34] on span "Start Calls" at bounding box center [218, 33] width 40 height 12
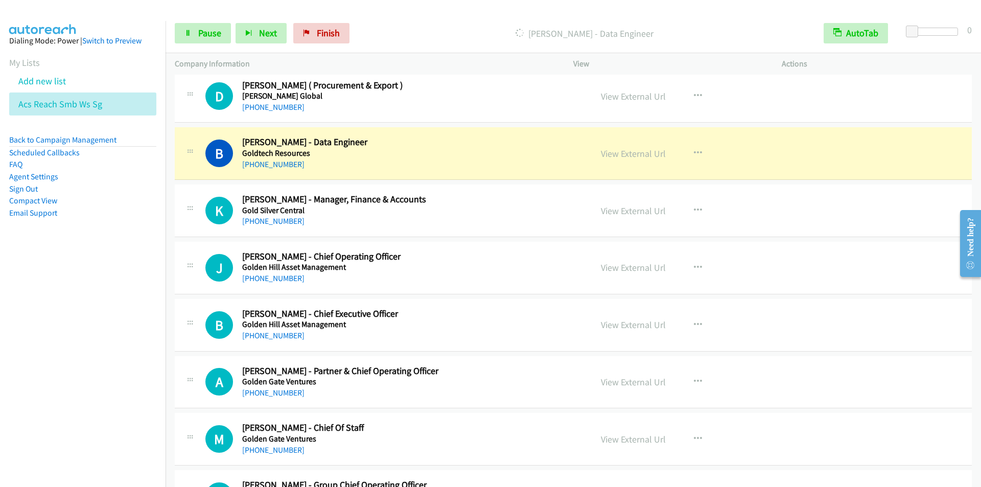
scroll to position [6487, 0]
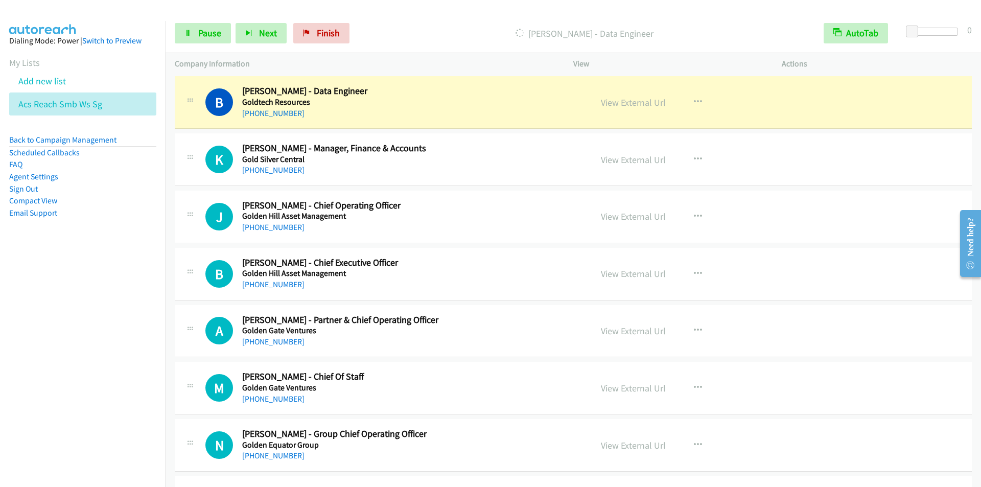
click at [425, 31] on p "[PERSON_NAME] - Data Engineer" at bounding box center [584, 34] width 442 height 14
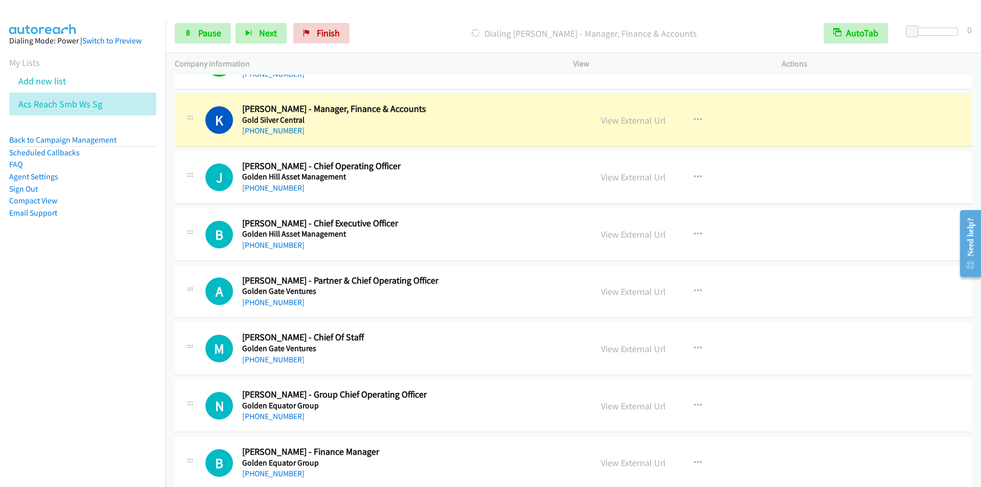
scroll to position [6538, 0]
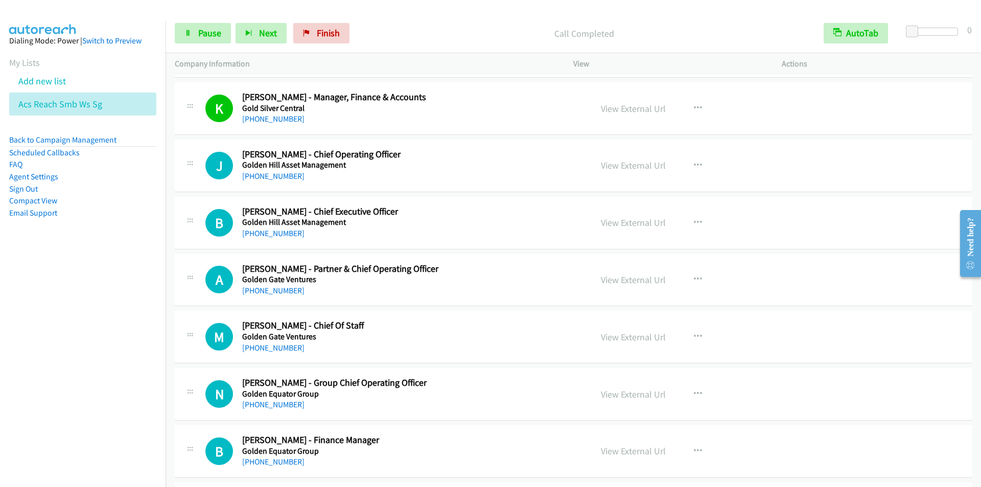
drag, startPoint x: 408, startPoint y: 37, endPoint x: 404, endPoint y: 33, distance: 5.8
click at [409, 37] on p "Call Completed" at bounding box center [584, 34] width 442 height 14
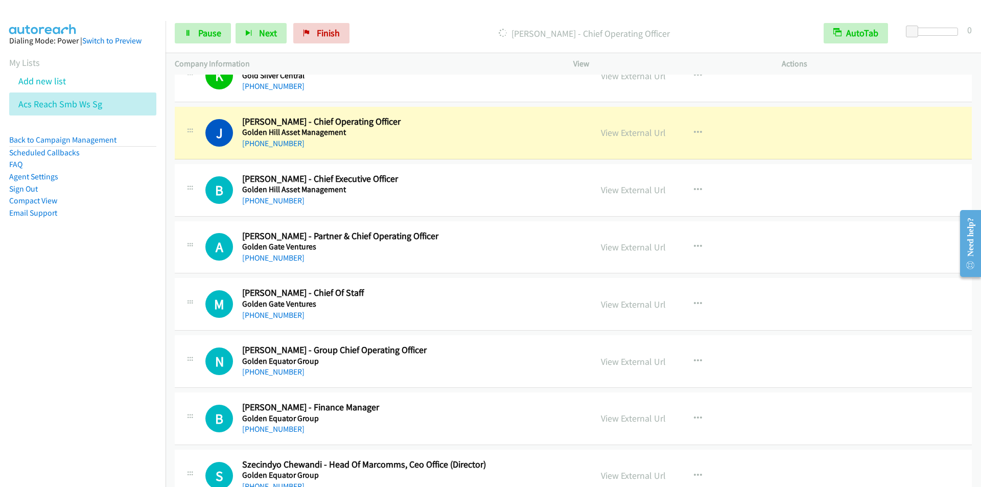
scroll to position [6589, 0]
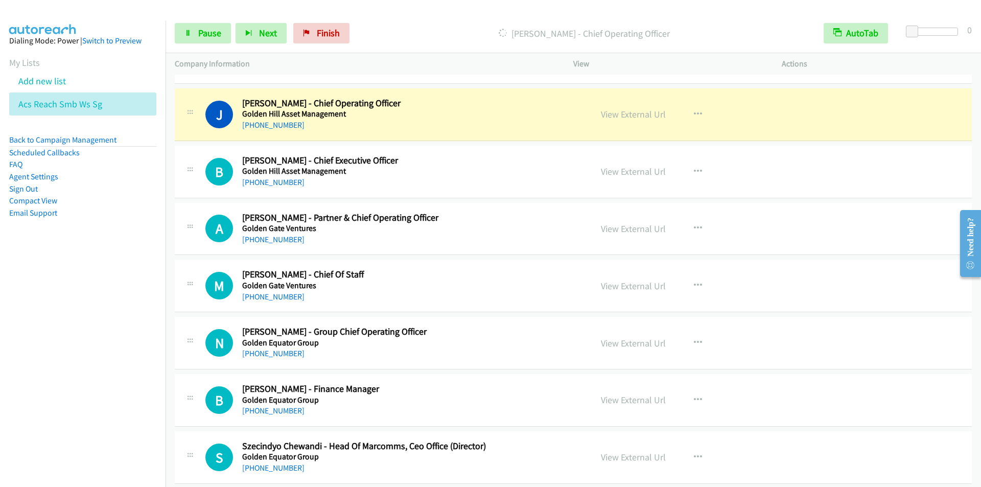
click at [401, 41] on div "Start Calls Pause Next Finish [PERSON_NAME] - Chief Operating Officer AutoTab A…" at bounding box center [572, 33] width 815 height 39
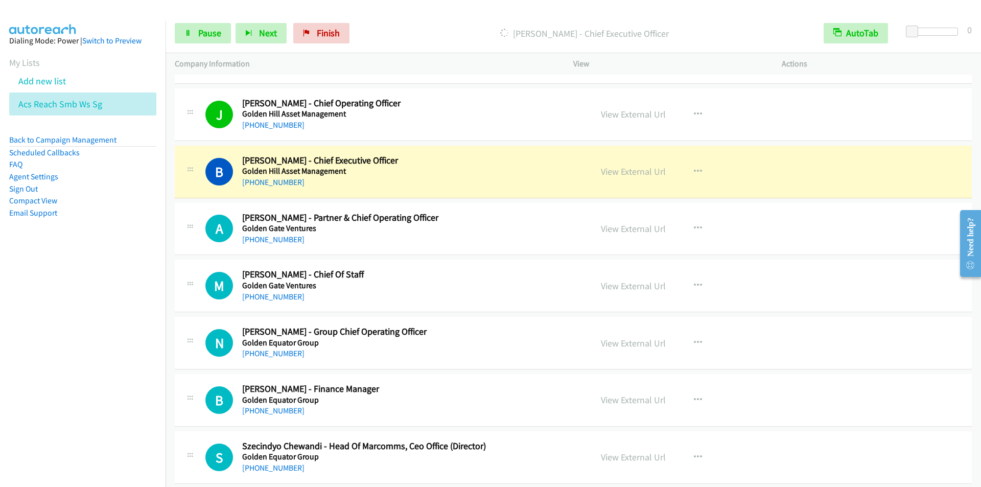
scroll to position [6640, 0]
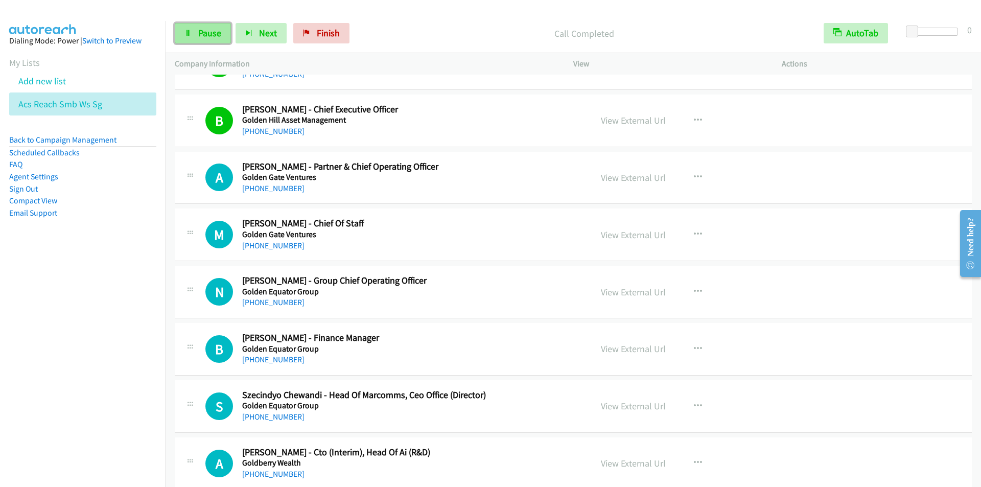
click at [203, 31] on span "Pause" at bounding box center [209, 33] width 23 height 12
click at [203, 31] on span "Start Calls" at bounding box center [218, 33] width 40 height 12
click at [409, 49] on div "Start Calls Pause Next Finish Call Completed AutoTab AutoTab 0" at bounding box center [572, 33] width 815 height 39
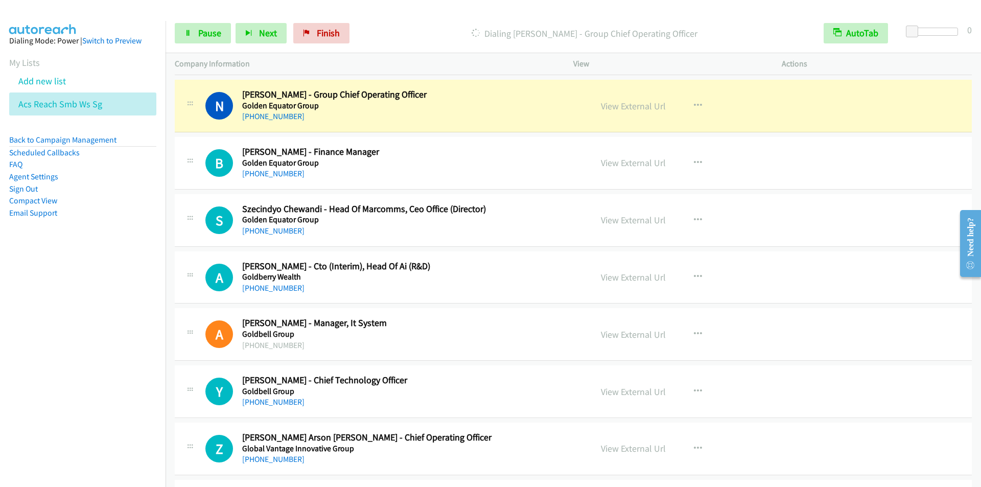
scroll to position [6844, 0]
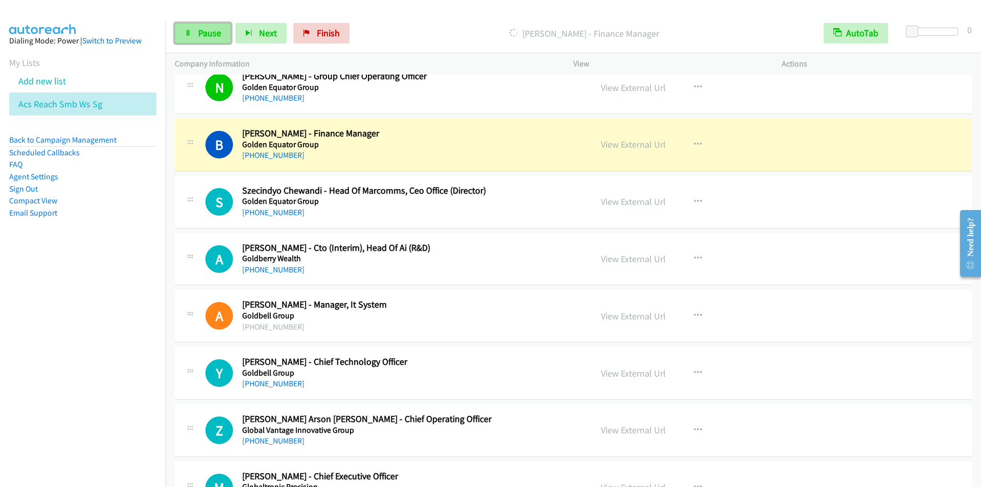
click at [207, 32] on span "Pause" at bounding box center [209, 33] width 23 height 12
click at [207, 32] on span "Start Calls" at bounding box center [218, 33] width 40 height 12
click at [207, 32] on span "Pause" at bounding box center [209, 33] width 23 height 12
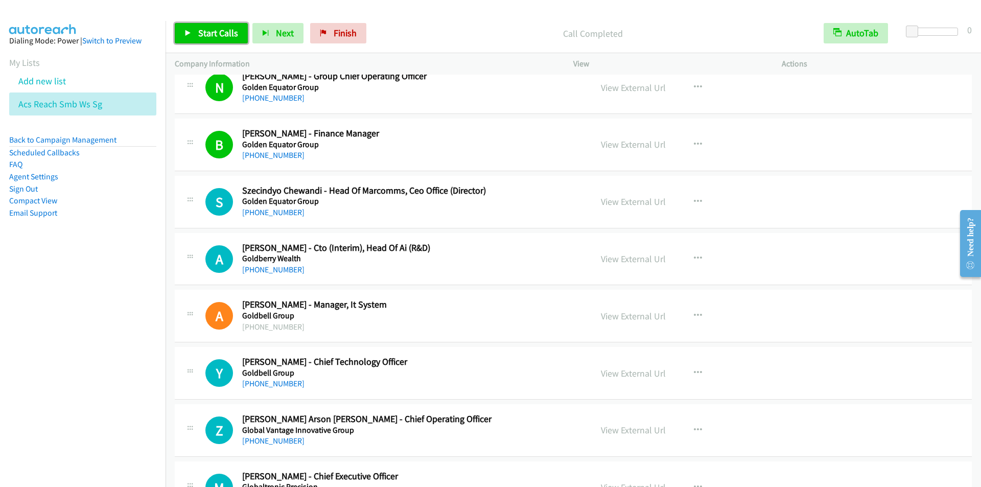
click at [215, 32] on span "Start Calls" at bounding box center [218, 33] width 40 height 12
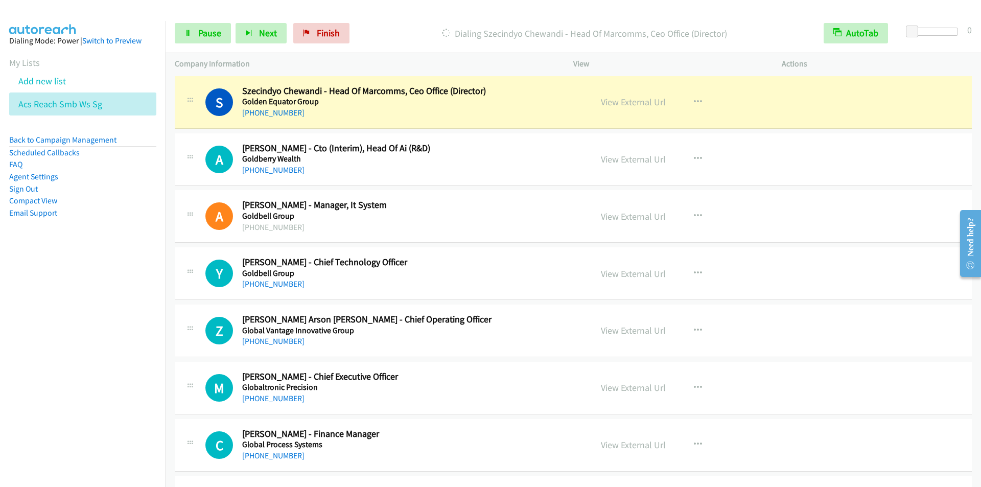
scroll to position [6946, 0]
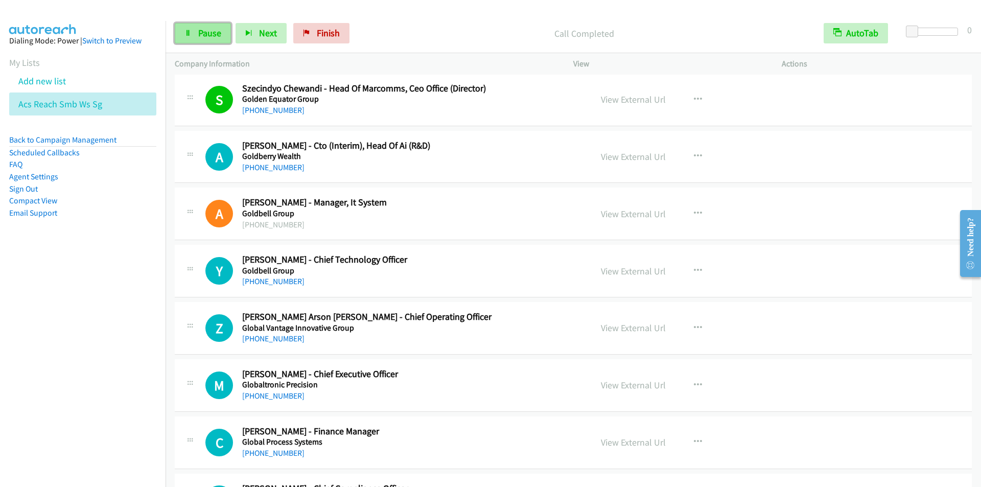
click at [200, 36] on span "Pause" at bounding box center [209, 33] width 23 height 12
click at [200, 36] on span "Start Calls" at bounding box center [218, 33] width 40 height 12
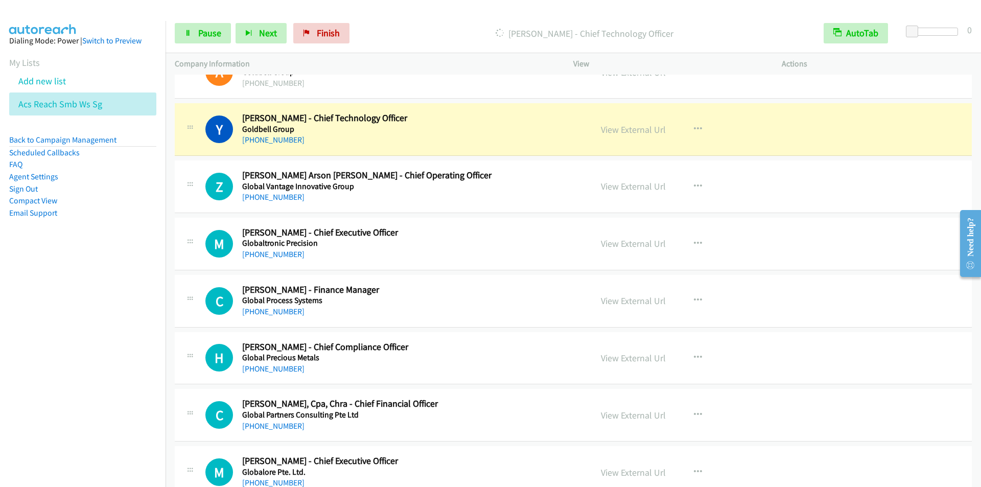
scroll to position [7100, 0]
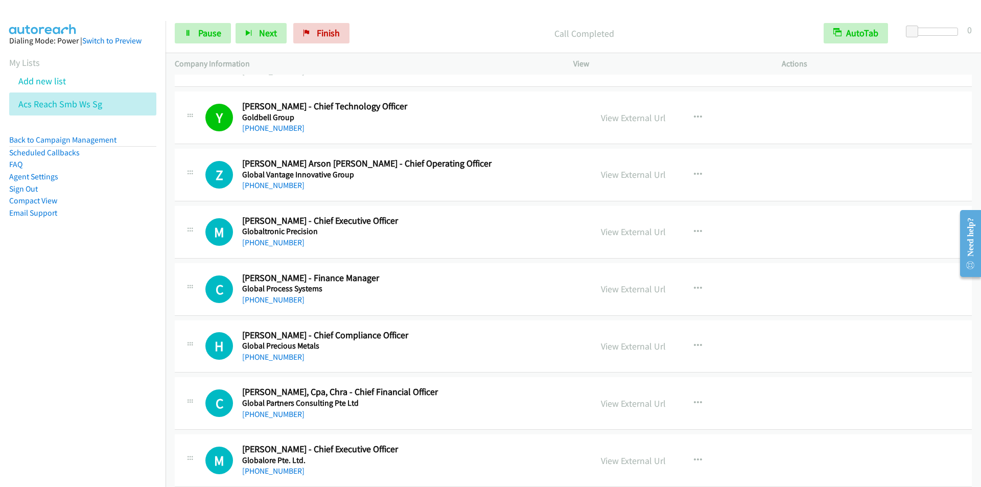
click at [401, 30] on p "Call Completed" at bounding box center [584, 34] width 442 height 14
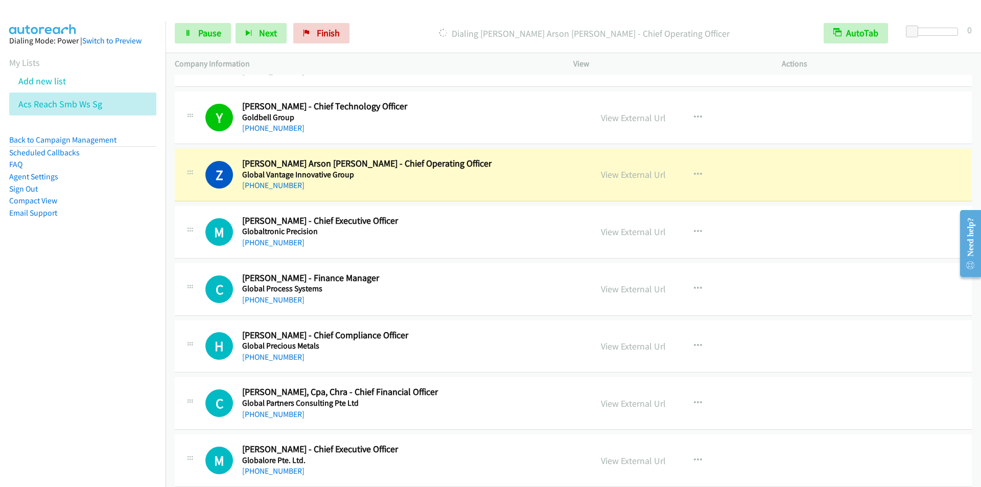
scroll to position [7151, 0]
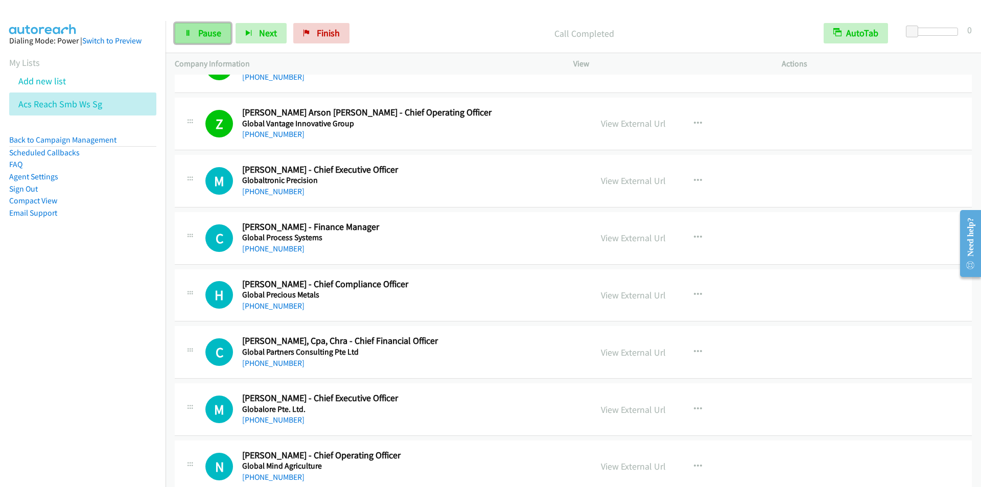
click at [207, 35] on span "Pause" at bounding box center [209, 33] width 23 height 12
click at [207, 35] on span "Start Calls" at bounding box center [218, 33] width 40 height 12
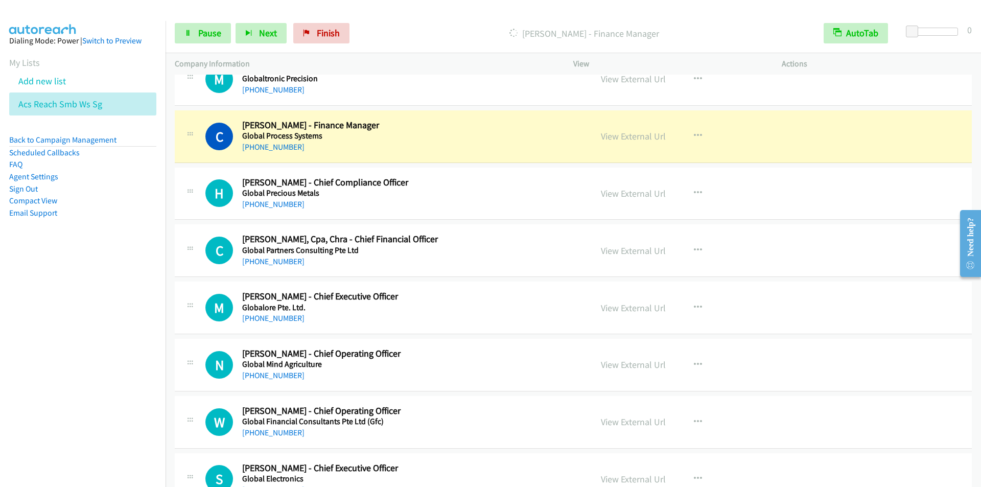
scroll to position [7253, 0]
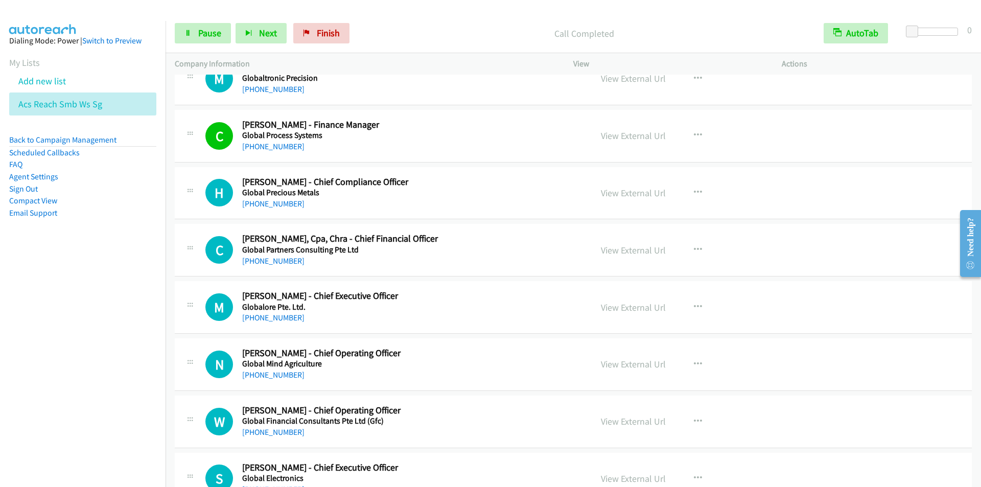
click at [418, 22] on div "Start Calls Pause Next Finish Call Completed AutoTab AutoTab 0" at bounding box center [572, 33] width 815 height 39
click at [405, 36] on p "Call Completed" at bounding box center [584, 34] width 442 height 14
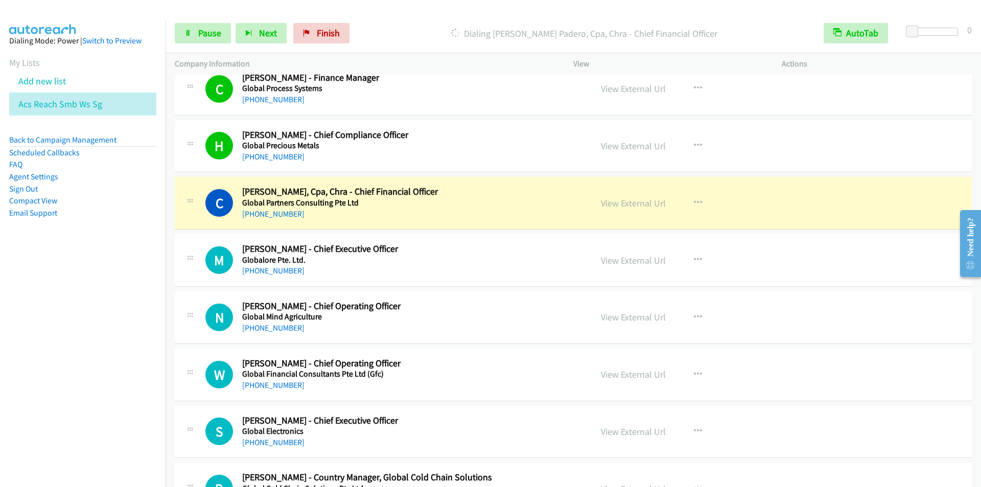
scroll to position [7355, 0]
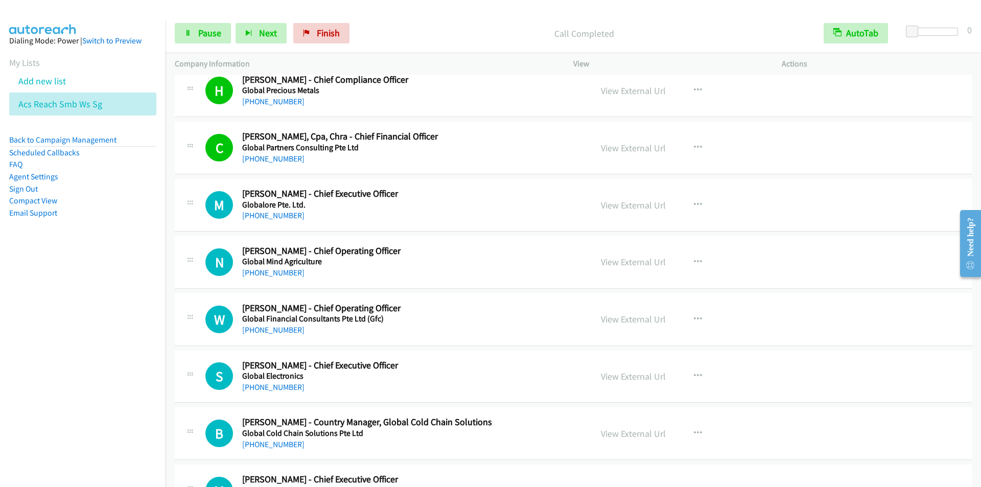
click at [402, 33] on p "Call Completed" at bounding box center [584, 34] width 442 height 14
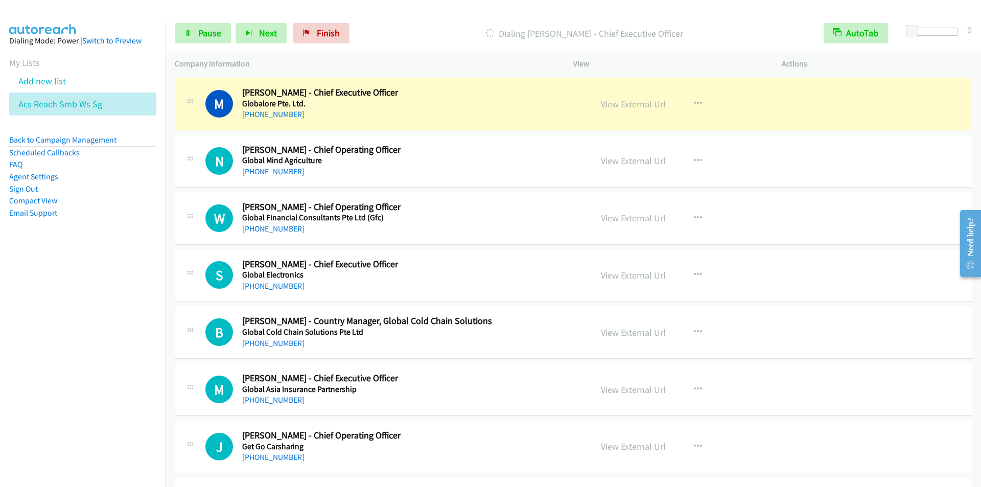
scroll to position [7457, 0]
click at [420, 32] on p "Dialing [PERSON_NAME] - Chief Executive Officer" at bounding box center [584, 34] width 442 height 14
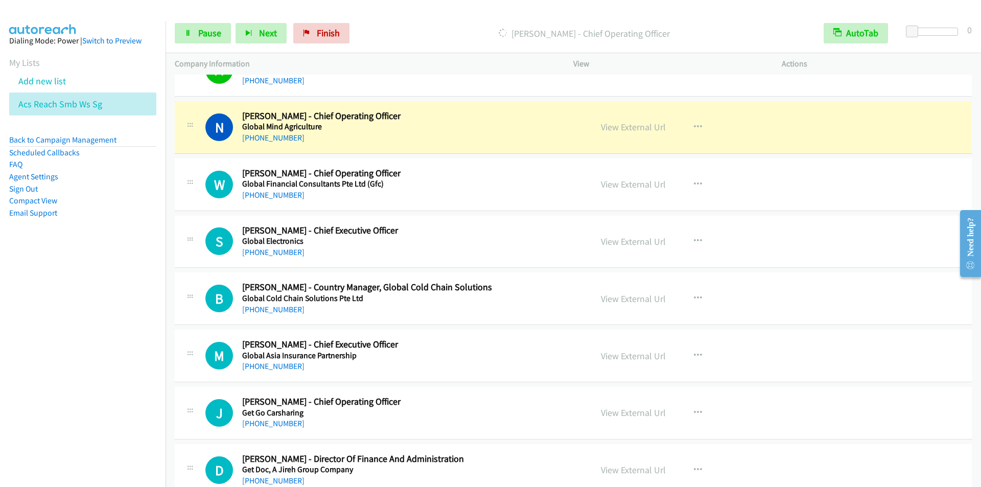
scroll to position [7508, 0]
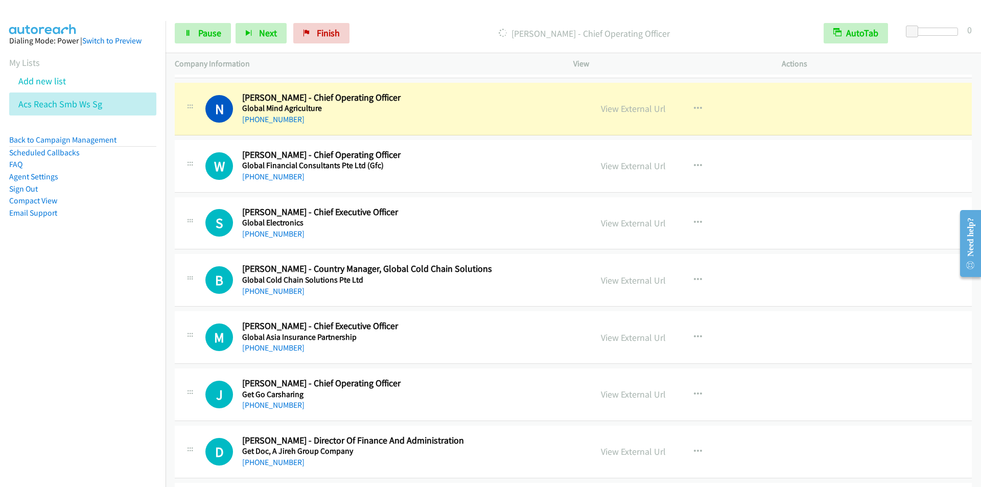
click at [402, 27] on p "[PERSON_NAME] - Chief Operating Officer" at bounding box center [584, 34] width 442 height 14
click at [408, 17] on div "Start Calls Pause Next Finish [PERSON_NAME] - Chief Operating Officer AutoTab A…" at bounding box center [572, 33] width 815 height 39
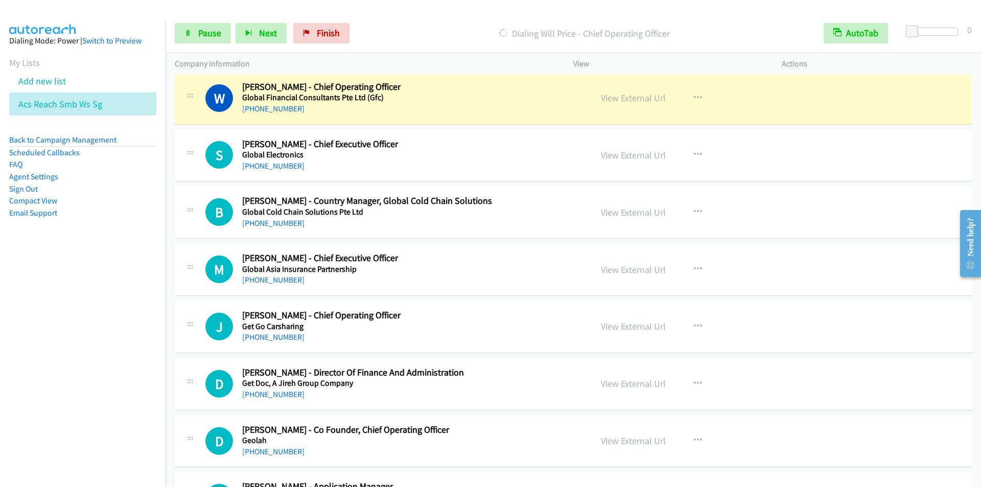
scroll to position [7559, 0]
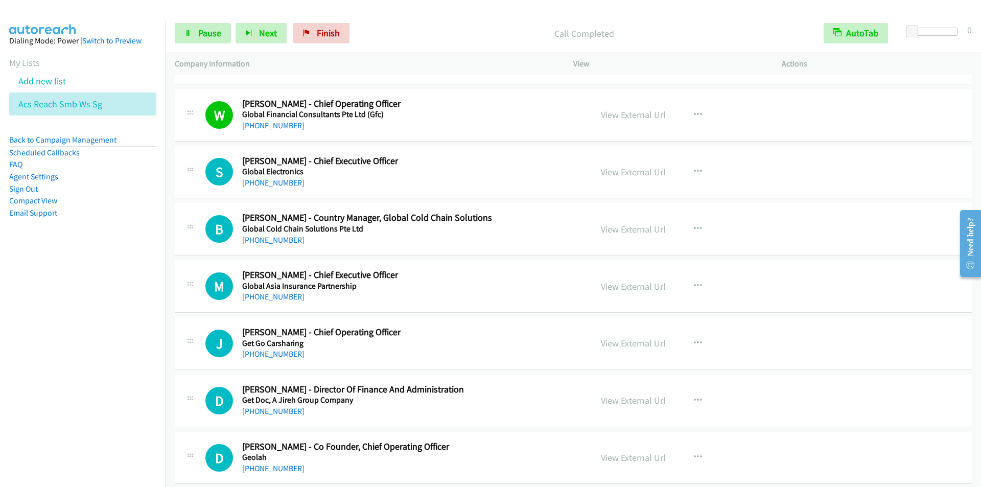
click at [417, 24] on div "Call Completed" at bounding box center [584, 33] width 460 height 20
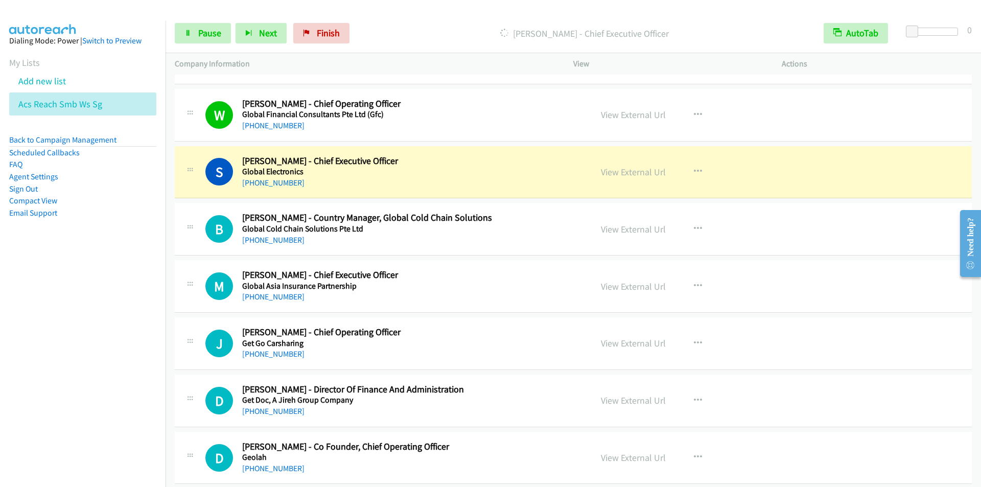
scroll to position [7610, 0]
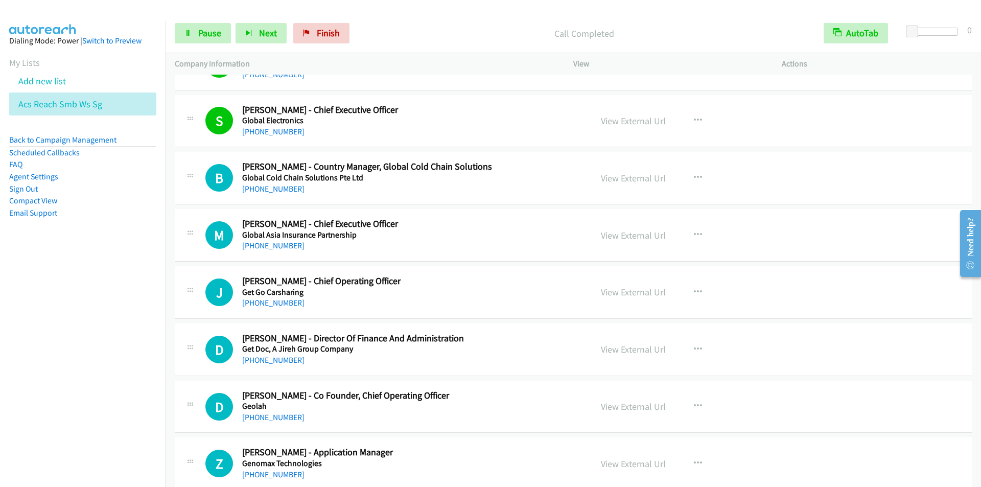
click at [408, 18] on div "Start Calls Pause Next Finish Call Completed AutoTab AutoTab 0" at bounding box center [572, 33] width 815 height 39
click at [192, 37] on link "Pause" at bounding box center [203, 33] width 56 height 20
click at [193, 37] on link "Start Calls" at bounding box center [211, 33] width 73 height 20
click at [429, 13] on main "Start Calls Pause Next Finish Started AutoTab AutoTab 0 Company Information Inf…" at bounding box center [490, 24] width 981 height 49
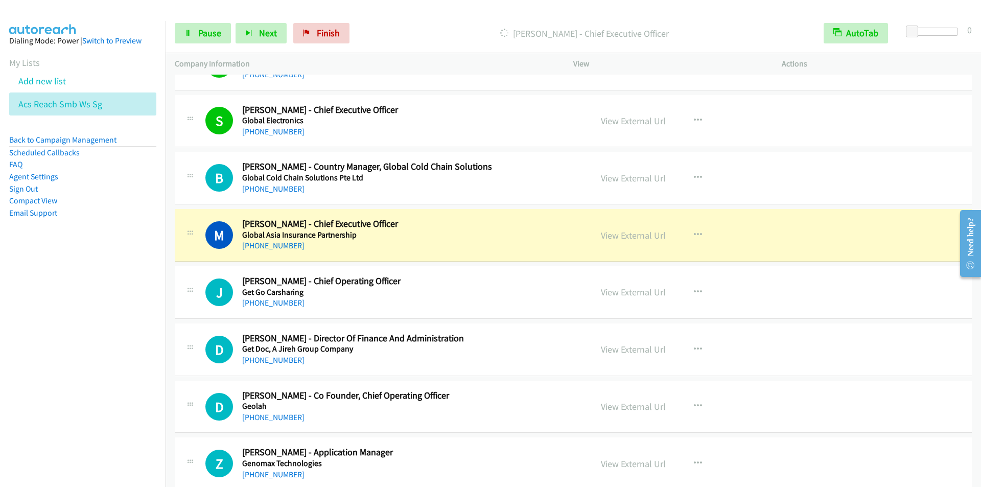
click at [64, 384] on nav "Dialing Mode: Power | Switch to Preview My Lists Add new list Acs Reach Smb Ws …" at bounding box center [83, 264] width 166 height 487
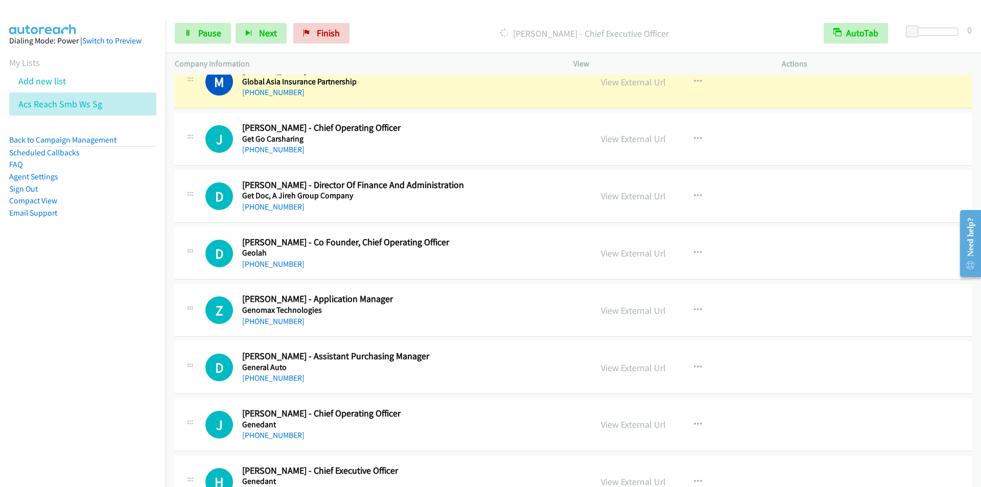
scroll to position [7713, 0]
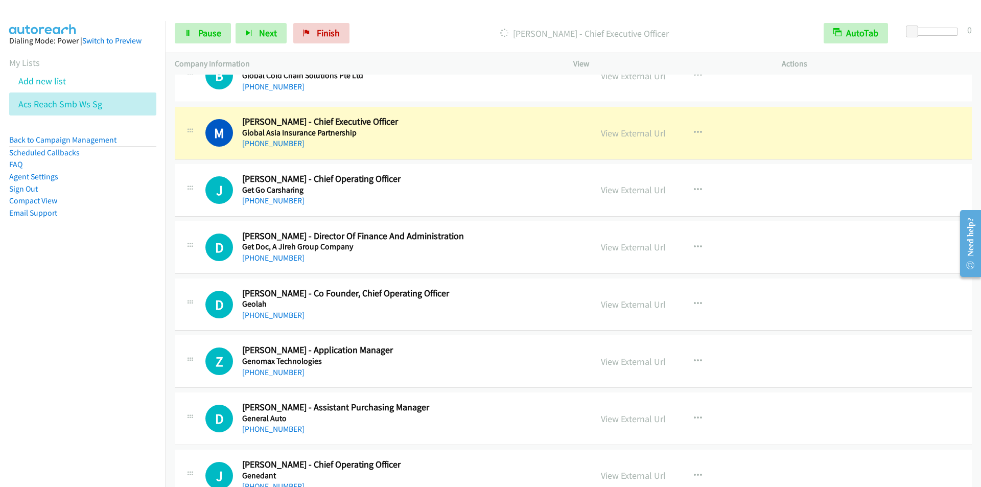
click at [410, 24] on div "[PERSON_NAME] - Chief Executive Officer" at bounding box center [584, 33] width 460 height 20
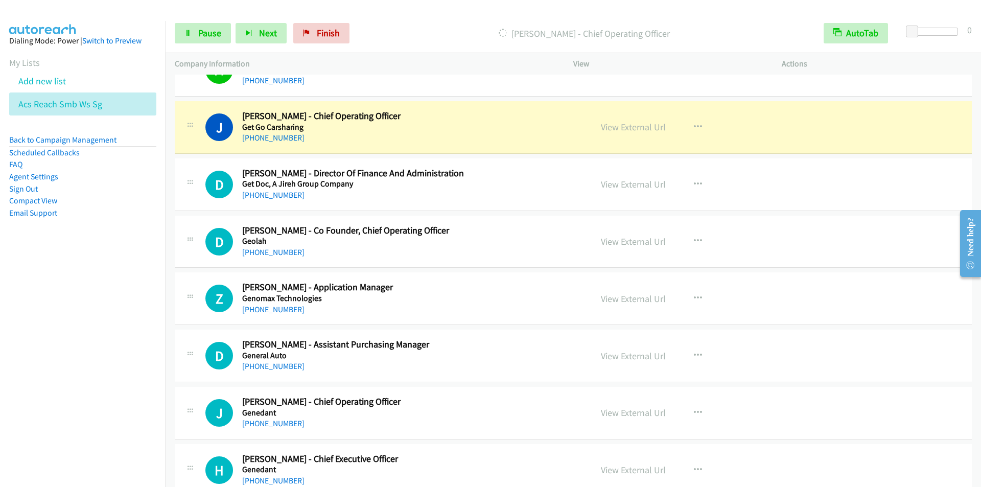
scroll to position [7764, 0]
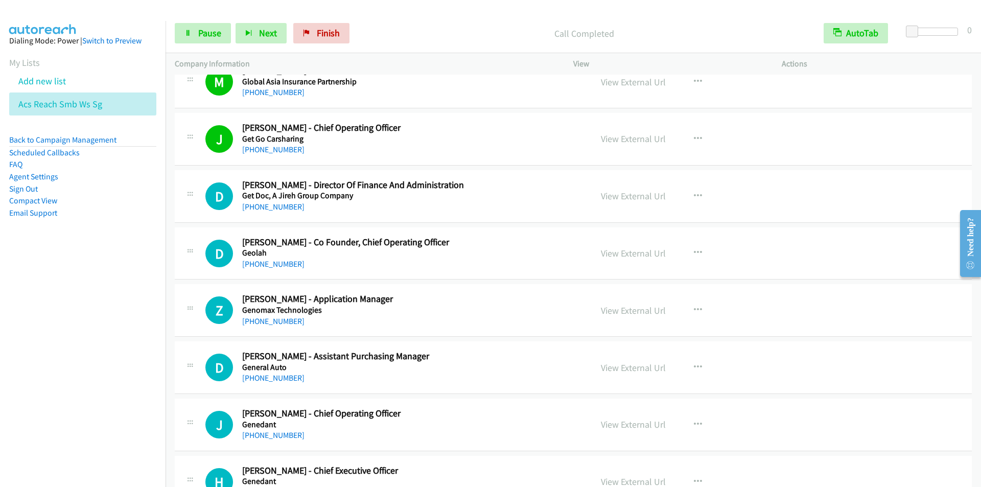
click at [416, 34] on p "Call Completed" at bounding box center [584, 34] width 442 height 14
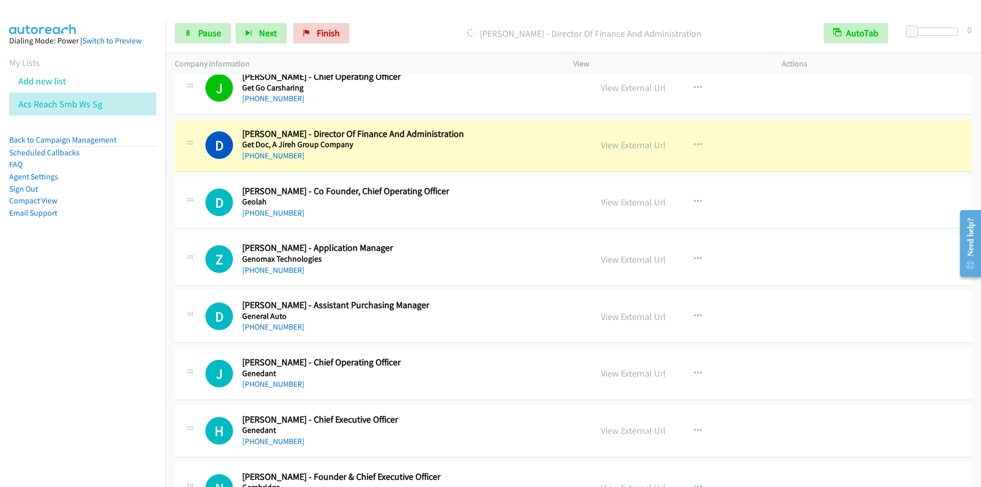
scroll to position [7866, 0]
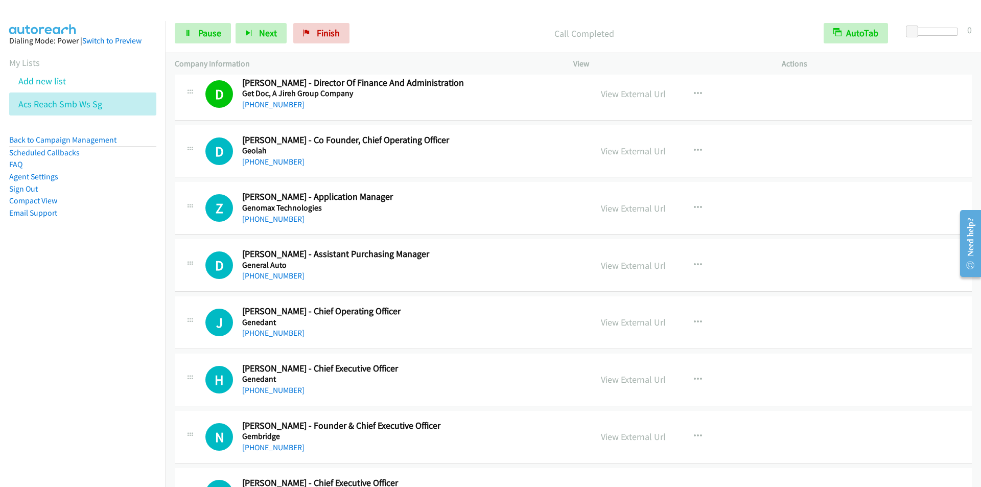
click at [422, 28] on p "Call Completed" at bounding box center [584, 34] width 442 height 14
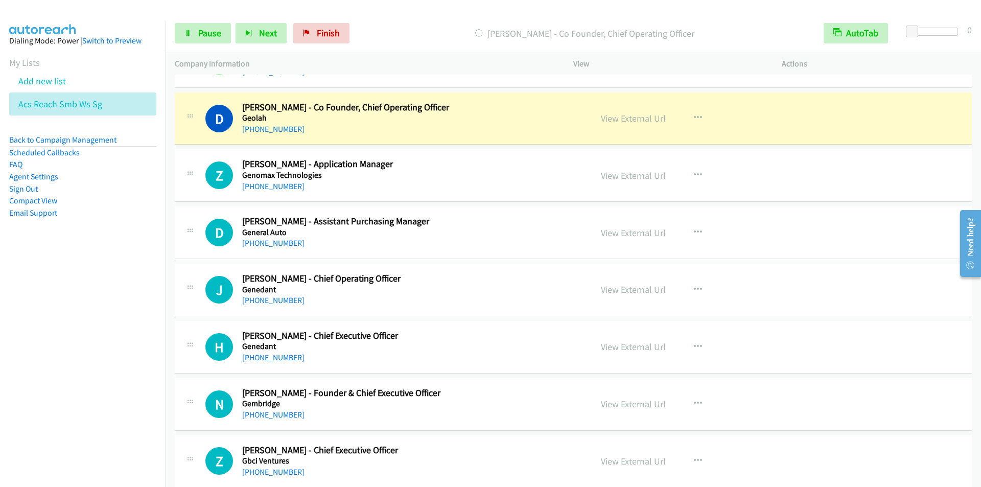
scroll to position [7917, 0]
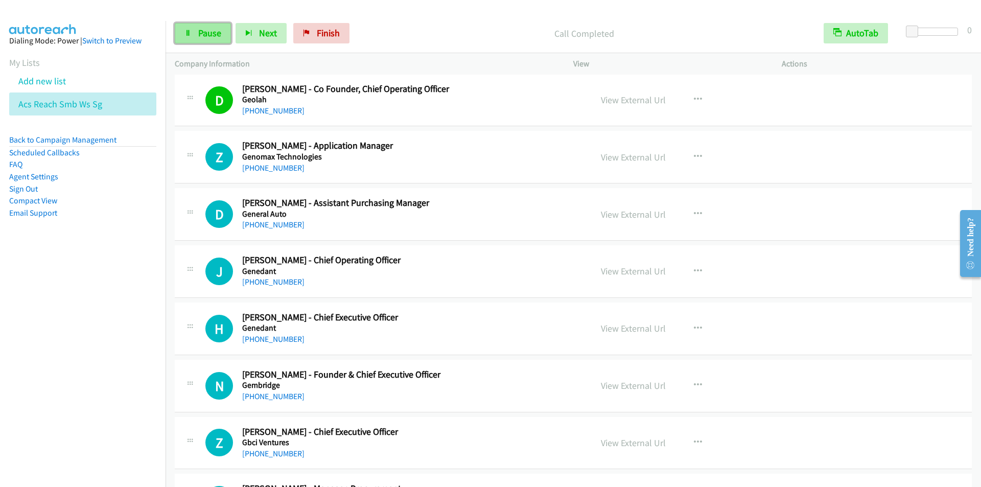
click at [206, 34] on span "Pause" at bounding box center [209, 33] width 23 height 12
click at [206, 34] on span "Start Calls" at bounding box center [218, 33] width 40 height 12
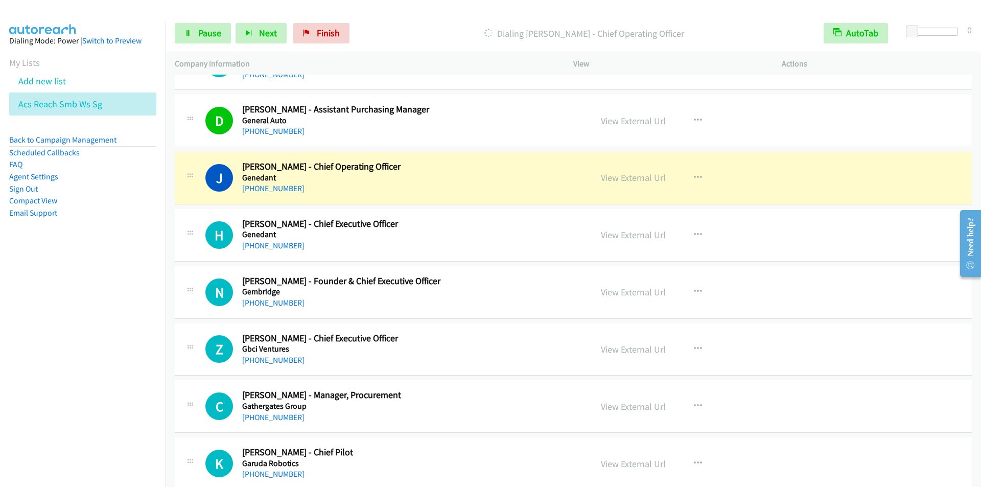
scroll to position [8070, 0]
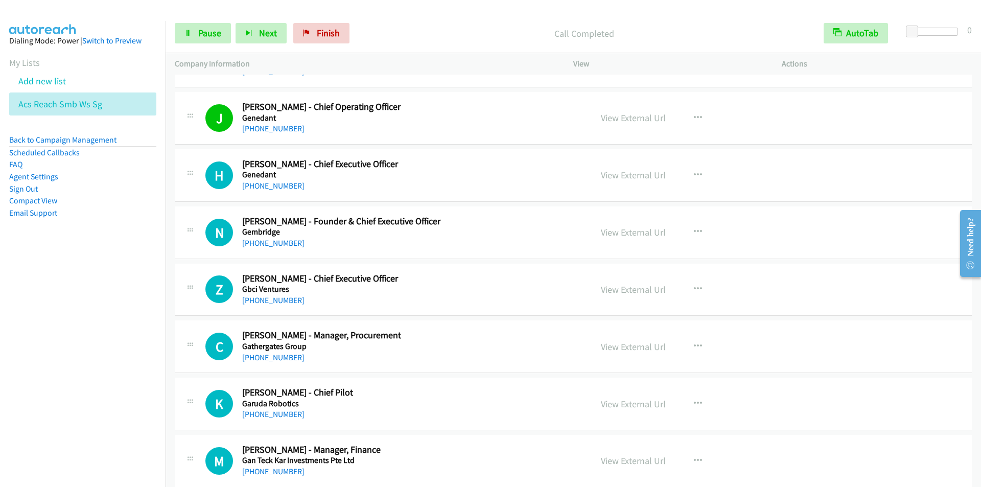
click at [423, 22] on div "Start Calls Pause Next Finish Call Completed AutoTab AutoTab 0" at bounding box center [572, 33] width 815 height 39
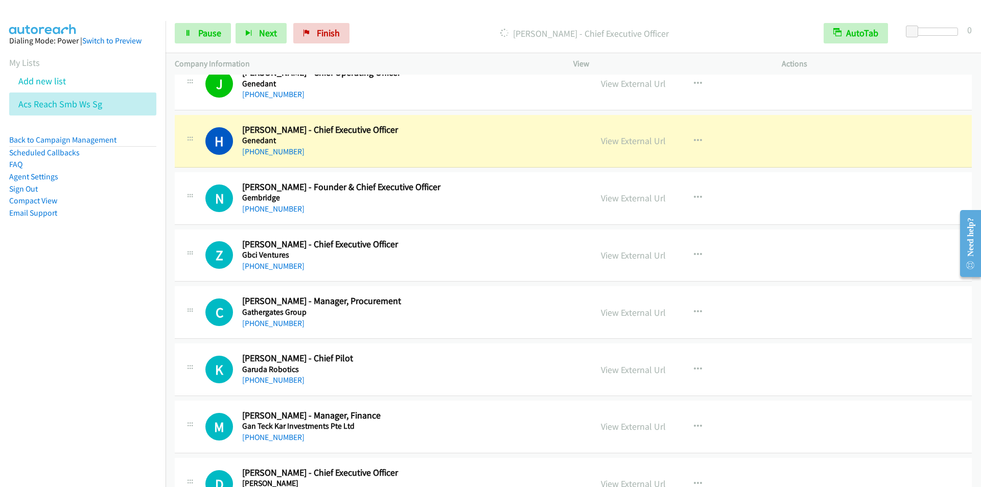
scroll to position [8121, 0]
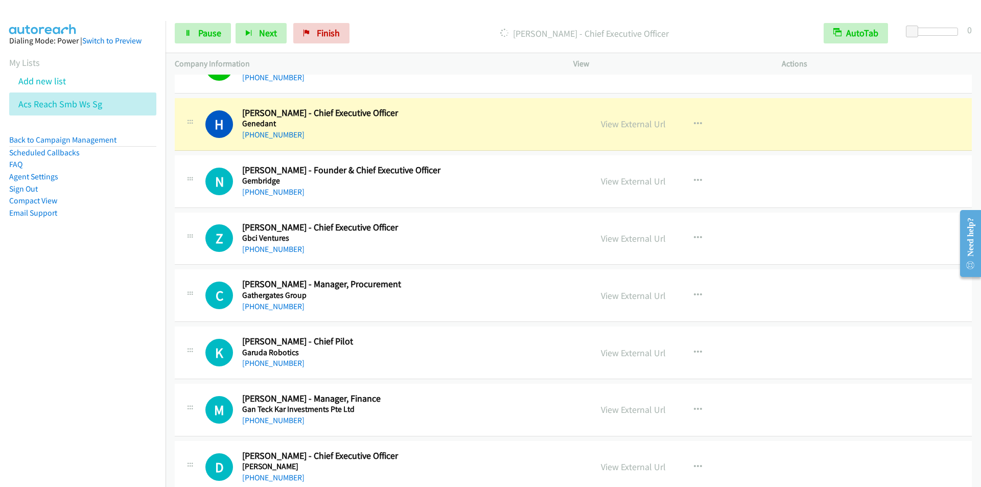
click at [88, 405] on nav "Dialing Mode: Power | Switch to Preview My Lists Add new list Acs Reach Smb Ws …" at bounding box center [83, 264] width 166 height 487
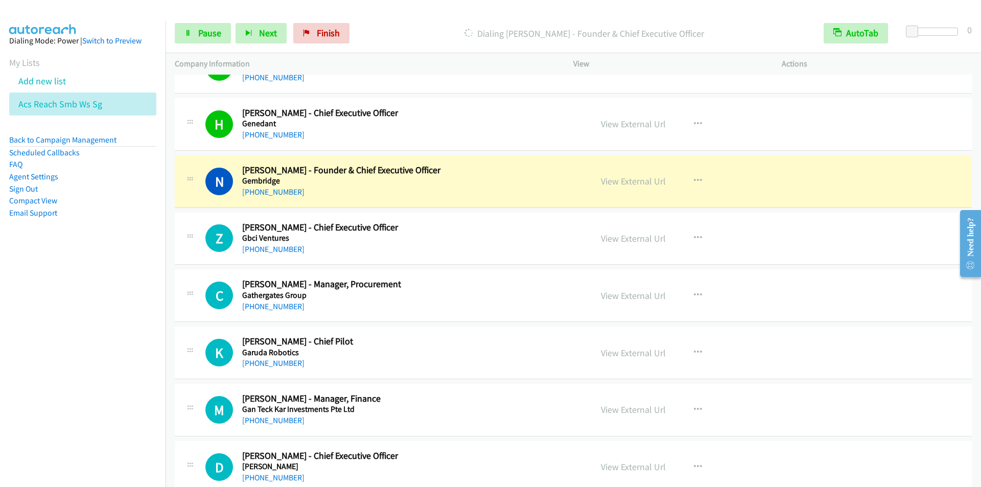
click at [400, 15] on div "Start Calls Pause Next Finish [PERSON_NAME] - Founder & Chief Executive Officer…" at bounding box center [572, 33] width 815 height 39
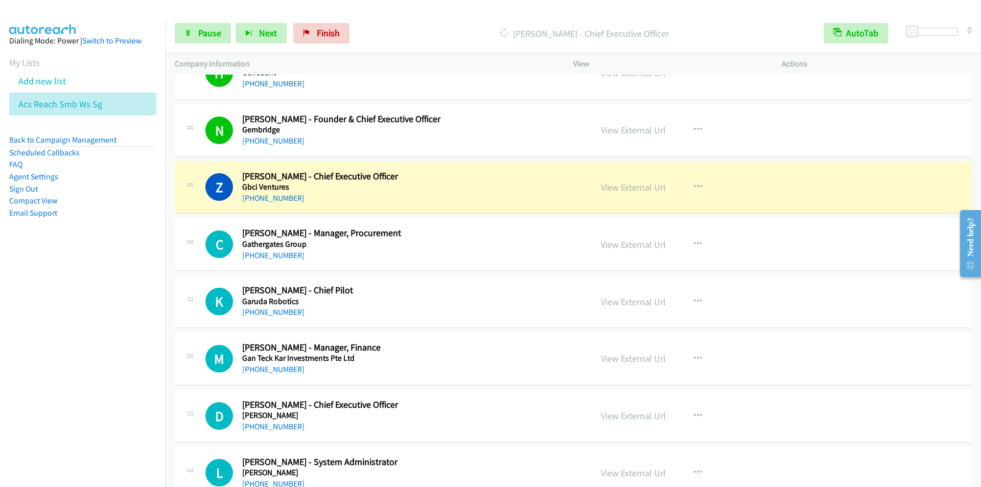
scroll to position [8223, 0]
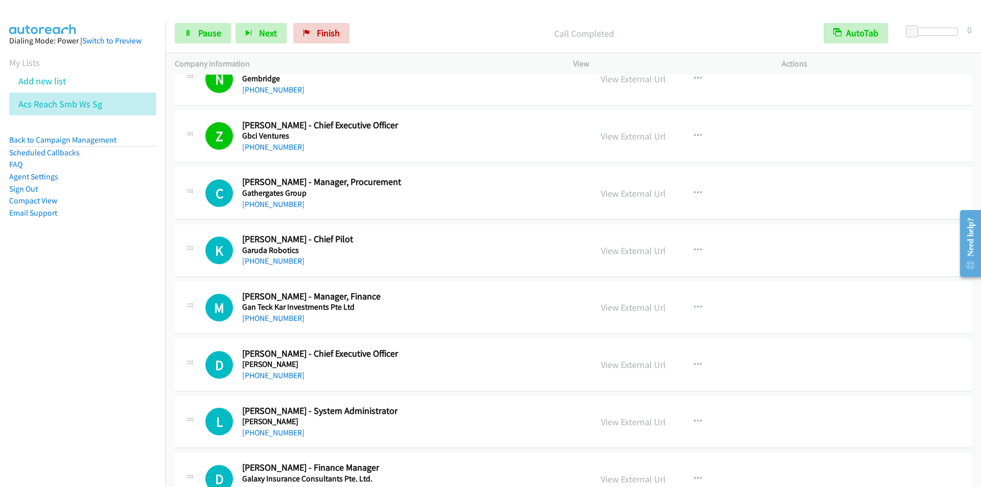
click at [408, 32] on p "Call Completed" at bounding box center [584, 34] width 442 height 14
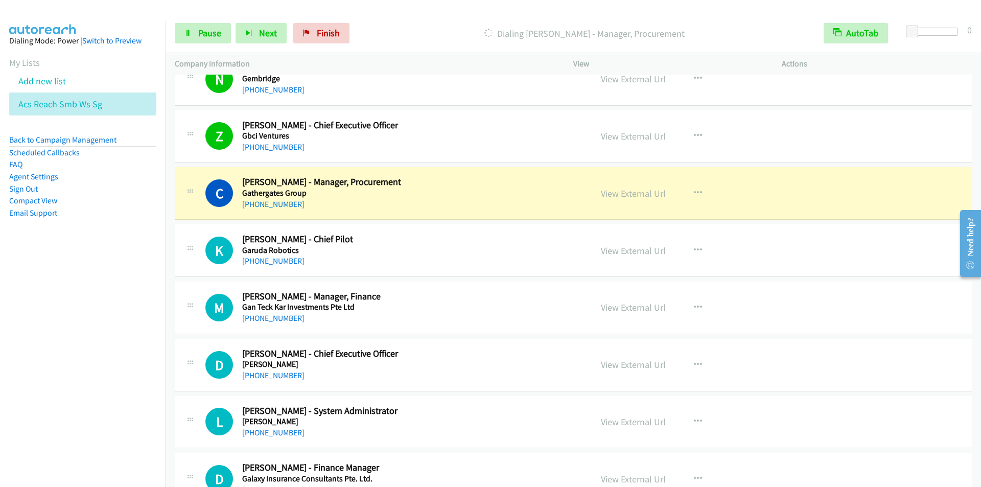
click at [37, 378] on nav "Dialing Mode: Power | Switch to Preview My Lists Add new list Acs Reach Smb Ws …" at bounding box center [83, 264] width 166 height 487
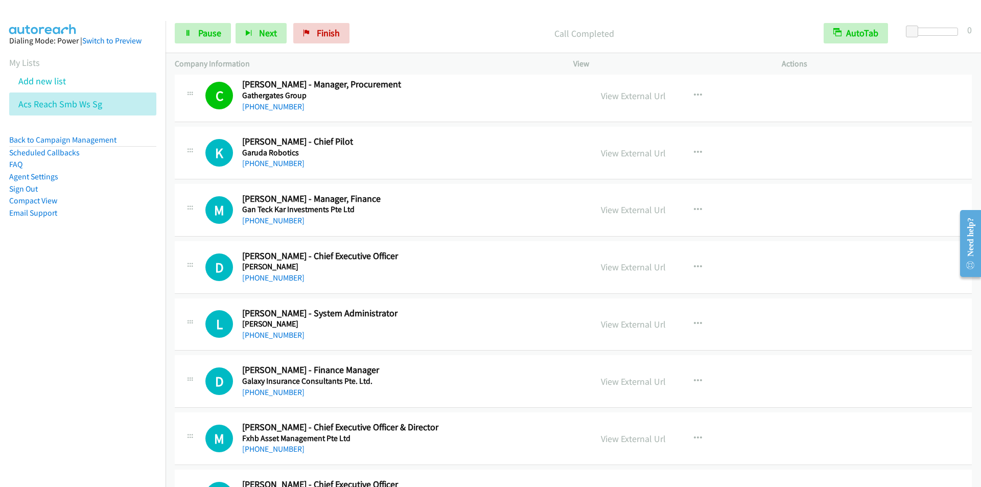
scroll to position [8326, 0]
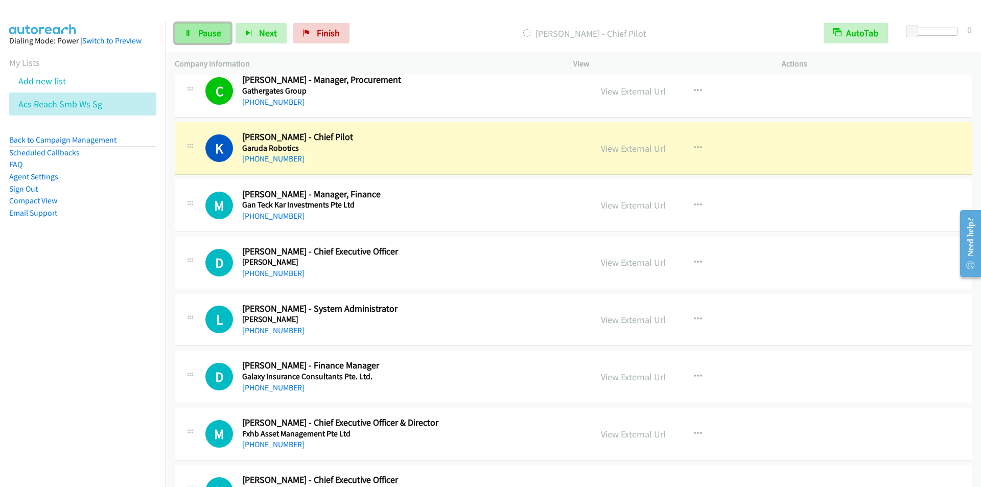
click at [210, 39] on link "Pause" at bounding box center [203, 33] width 56 height 20
click at [208, 36] on span "Start Calls" at bounding box center [218, 33] width 40 height 12
click at [206, 37] on span "Pause" at bounding box center [209, 33] width 23 height 12
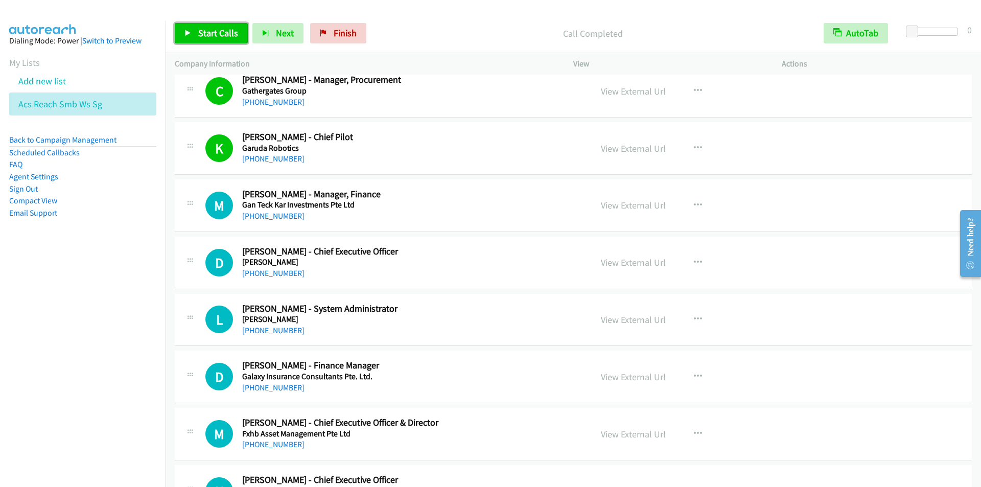
click at [203, 36] on span "Start Calls" at bounding box center [218, 33] width 40 height 12
click at [210, 28] on span "Pause" at bounding box center [209, 33] width 23 height 12
click at [203, 32] on span "Start Calls" at bounding box center [218, 33] width 40 height 12
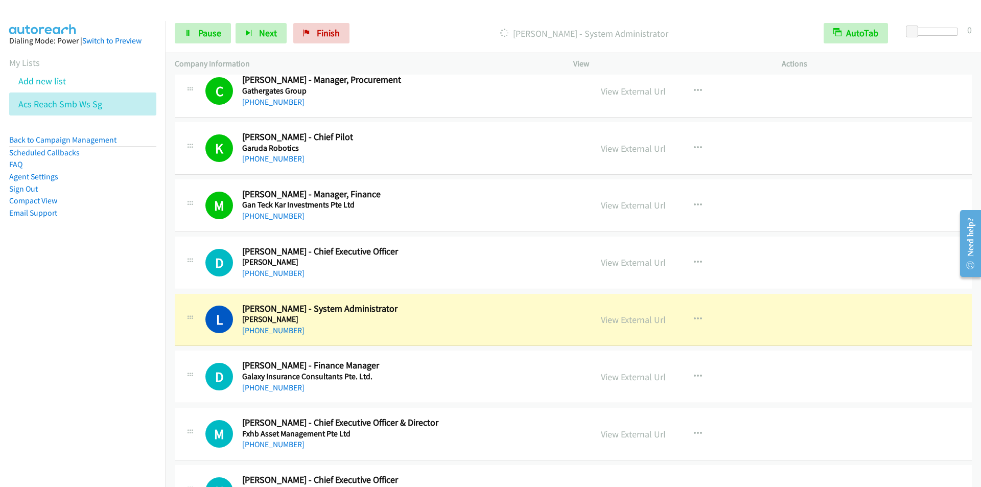
drag, startPoint x: 424, startPoint y: 37, endPoint x: 447, endPoint y: 31, distance: 23.8
click at [424, 37] on p "[PERSON_NAME] - System Administrator" at bounding box center [584, 34] width 442 height 14
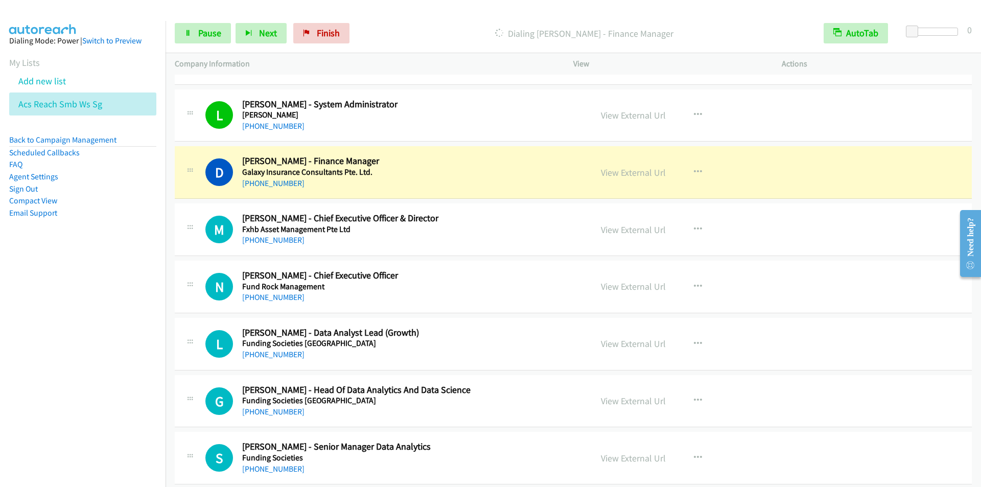
scroll to position [8581, 0]
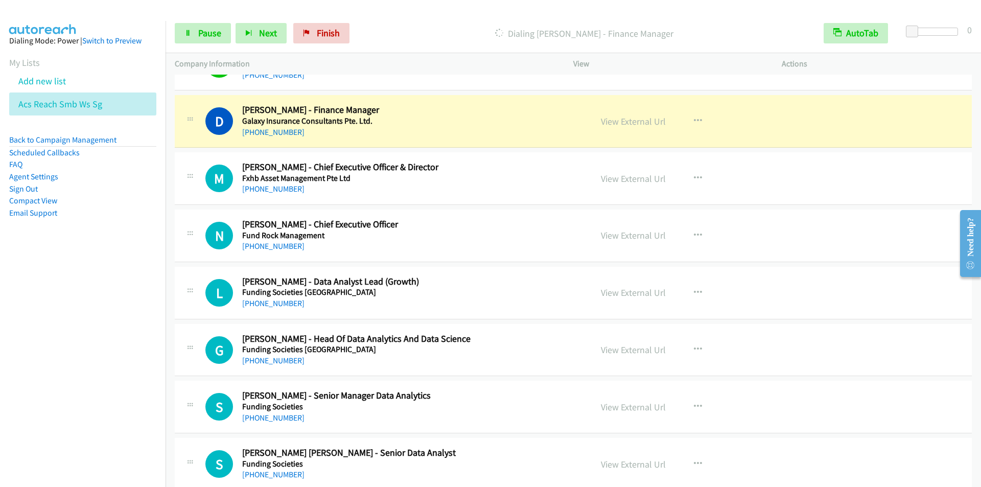
click at [416, 11] on div at bounding box center [485, 19] width 971 height 39
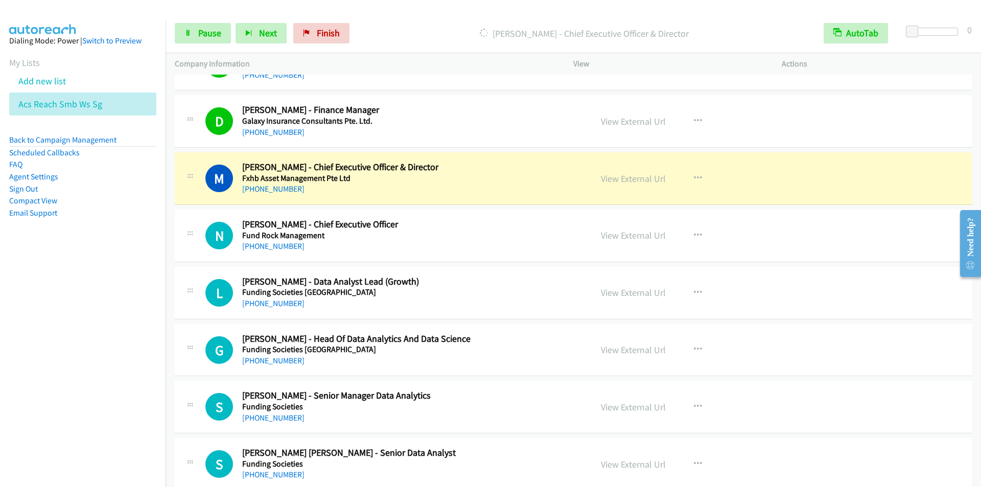
click at [418, 27] on p "[PERSON_NAME] - Chief Executive Officer & Director" at bounding box center [584, 34] width 442 height 14
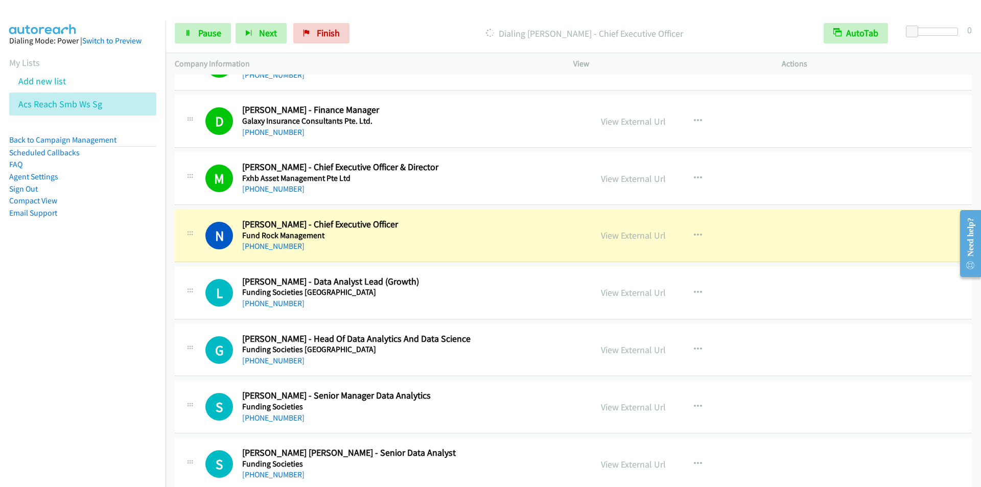
scroll to position [8632, 0]
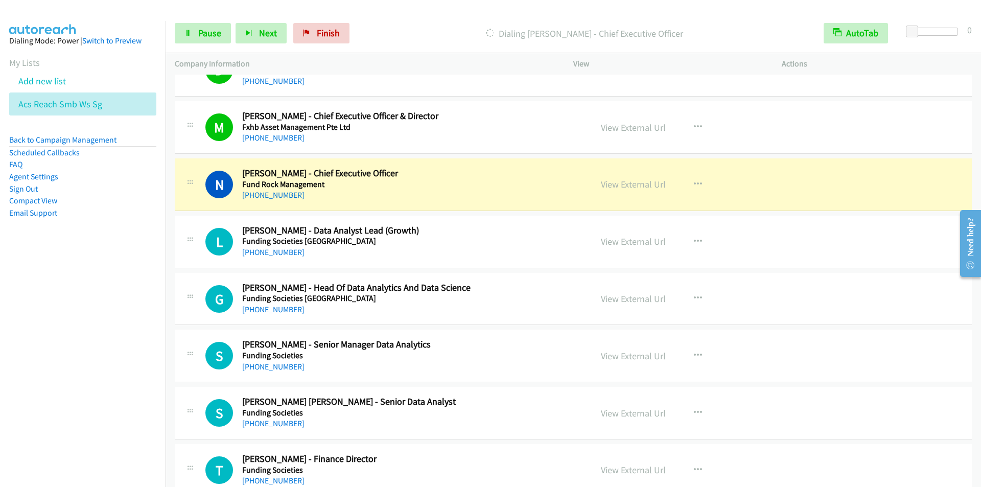
click at [413, 30] on p "Dialing [PERSON_NAME] - Chief Executive Officer" at bounding box center [584, 34] width 442 height 14
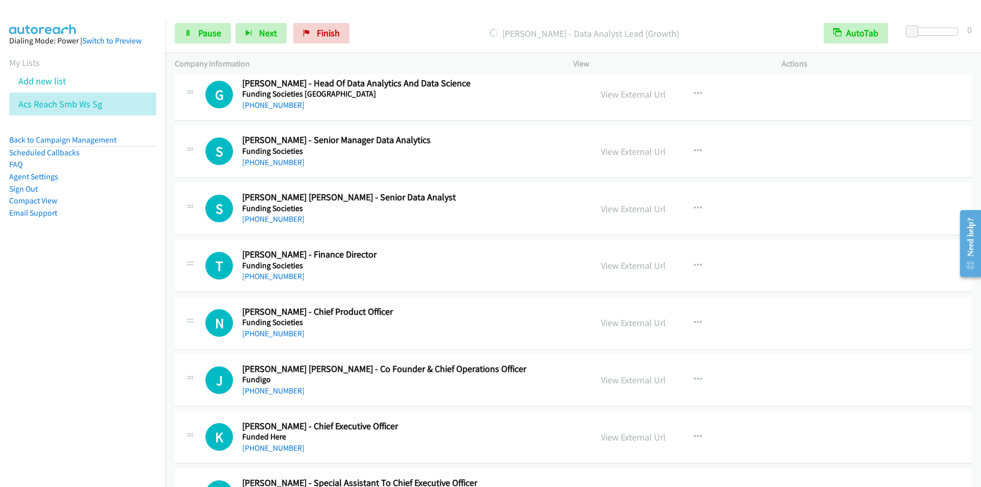
scroll to position [8785, 0]
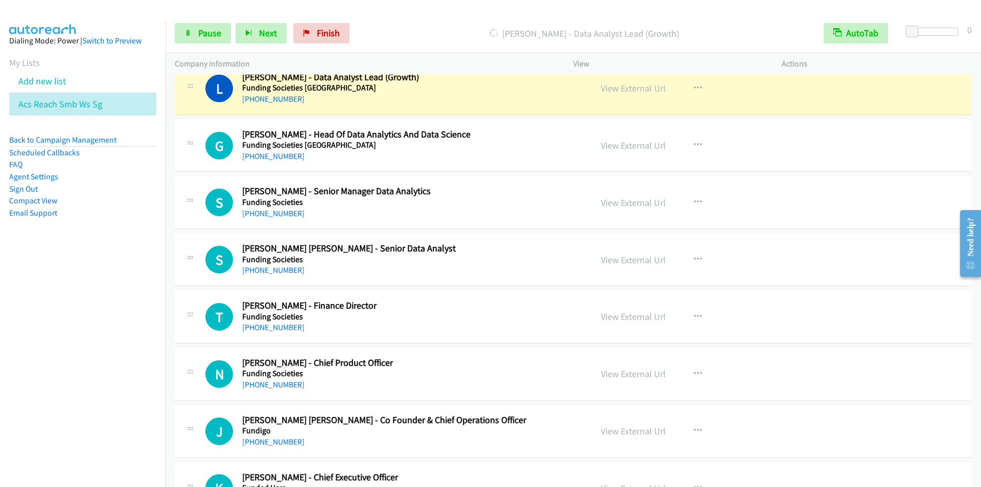
click at [409, 24] on div "[PERSON_NAME] - Data Analyst Lead (Growth)" at bounding box center [584, 33] width 460 height 20
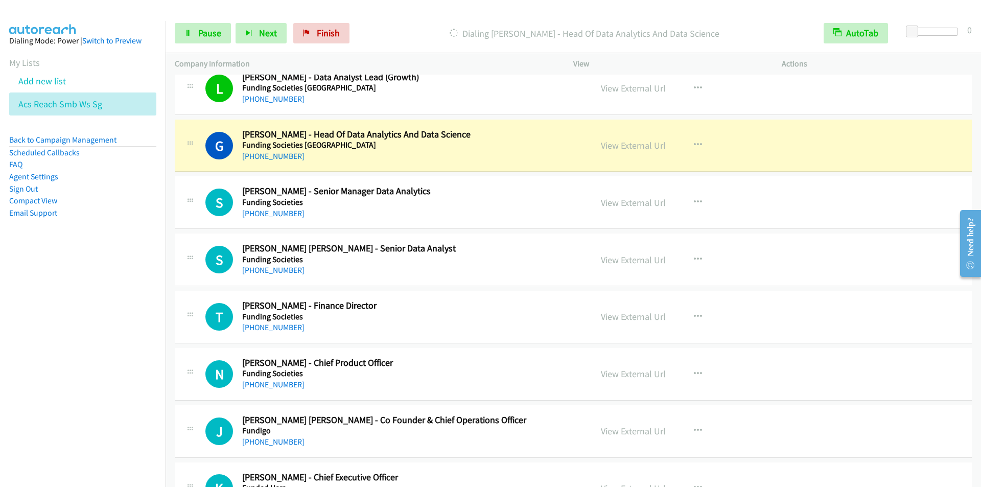
scroll to position [8836, 0]
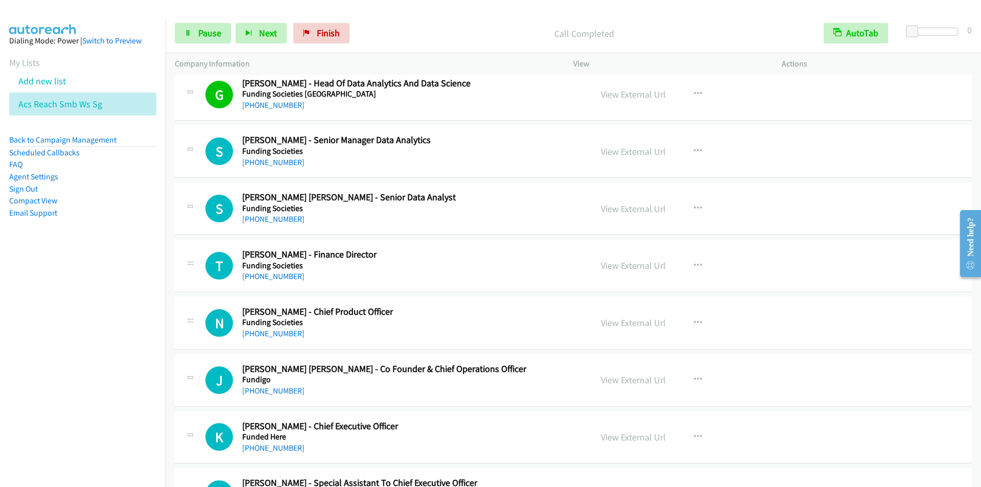
click at [420, 33] on p "Call Completed" at bounding box center [584, 34] width 442 height 14
click at [399, 35] on p "Call Completed" at bounding box center [584, 34] width 442 height 14
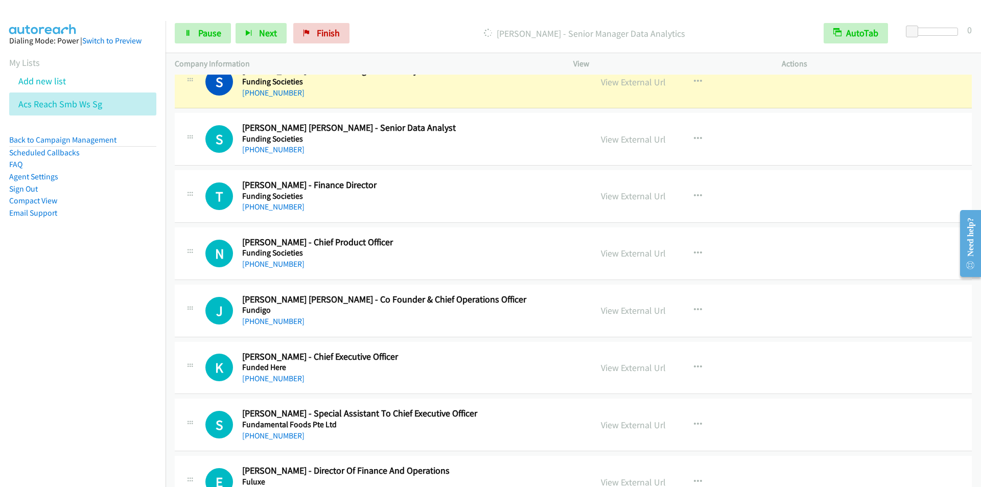
scroll to position [8887, 0]
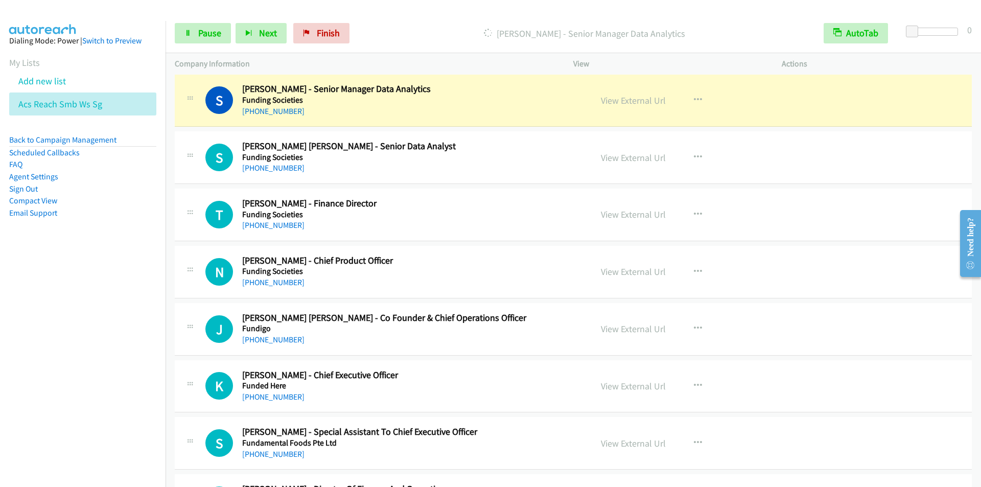
click at [426, 41] on div "[PERSON_NAME] - Senior Manager Data Analytics" at bounding box center [584, 33] width 460 height 20
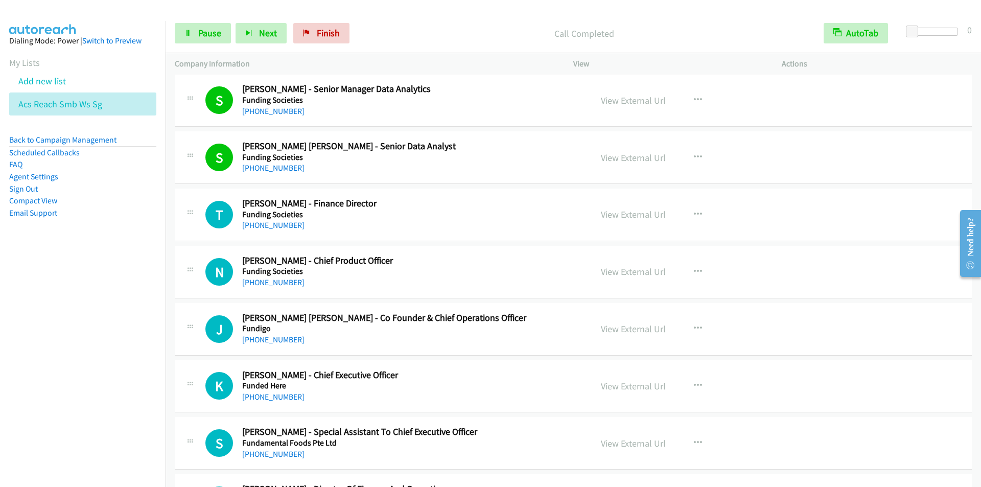
click at [391, 21] on div "Start Calls Pause Next Finish Call Completed AutoTab AutoTab 0" at bounding box center [572, 33] width 815 height 39
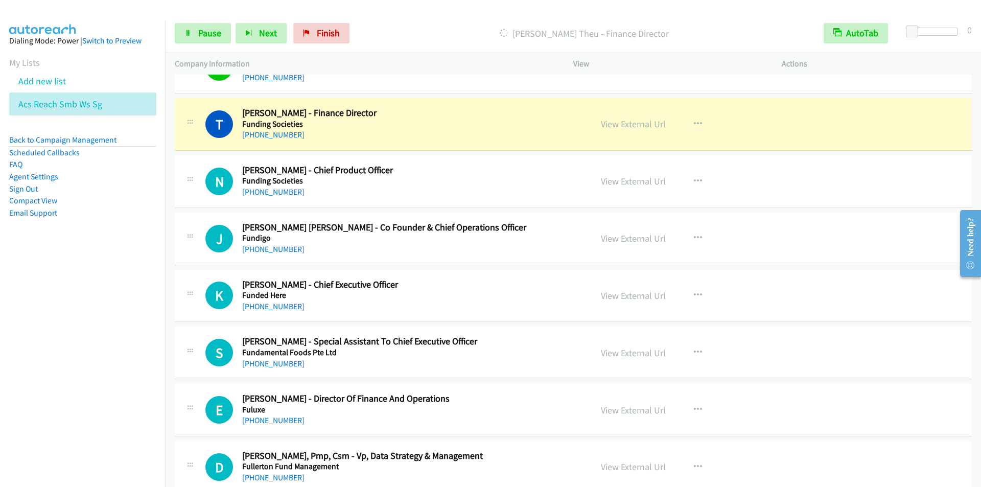
scroll to position [8990, 0]
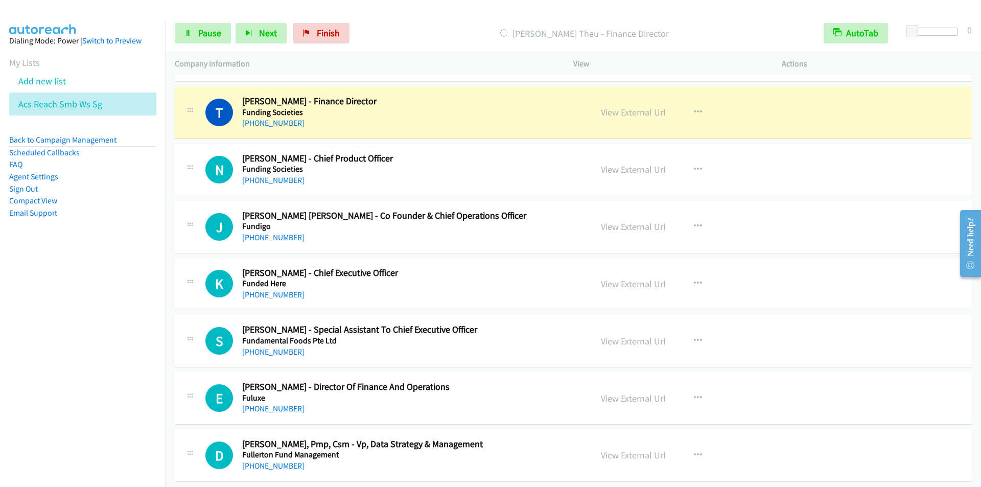
click at [408, 35] on p "[PERSON_NAME] Theu - Finance Director" at bounding box center [584, 34] width 442 height 14
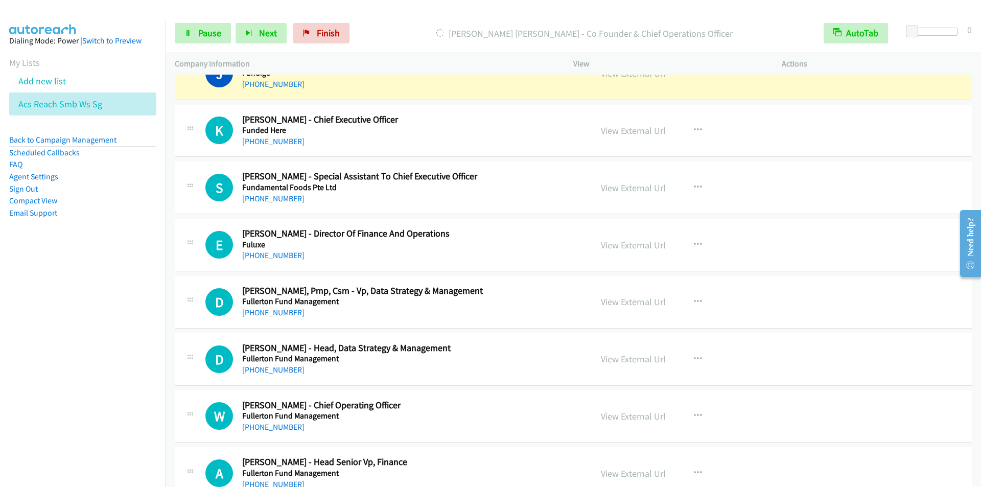
scroll to position [9092, 0]
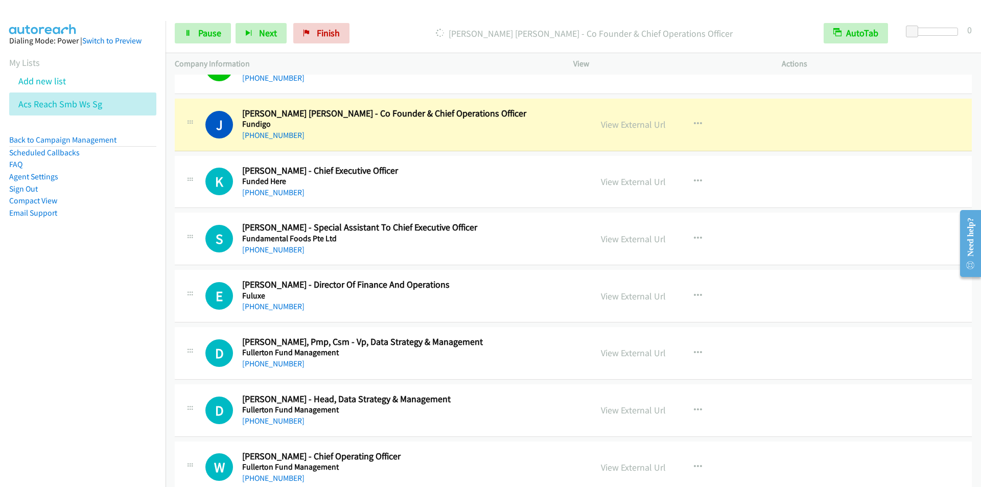
click at [409, 46] on div "Start Calls Pause Next Finish Dialing [PERSON_NAME] [PERSON_NAME] - Co Founder …" at bounding box center [572, 33] width 815 height 39
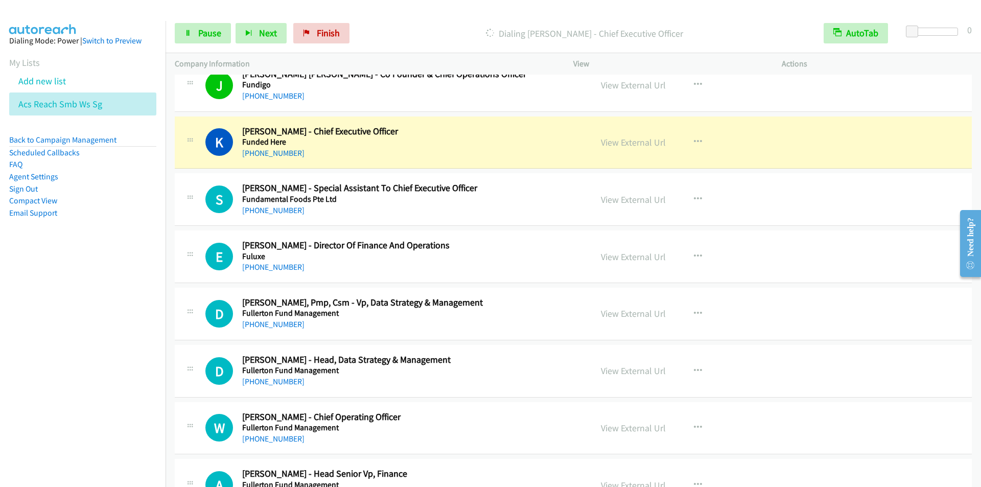
scroll to position [9143, 0]
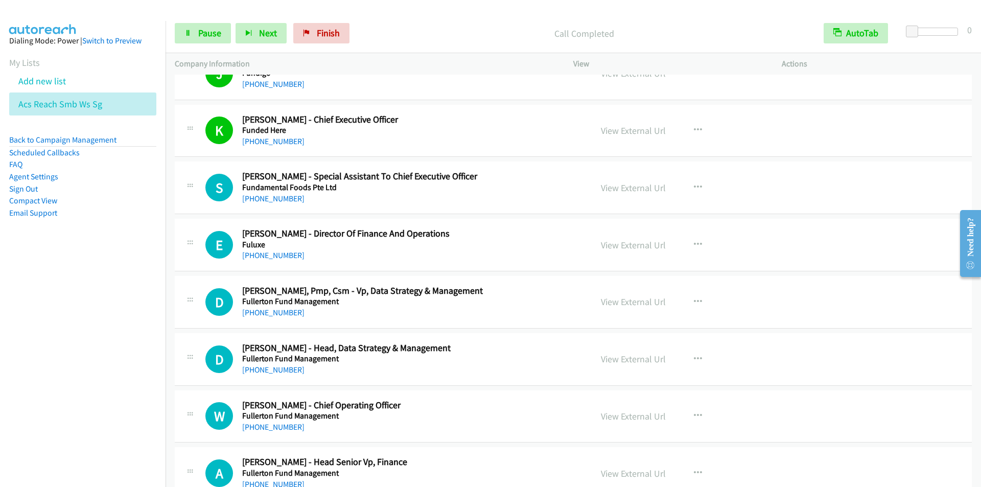
click at [409, 26] on div "Call Completed" at bounding box center [584, 33] width 460 height 20
click at [203, 34] on span "Pause" at bounding box center [209, 33] width 23 height 12
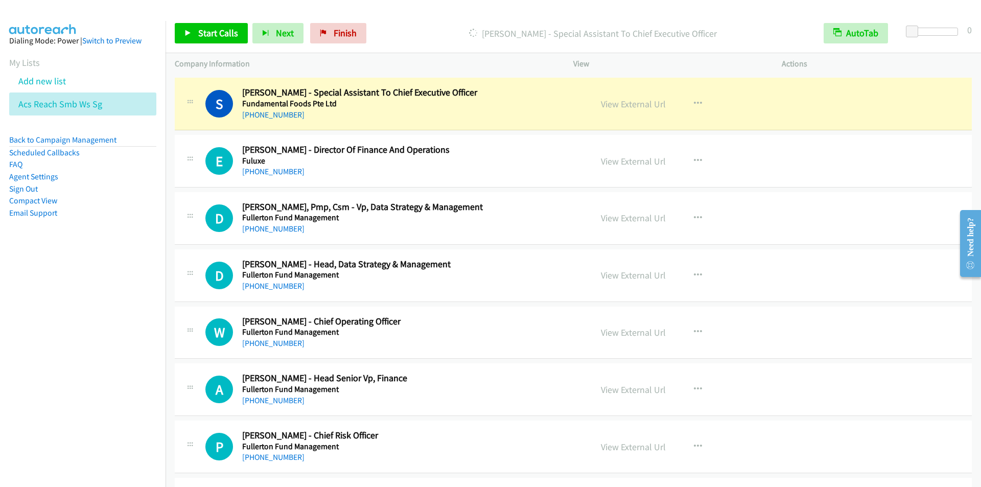
scroll to position [9245, 0]
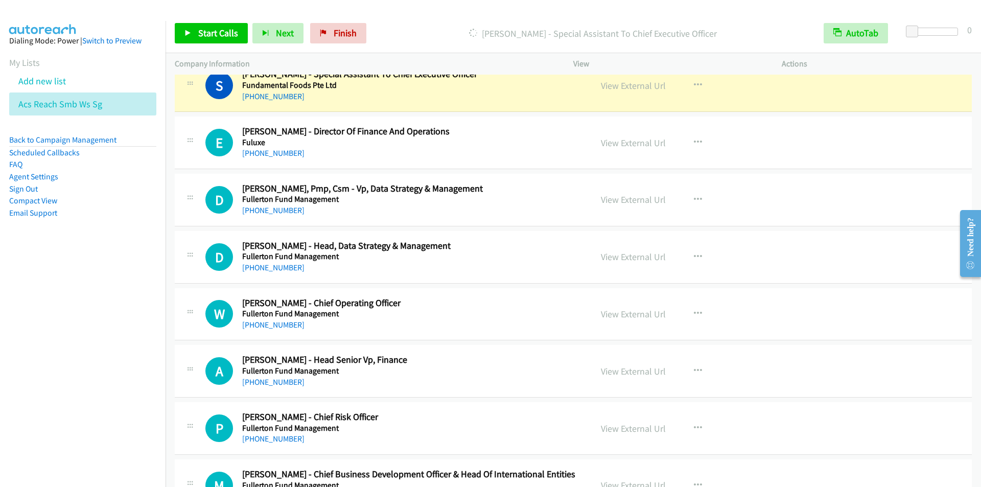
click at [413, 21] on div "Start Calls Pause Next Finish [PERSON_NAME] - Special Assistant To Chief Execut…" at bounding box center [572, 33] width 815 height 39
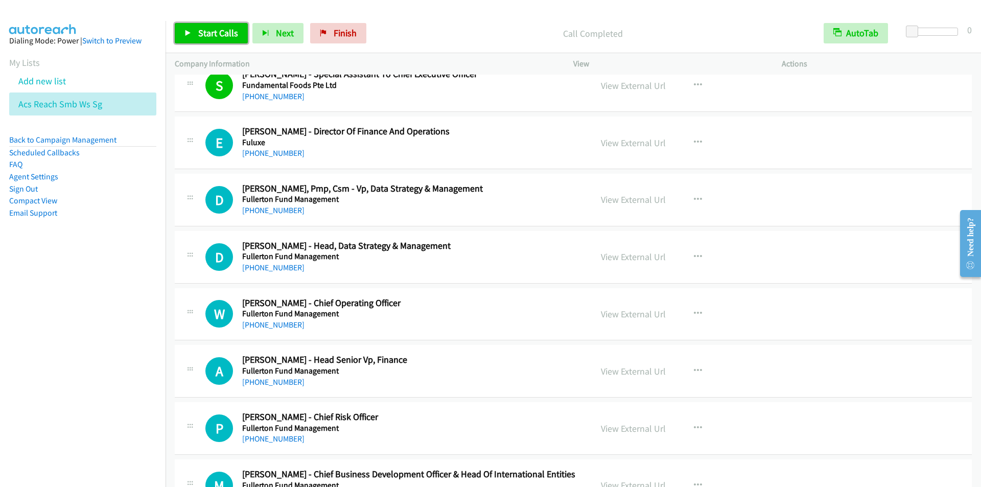
click at [206, 37] on span "Start Calls" at bounding box center [218, 33] width 40 height 12
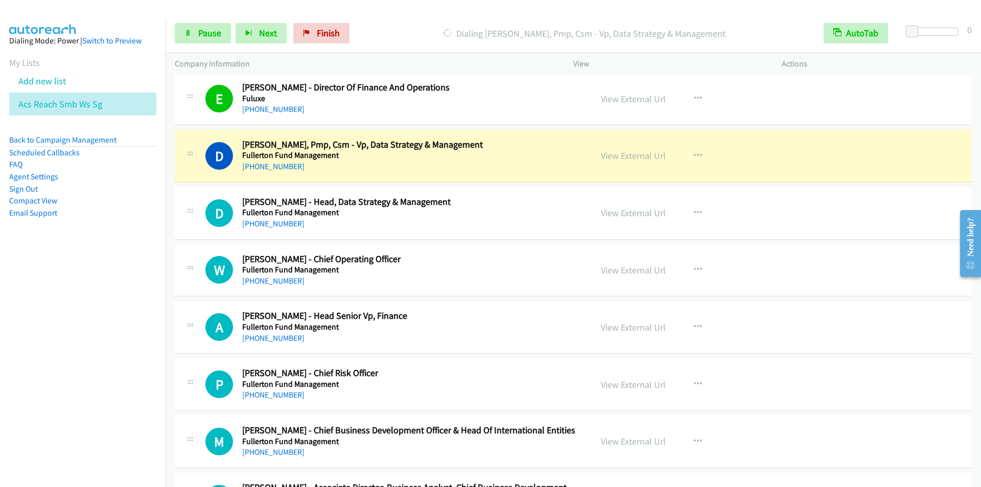
scroll to position [9347, 0]
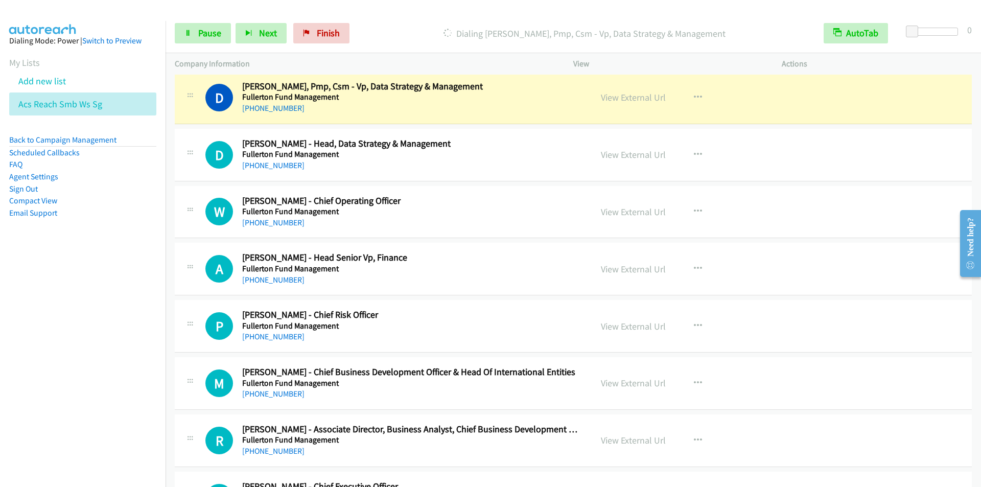
click at [376, 17] on div "Start Calls Pause Next Finish Dialing [PERSON_NAME], Pmp, Csm - Vp, Data Strate…" at bounding box center [572, 33] width 815 height 39
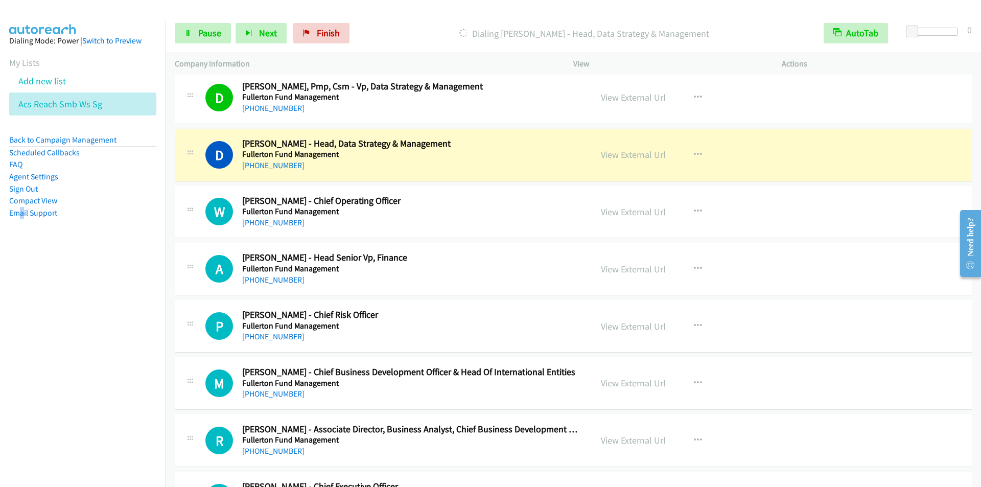
click at [23, 444] on nav "Dialing Mode: Power | Switch to Preview My Lists Add new list Acs Reach Smb Ws …" at bounding box center [83, 264] width 166 height 487
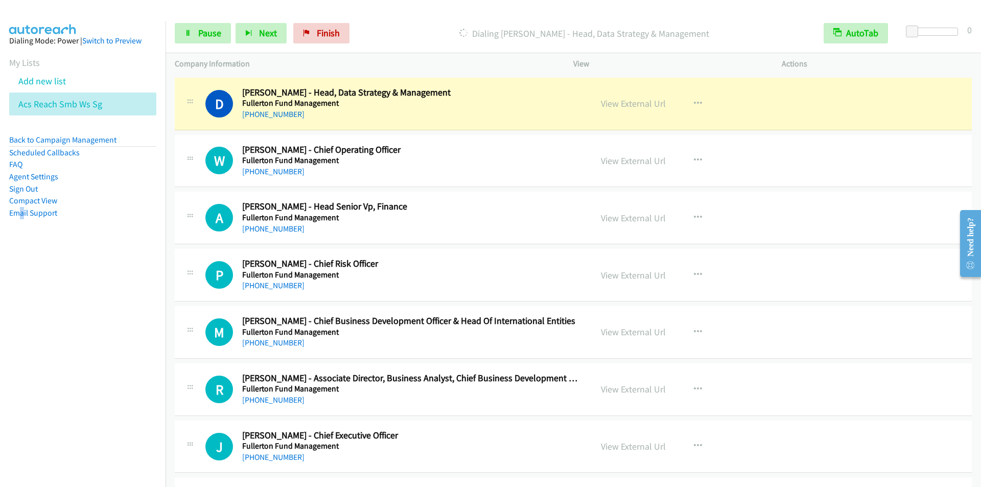
click at [382, 31] on p "Dialing [PERSON_NAME] - Head, Data Strategy & Management" at bounding box center [584, 34] width 442 height 14
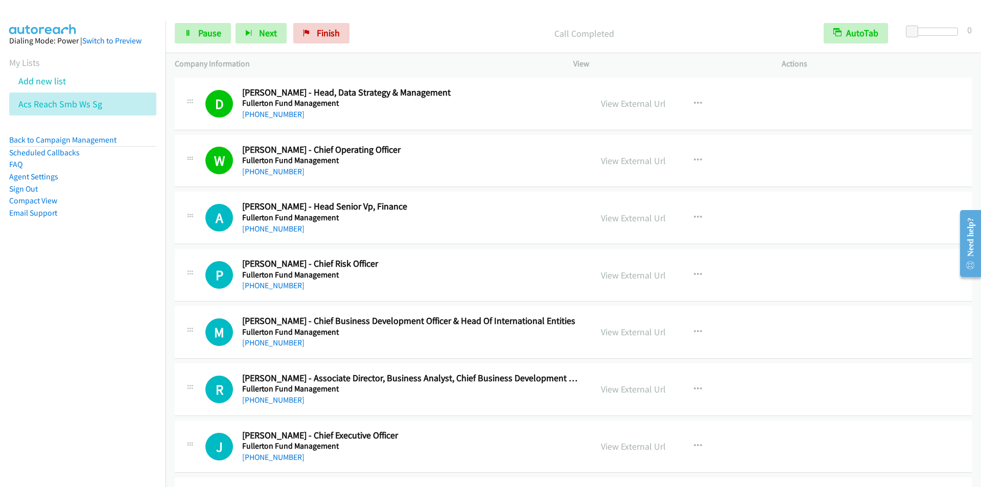
click at [404, 19] on div "Start Calls Pause Next Finish Call Completed AutoTab AutoTab 0" at bounding box center [572, 33] width 815 height 39
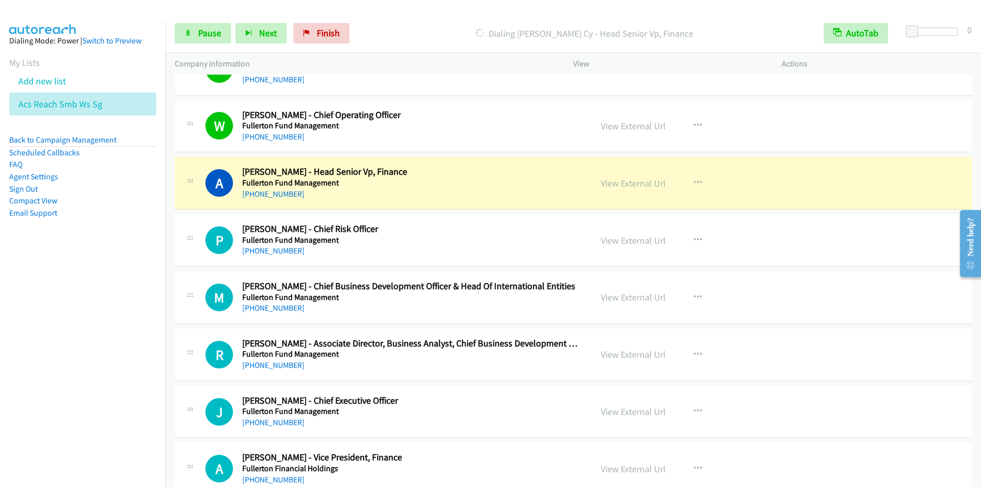
scroll to position [9449, 0]
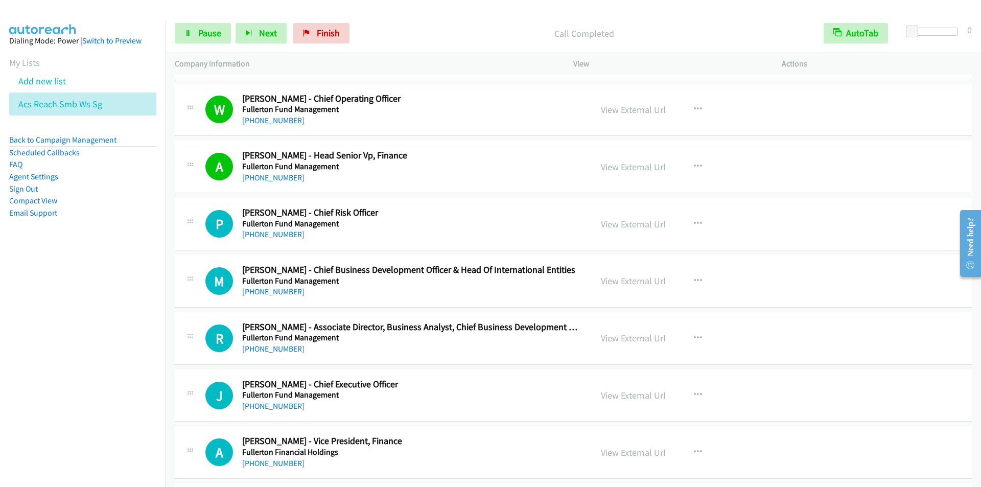
click at [396, 13] on div at bounding box center [485, 19] width 971 height 39
click at [401, 20] on div "Start Calls Pause Next Finish Call Completed AutoTab AutoTab 0" at bounding box center [572, 33] width 815 height 39
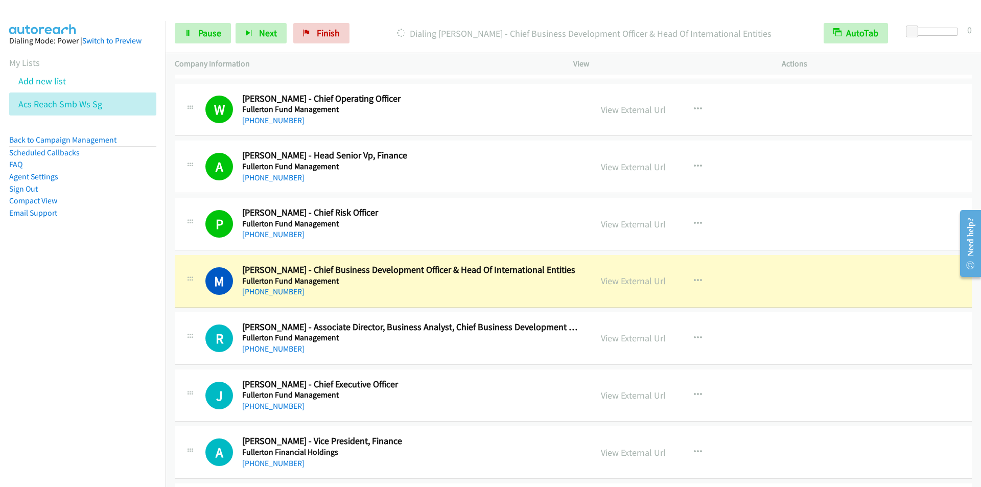
scroll to position [9551, 0]
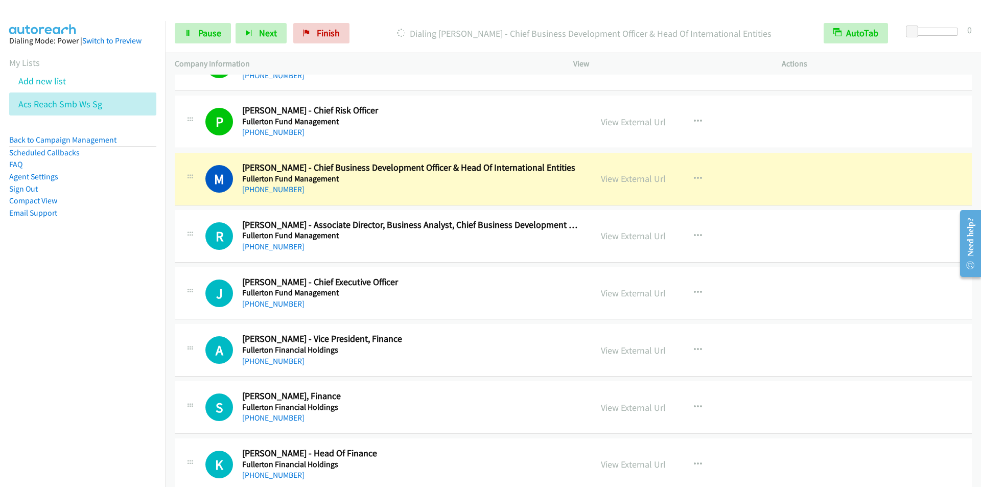
click at [396, 12] on div at bounding box center [485, 19] width 971 height 39
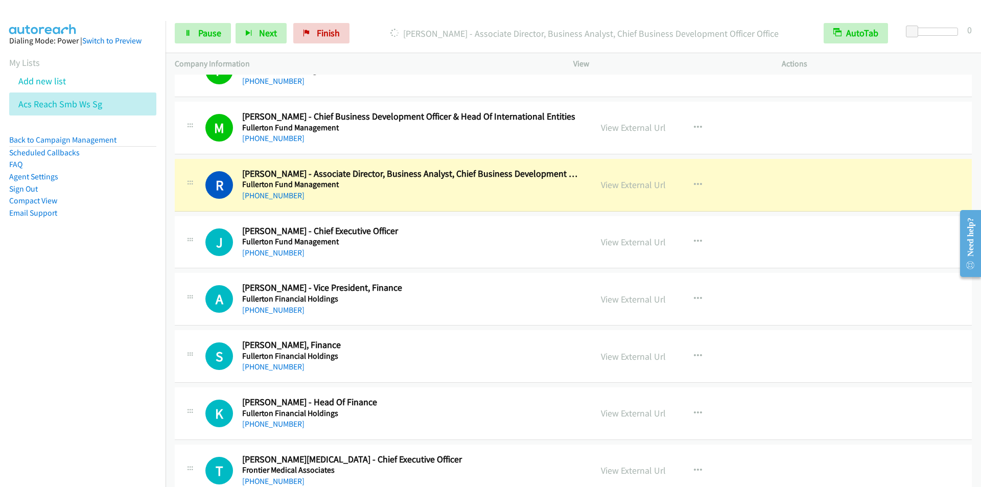
scroll to position [9654, 0]
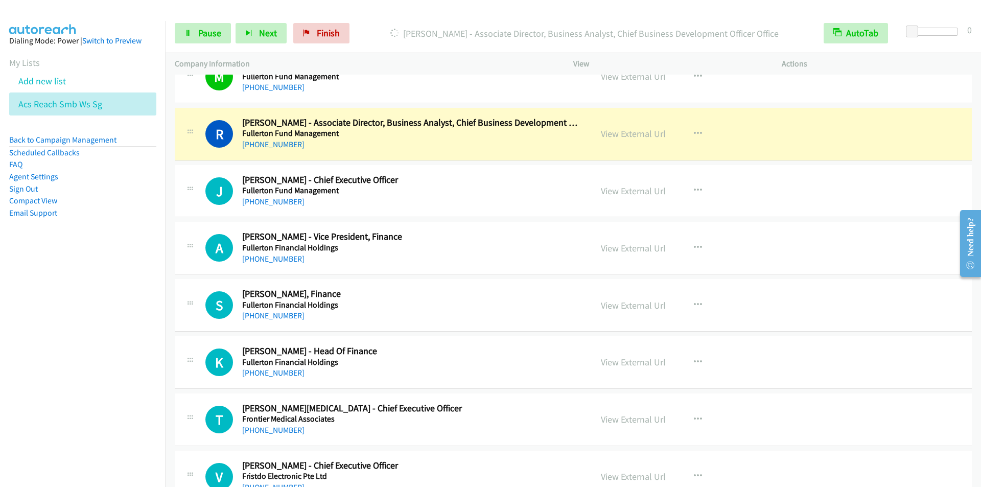
click at [391, 22] on div "Start Calls Pause Next Finish [PERSON_NAME] - Associate Director, Business Anal…" at bounding box center [572, 33] width 815 height 39
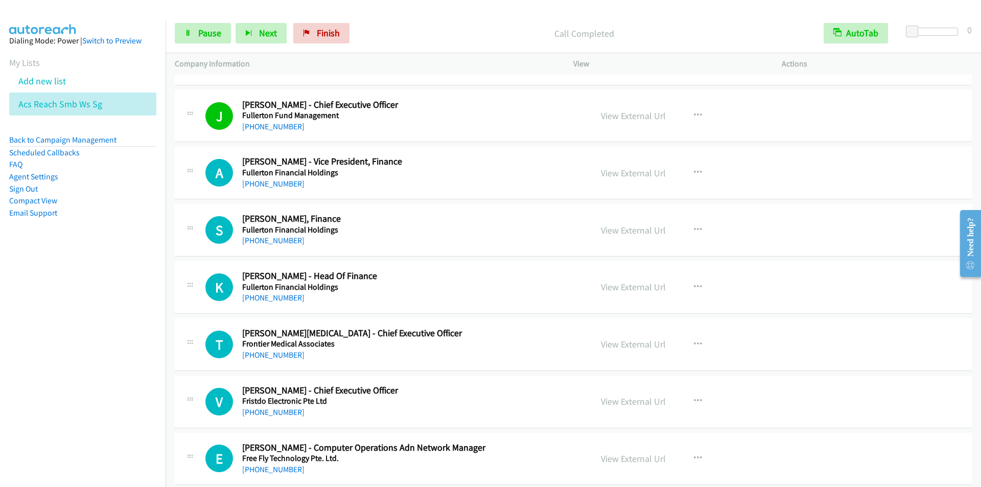
scroll to position [9756, 0]
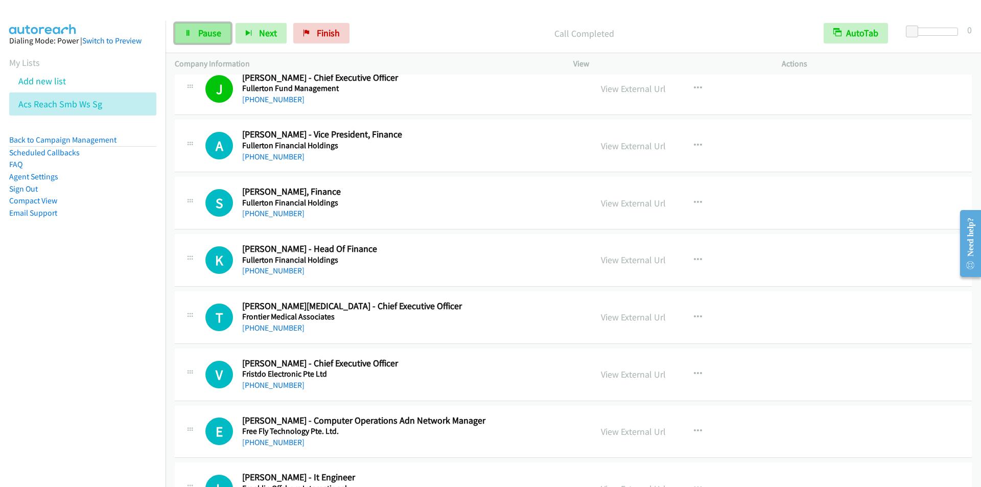
click at [215, 35] on span "Pause" at bounding box center [209, 33] width 23 height 12
click at [215, 35] on span "Start Calls" at bounding box center [218, 33] width 40 height 12
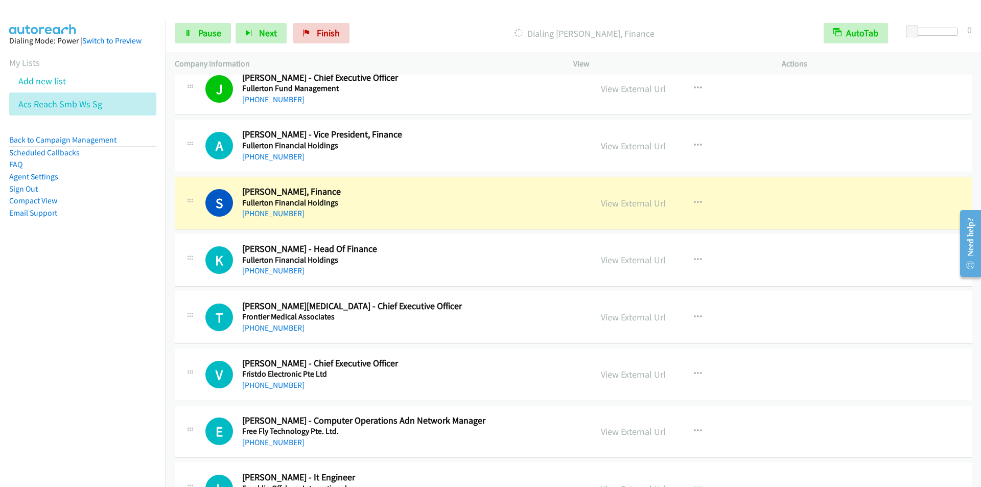
scroll to position [9807, 0]
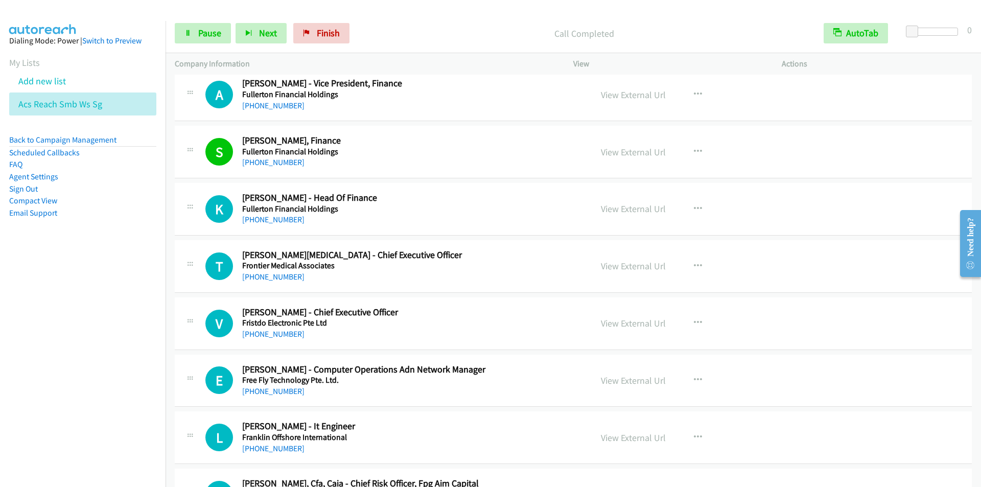
click at [405, 18] on div "Start Calls Pause Next Finish Call Completed AutoTab AutoTab 0" at bounding box center [572, 33] width 815 height 39
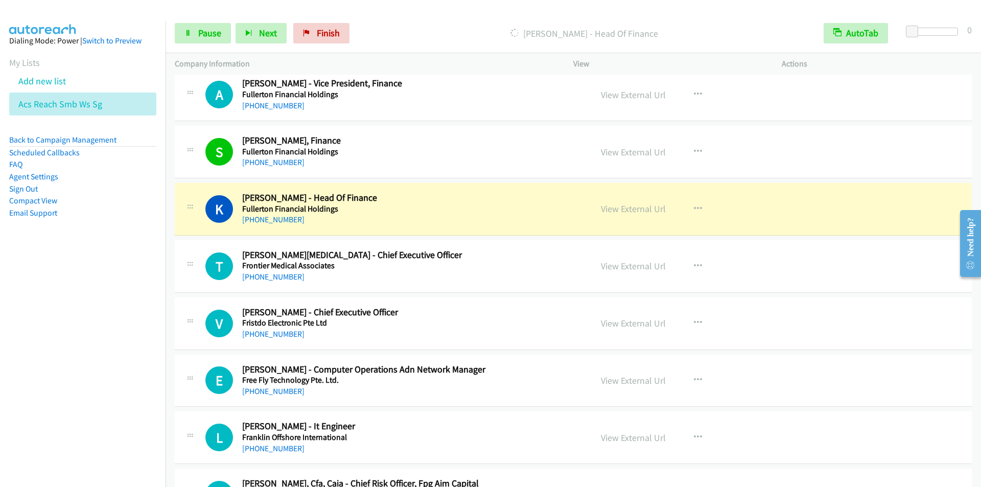
scroll to position [9858, 0]
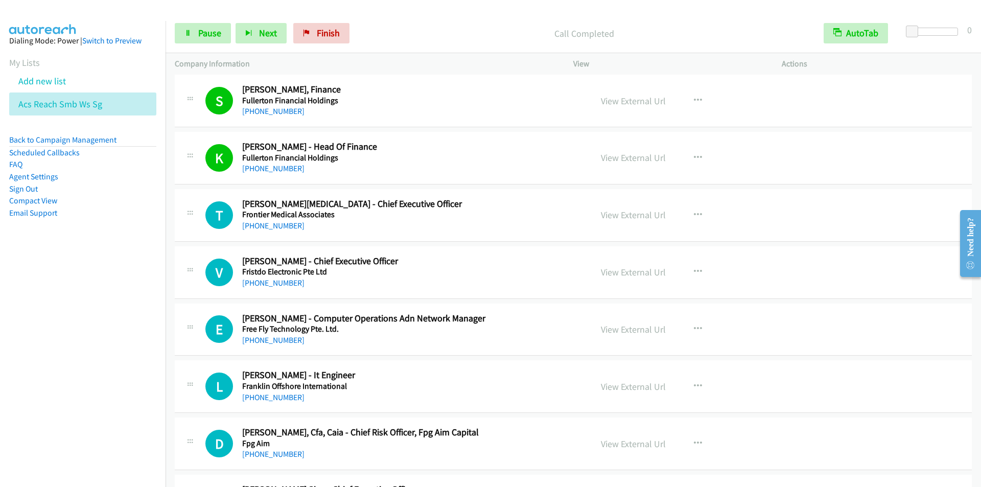
click at [418, 14] on div "Start Calls Pause Next Finish Call Completed AutoTab AutoTab 0" at bounding box center [572, 33] width 815 height 39
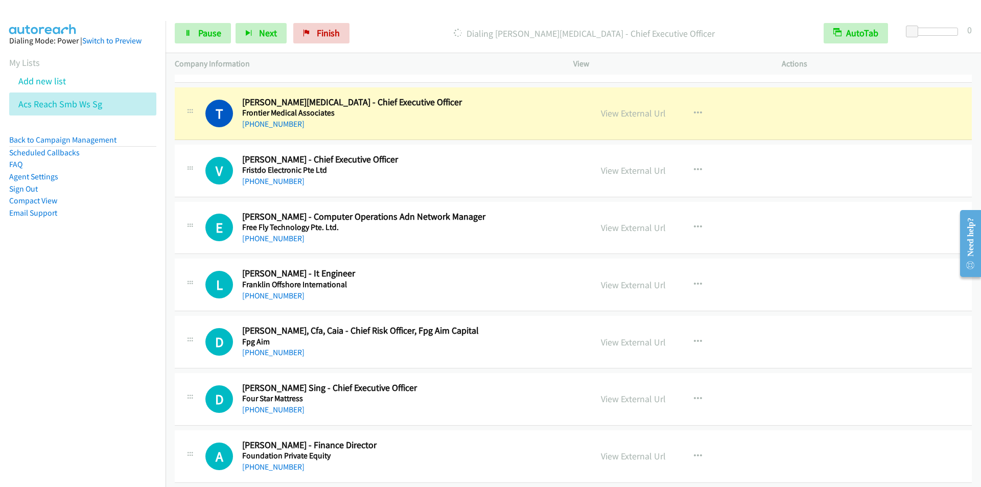
scroll to position [9960, 0]
click at [420, 35] on p "Dialing [PERSON_NAME][MEDICAL_DATA] - Chief Executive Officer" at bounding box center [584, 34] width 442 height 14
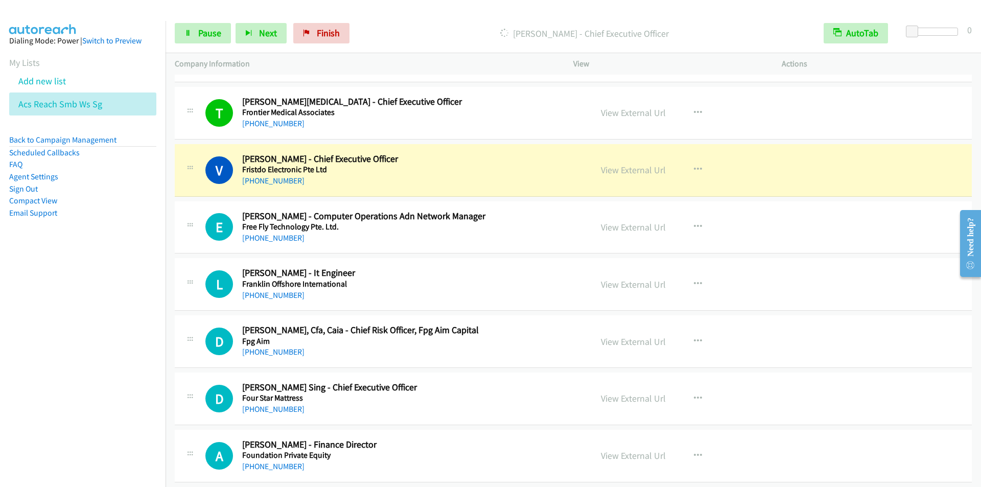
scroll to position [10011, 0]
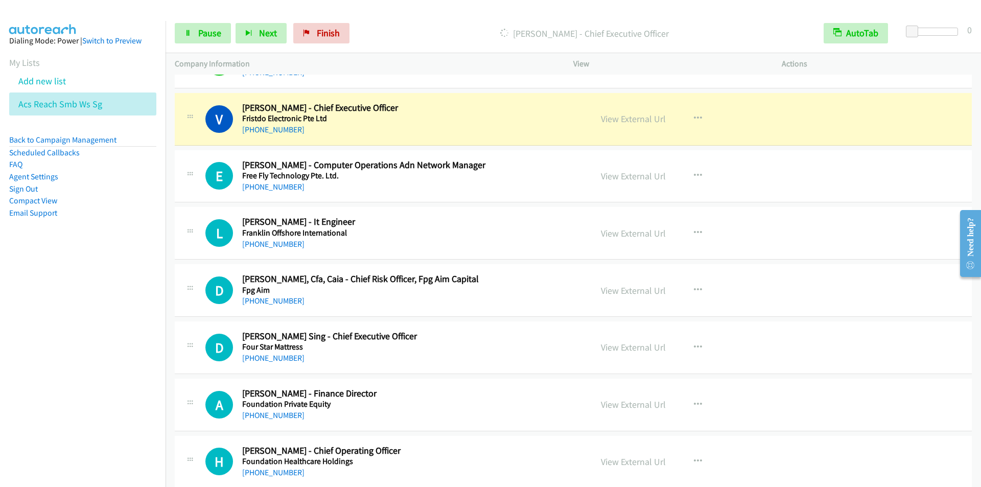
click at [394, 29] on p "[PERSON_NAME] - Chief Executive Officer" at bounding box center [584, 34] width 442 height 14
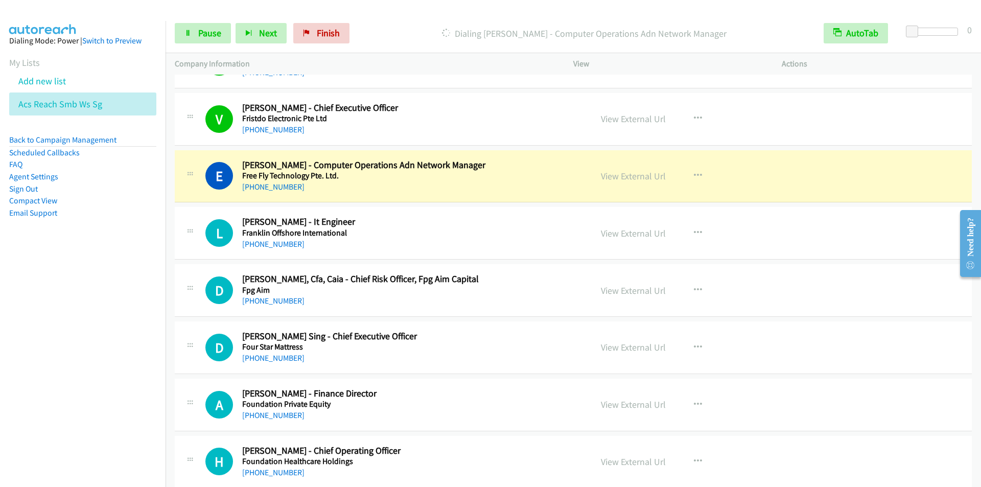
click at [408, 23] on div "Dialing [PERSON_NAME] - Computer Operations Adn Network Manager" at bounding box center [584, 33] width 460 height 20
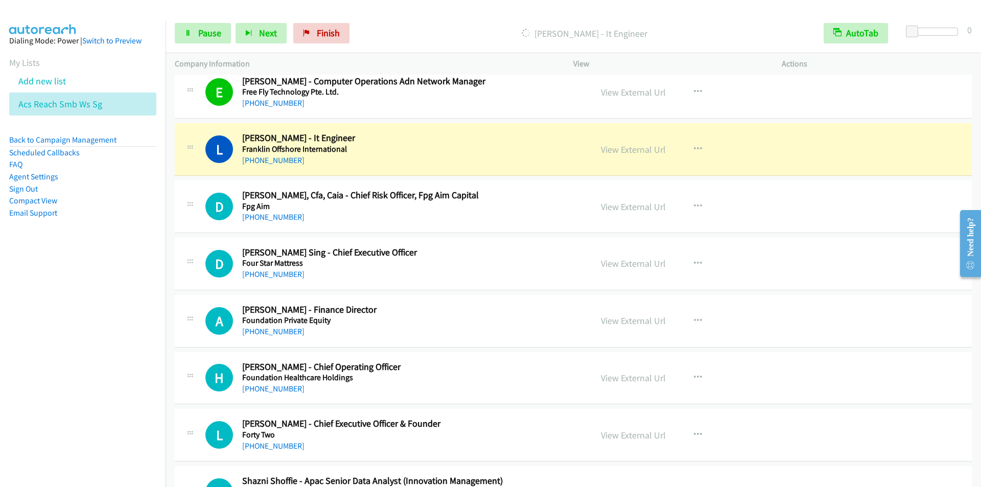
scroll to position [10113, 0]
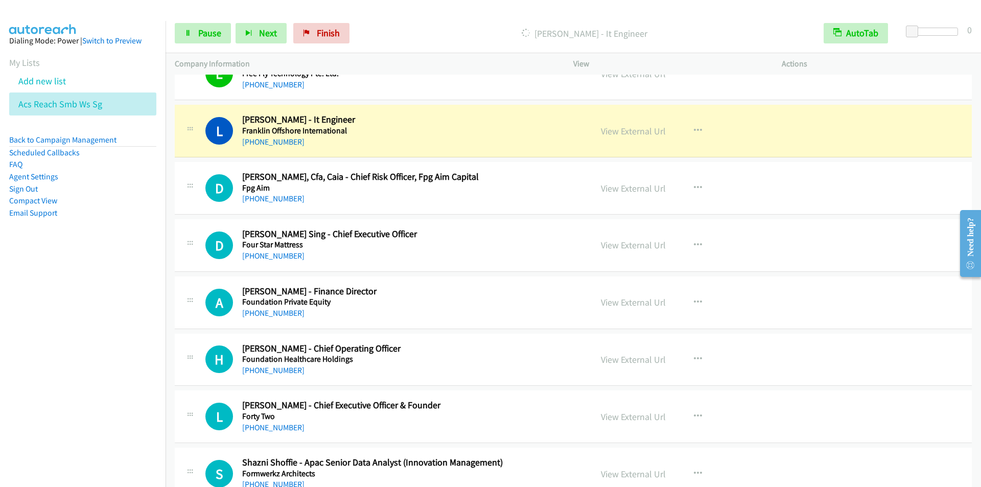
click at [412, 28] on p "[PERSON_NAME] - It Engineer" at bounding box center [584, 34] width 442 height 14
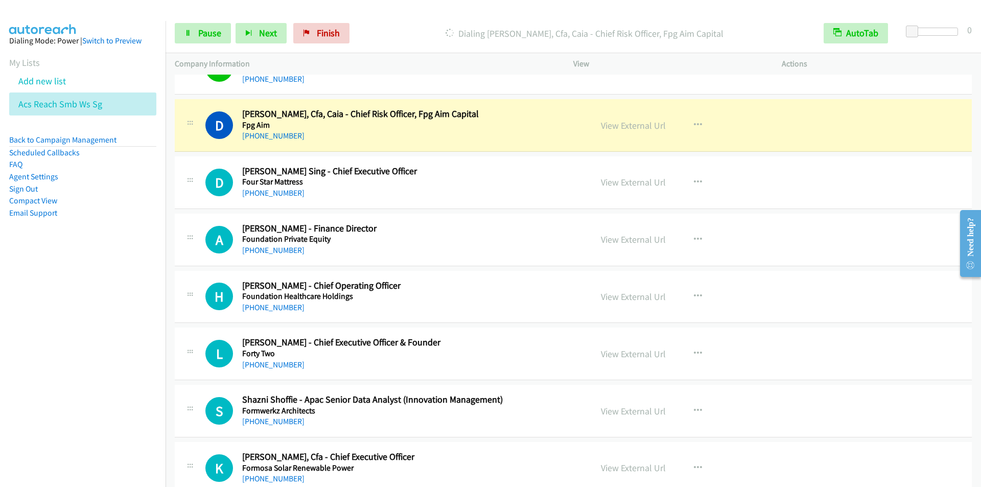
scroll to position [10164, 0]
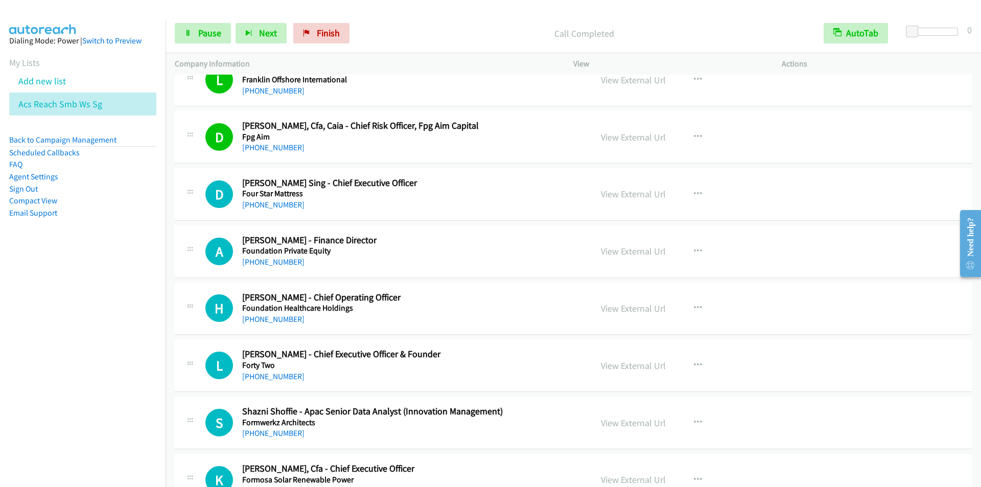
click at [394, 24] on div "Call Completed" at bounding box center [584, 33] width 460 height 20
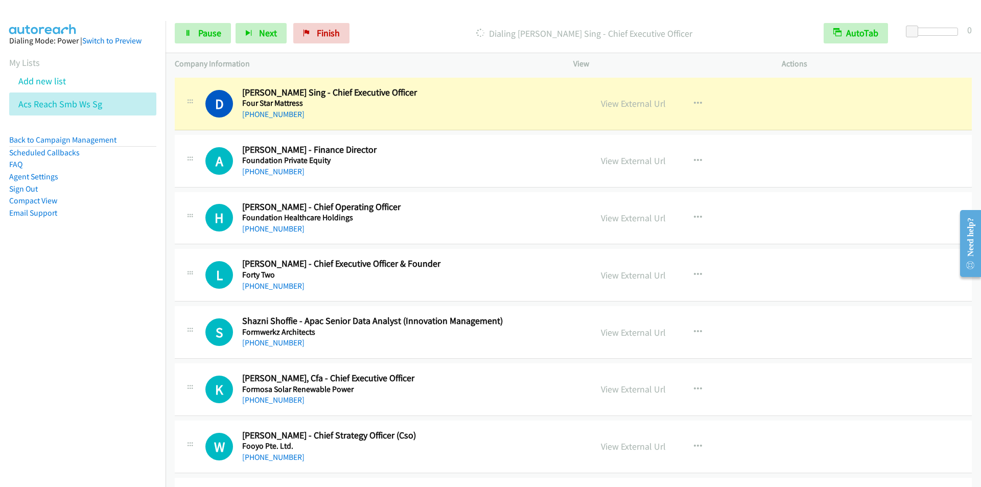
scroll to position [10266, 0]
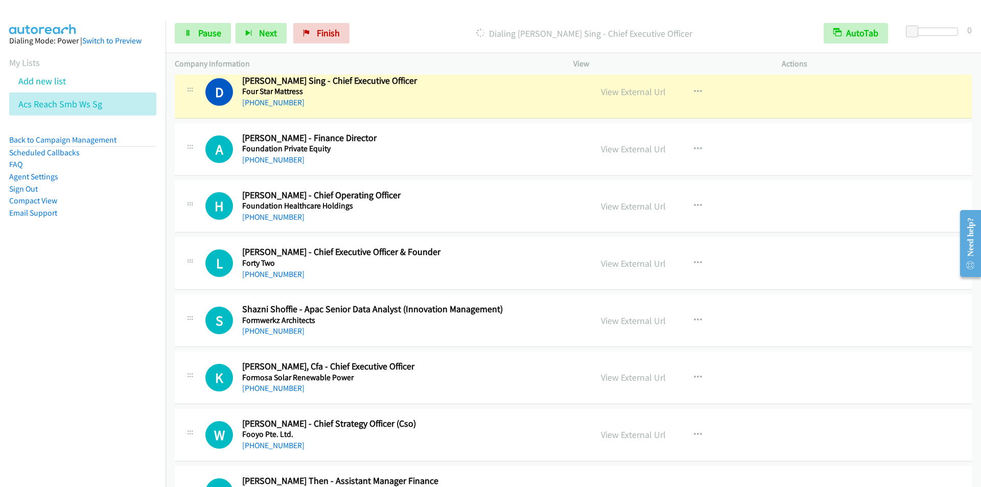
click at [410, 18] on div "Start Calls Pause Next Finish Dialing [PERSON_NAME] Sing - Chief Executive Offi…" at bounding box center [572, 33] width 815 height 39
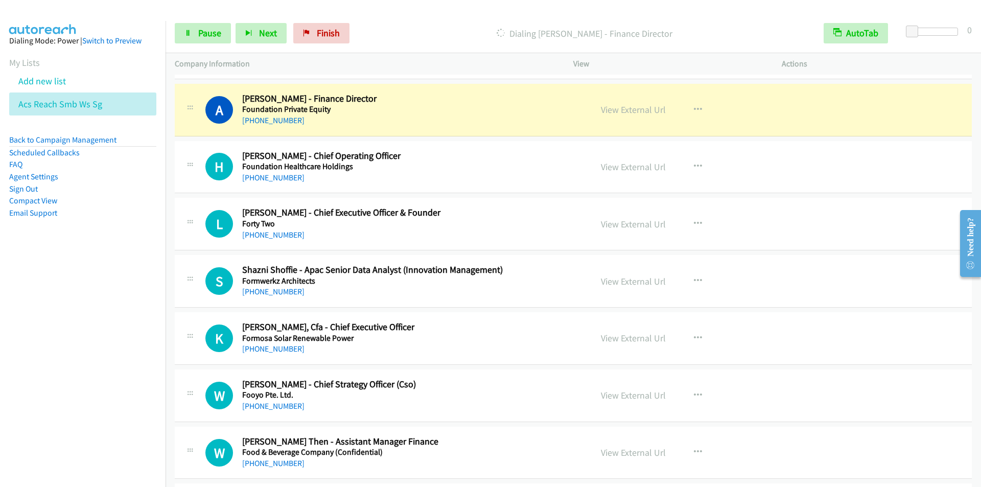
scroll to position [10318, 0]
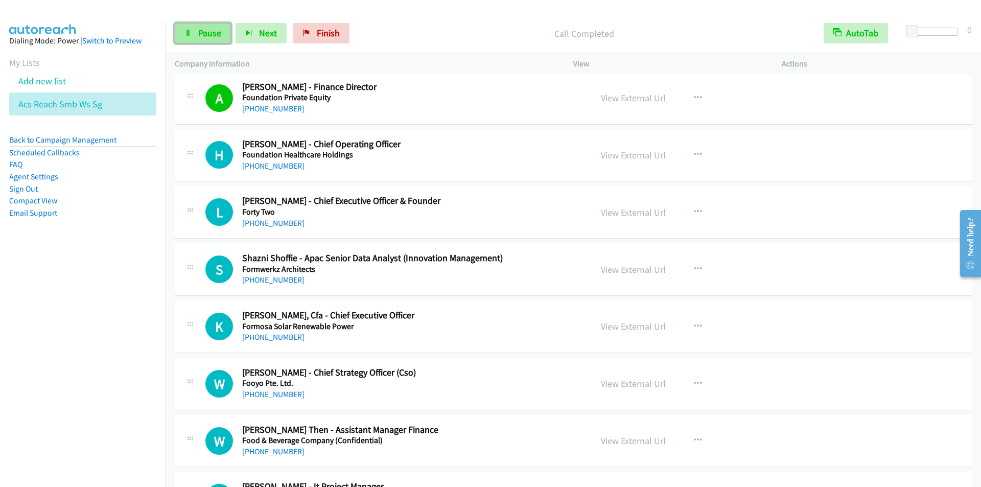
click at [197, 39] on link "Pause" at bounding box center [203, 33] width 56 height 20
click at [221, 28] on span "Start Calls" at bounding box center [218, 33] width 40 height 12
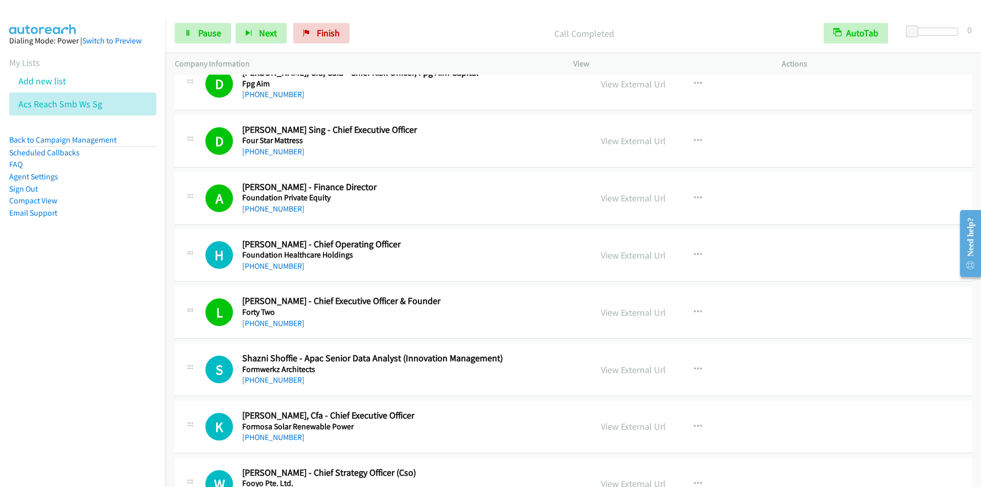
scroll to position [10215, 0]
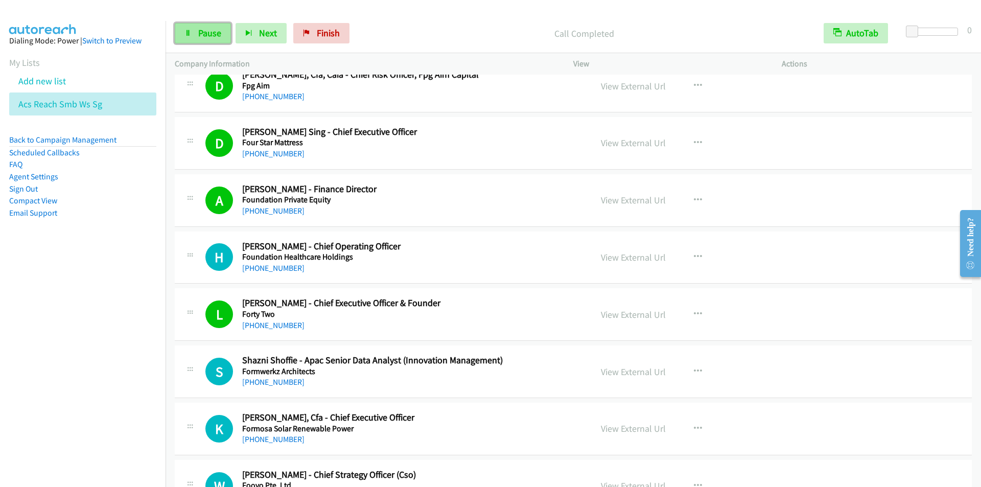
click at [209, 28] on span "Pause" at bounding box center [209, 33] width 23 height 12
click at [207, 29] on span "Start Calls" at bounding box center [218, 33] width 40 height 12
click at [401, 17] on div "Start Calls Pause Next Finish Call Completed AutoTab AutoTab 0" at bounding box center [572, 33] width 815 height 39
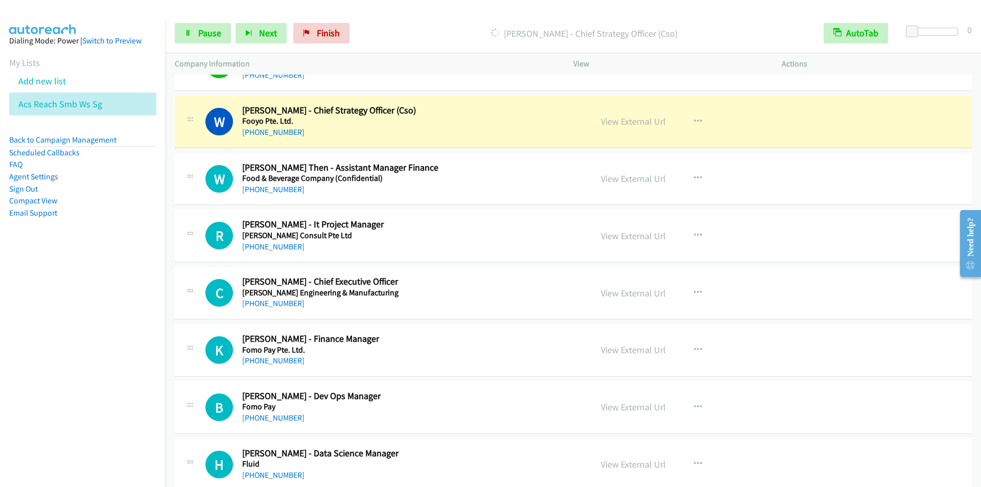
scroll to position [10573, 0]
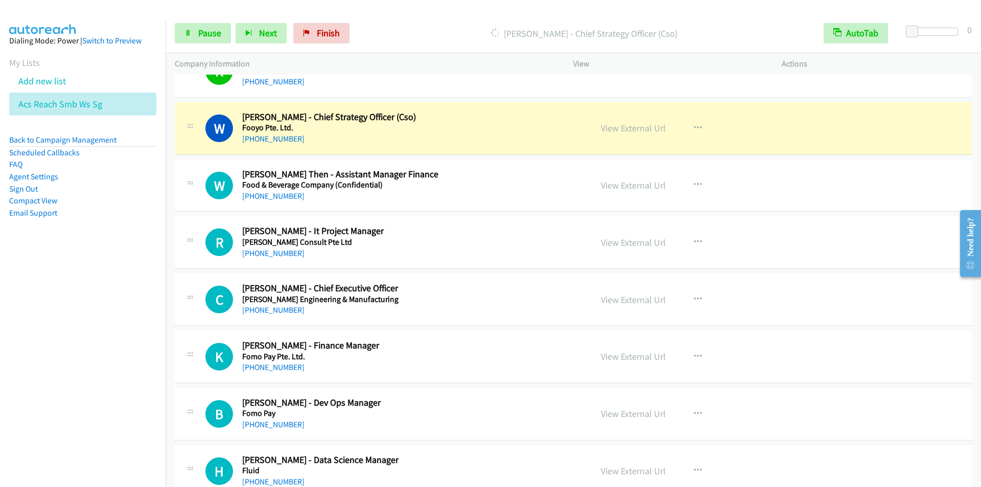
click at [435, 33] on p "[PERSON_NAME] - Chief Strategy Officer (Cso)" at bounding box center [584, 34] width 442 height 14
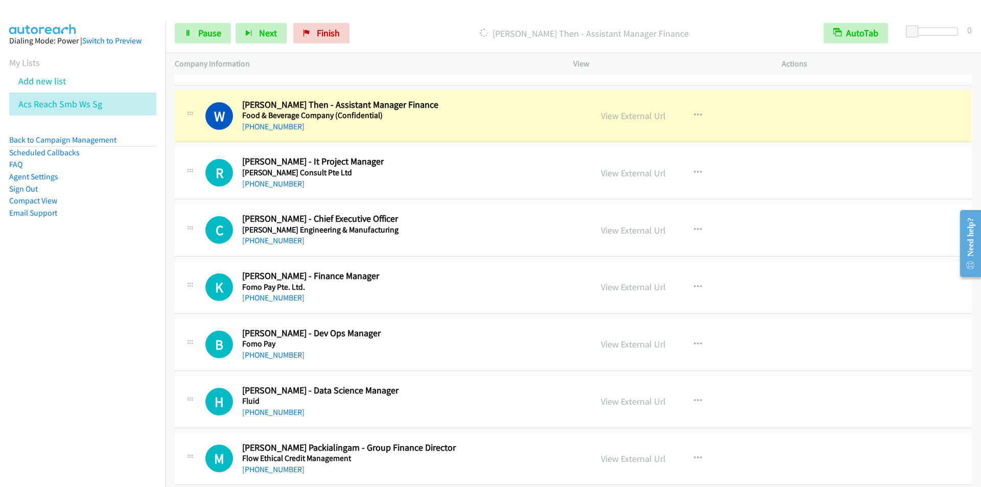
scroll to position [10624, 0]
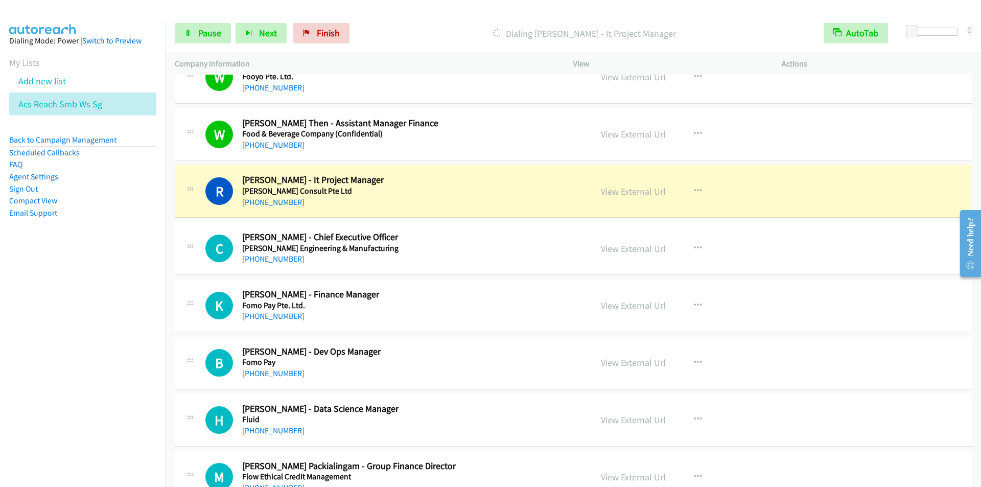
click at [399, 12] on div at bounding box center [485, 19] width 971 height 39
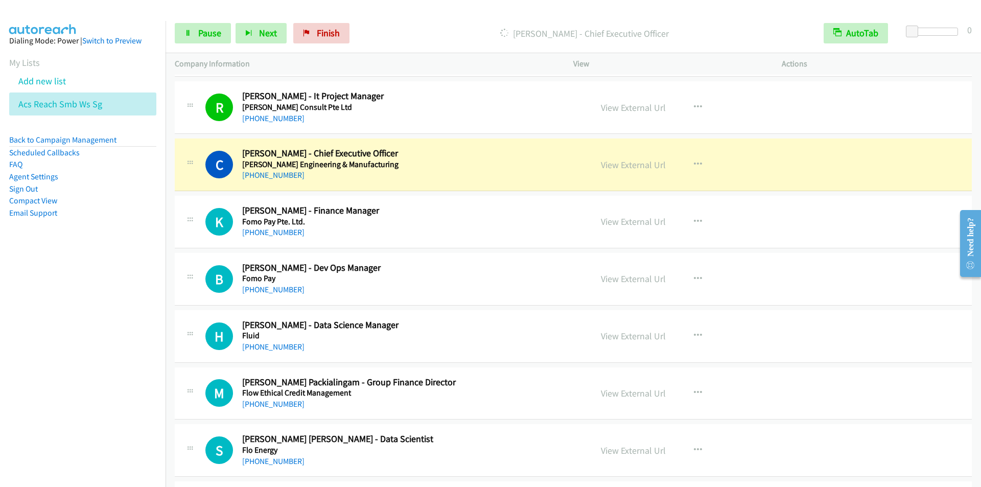
scroll to position [10726, 0]
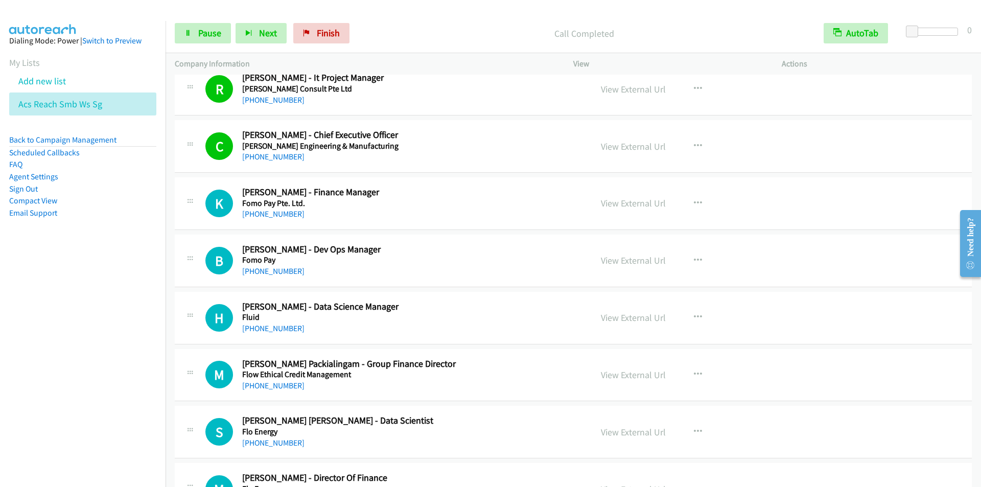
click at [397, 36] on p "Call Completed" at bounding box center [584, 34] width 442 height 14
click at [198, 33] on span "Pause" at bounding box center [209, 33] width 23 height 12
click at [199, 32] on span "Start Calls" at bounding box center [218, 33] width 40 height 12
click at [198, 41] on link "Pause" at bounding box center [203, 33] width 56 height 20
click at [201, 38] on span "Start Calls" at bounding box center [218, 33] width 40 height 12
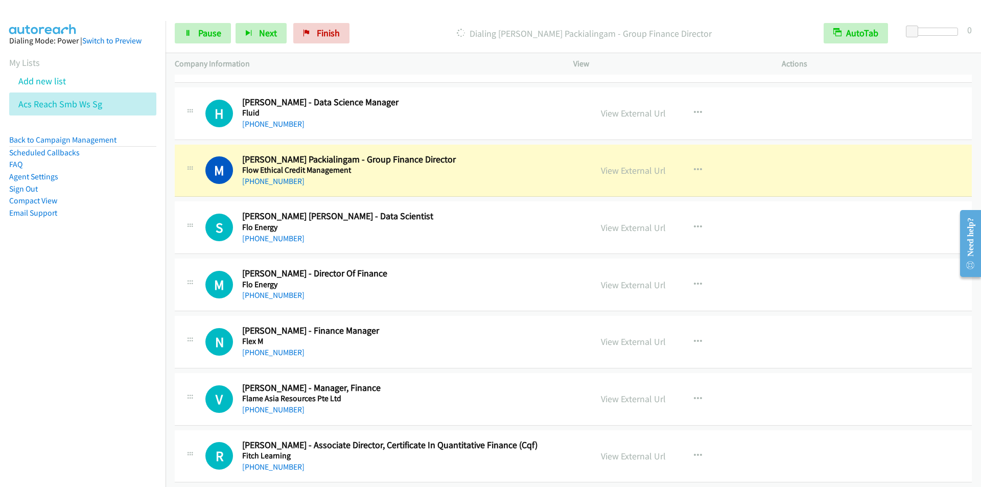
scroll to position [10982, 0]
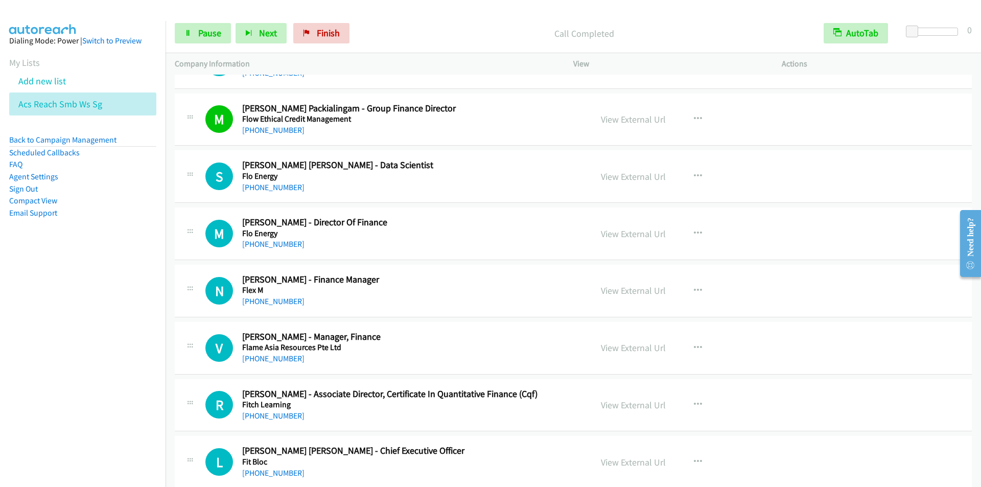
click at [405, 35] on p "Call Completed" at bounding box center [584, 34] width 442 height 14
click at [213, 33] on span "Pause" at bounding box center [209, 33] width 23 height 12
click at [210, 36] on span "Start Calls" at bounding box center [218, 33] width 40 height 12
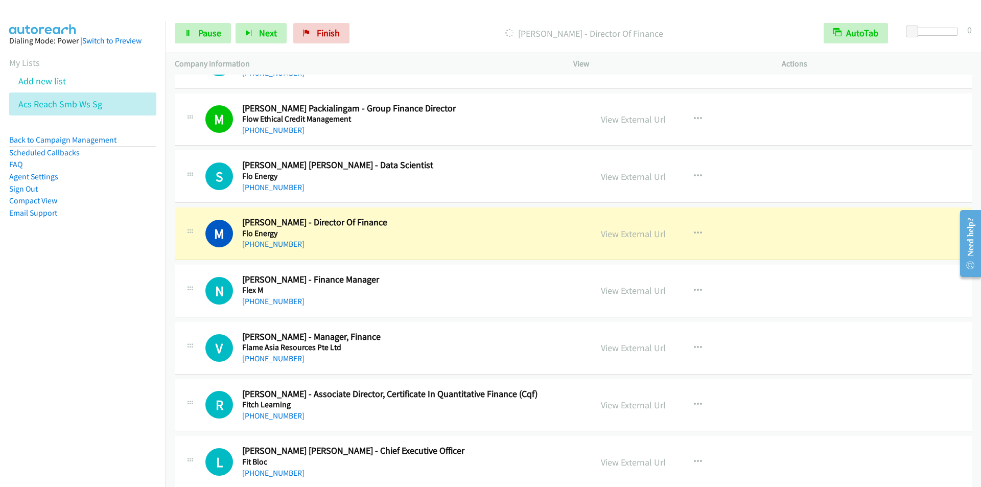
scroll to position [11084, 0]
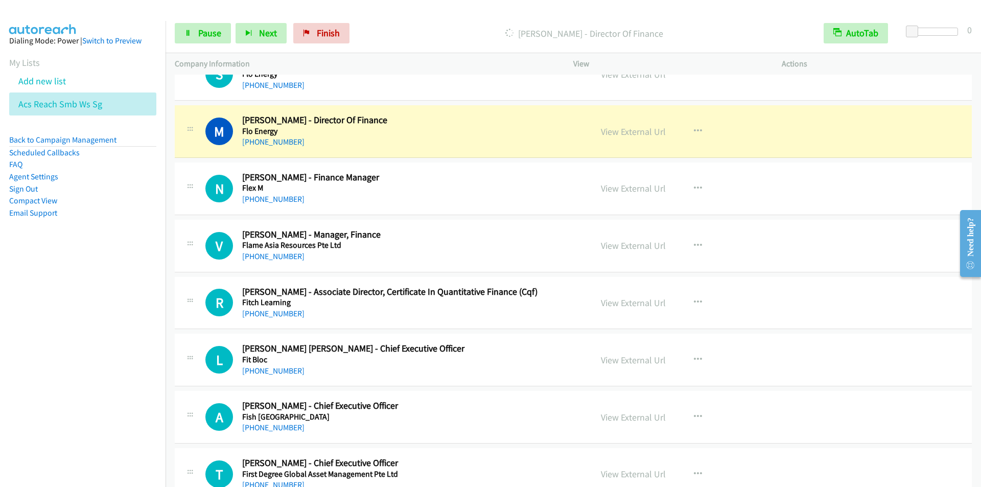
click at [400, 10] on div at bounding box center [485, 19] width 971 height 39
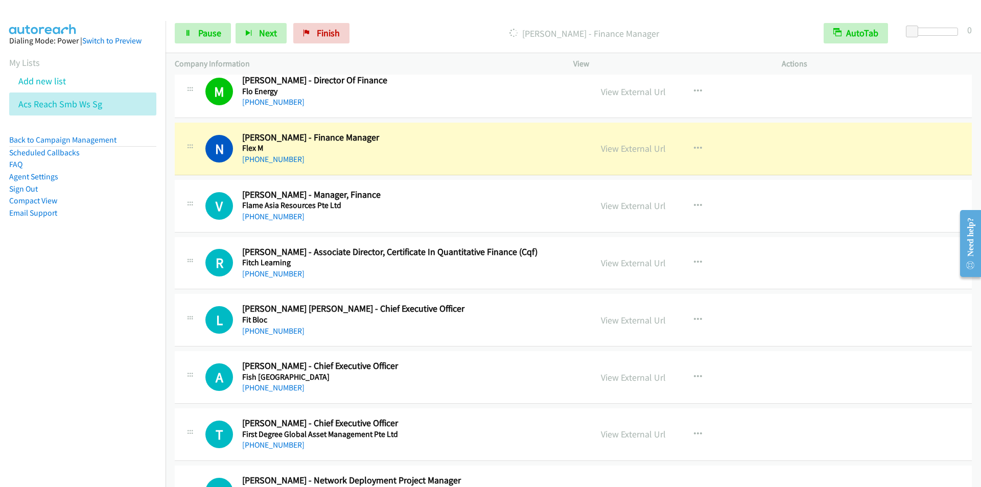
scroll to position [11135, 0]
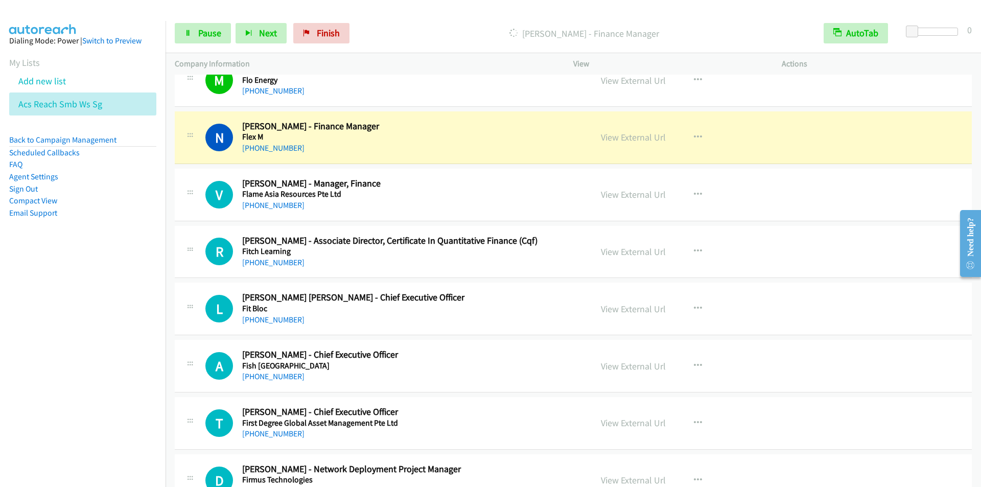
click at [431, 17] on div "Start Calls Pause Next Finish [PERSON_NAME] - Finance Manager AutoTab AutoTab 0" at bounding box center [572, 33] width 815 height 39
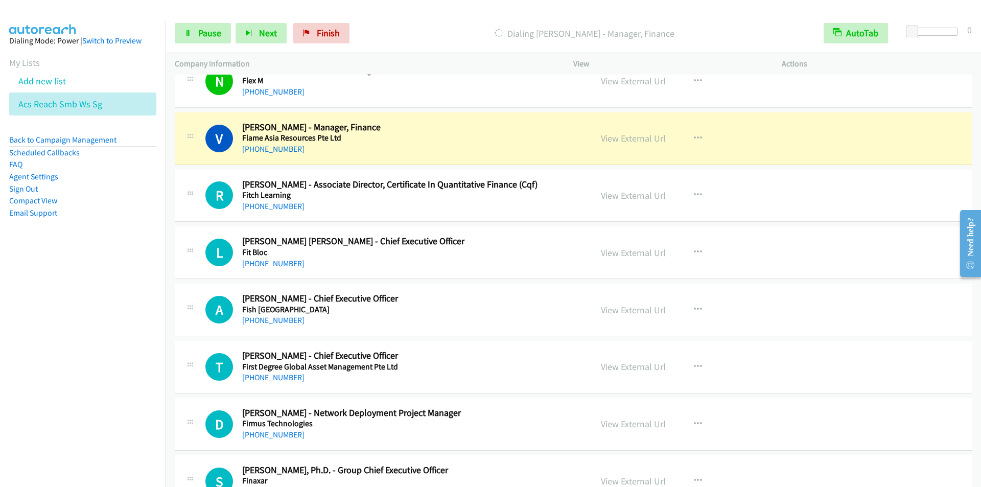
scroll to position [11237, 0]
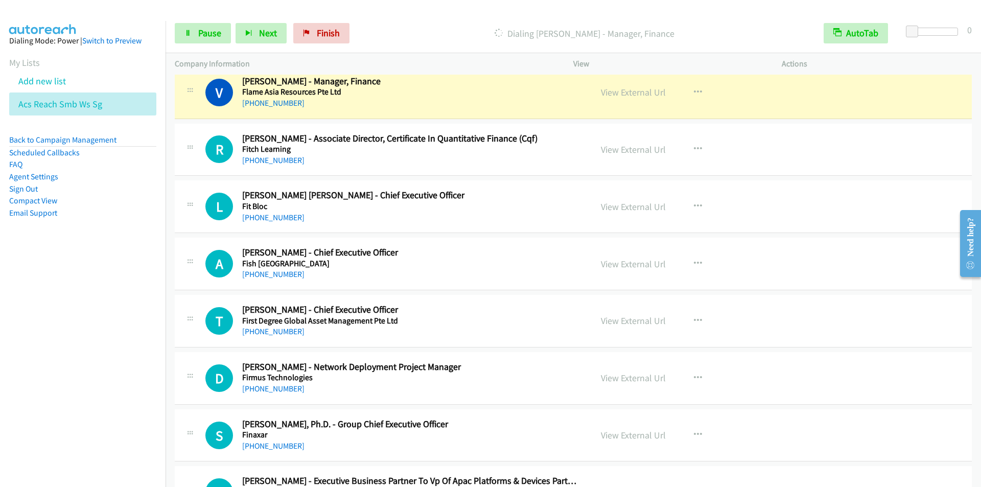
click at [383, 26] on div "Dialing [PERSON_NAME] - Manager, Finance" at bounding box center [584, 33] width 460 height 20
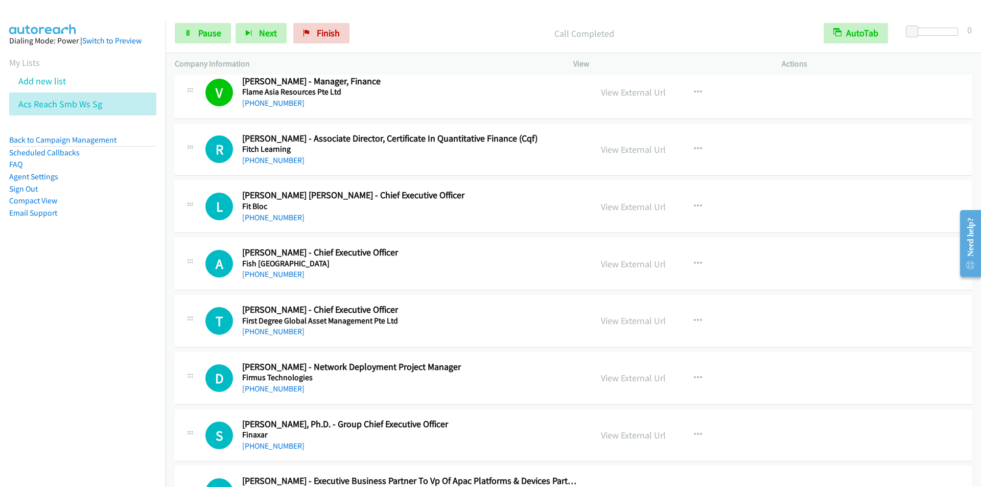
click at [417, 22] on div "Start Calls Pause Next Finish Call Completed AutoTab AutoTab 0" at bounding box center [572, 33] width 815 height 39
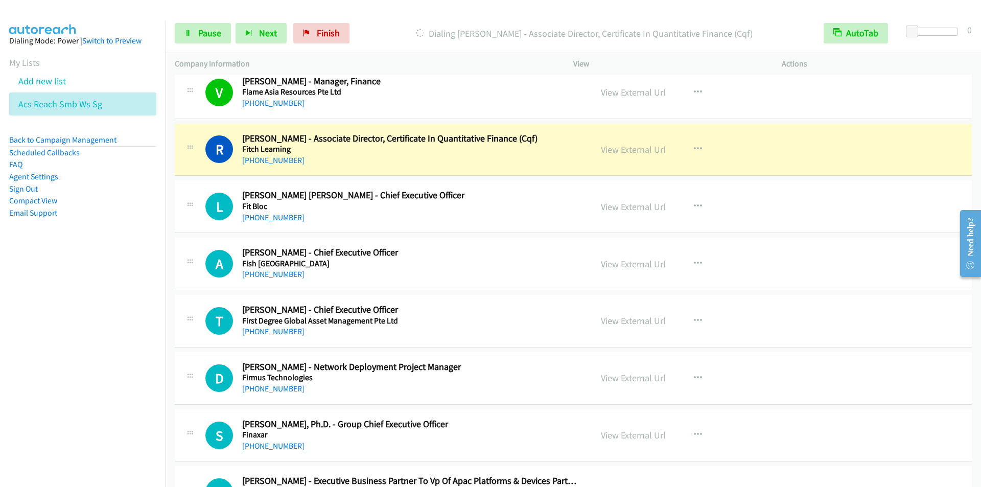
click at [401, 15] on div "Start Calls Pause Next Finish [PERSON_NAME] - Associate Director, Certificate I…" at bounding box center [572, 33] width 815 height 39
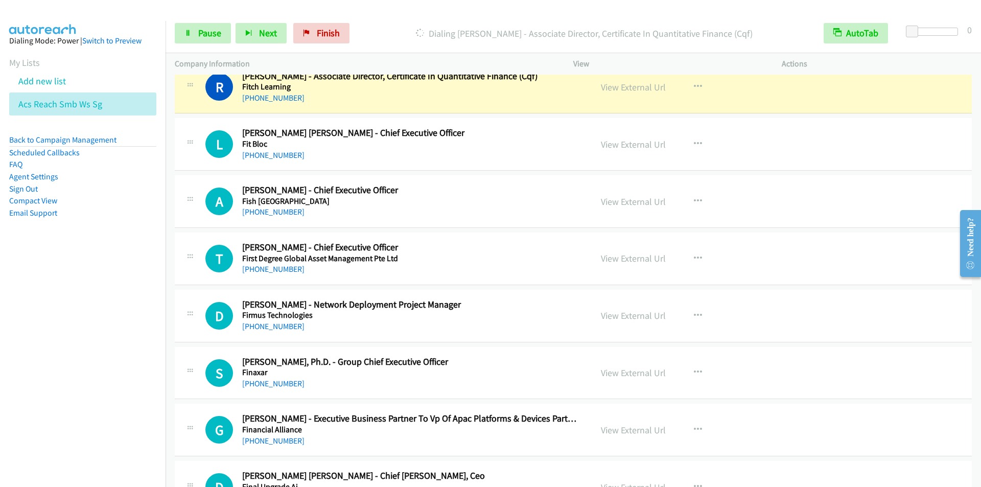
scroll to position [11288, 0]
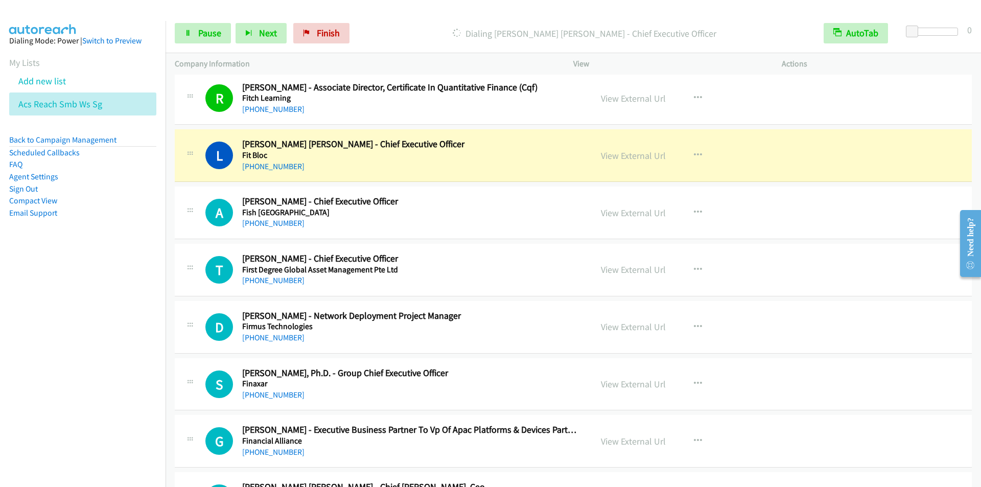
click at [397, 22] on div "Start Calls Pause Next Finish Dialing [PERSON_NAME] [PERSON_NAME] - Chief Execu…" at bounding box center [572, 33] width 815 height 39
click at [411, 20] on div "Start Calls Pause Next Finish Dialing [PERSON_NAME] [PERSON_NAME] - Chief Execu…" at bounding box center [572, 33] width 815 height 39
click at [412, 9] on div at bounding box center [485, 19] width 971 height 39
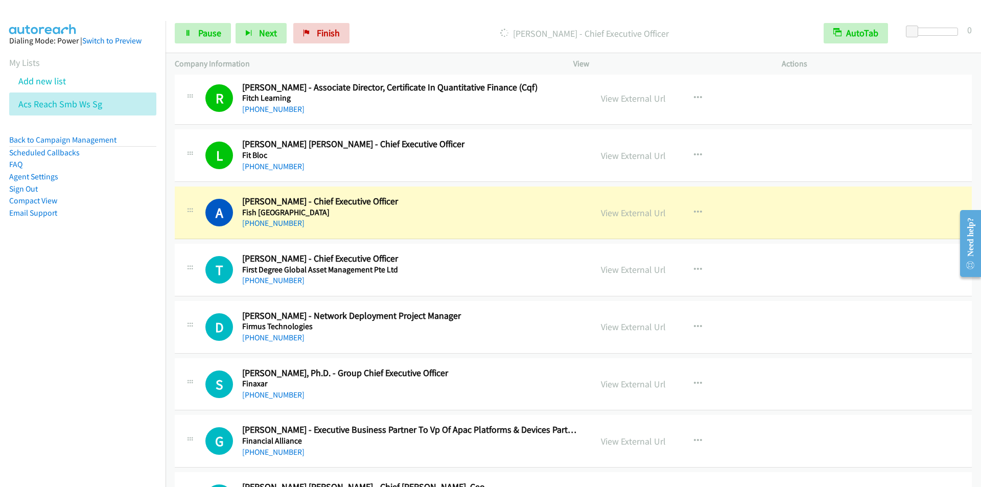
click at [402, 34] on p "[PERSON_NAME] - Chief Executive Officer" at bounding box center [584, 34] width 442 height 14
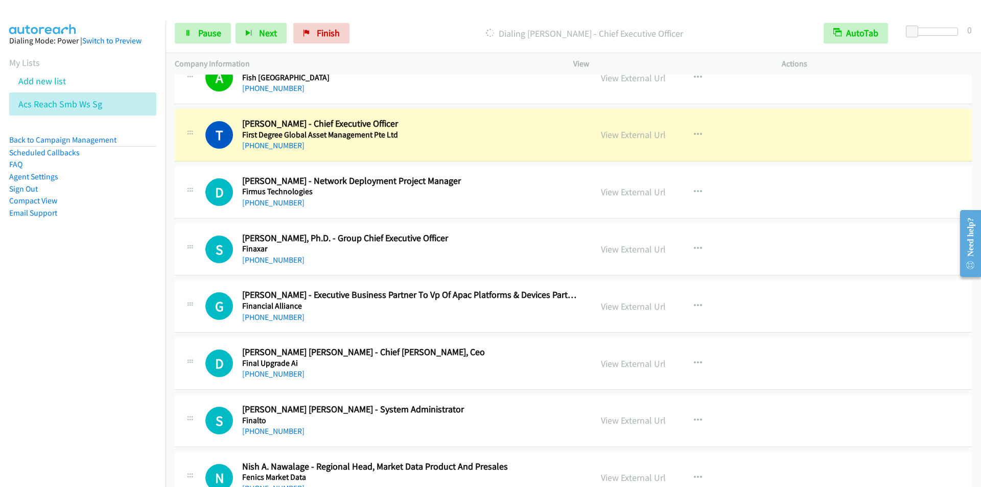
scroll to position [11441, 0]
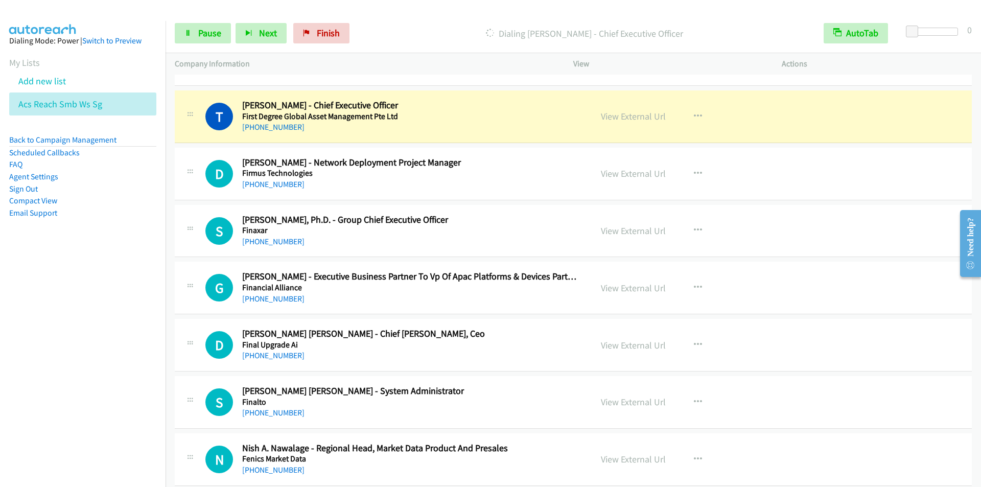
click at [410, 30] on p "Dialing [PERSON_NAME] - Chief Executive Officer" at bounding box center [584, 34] width 442 height 14
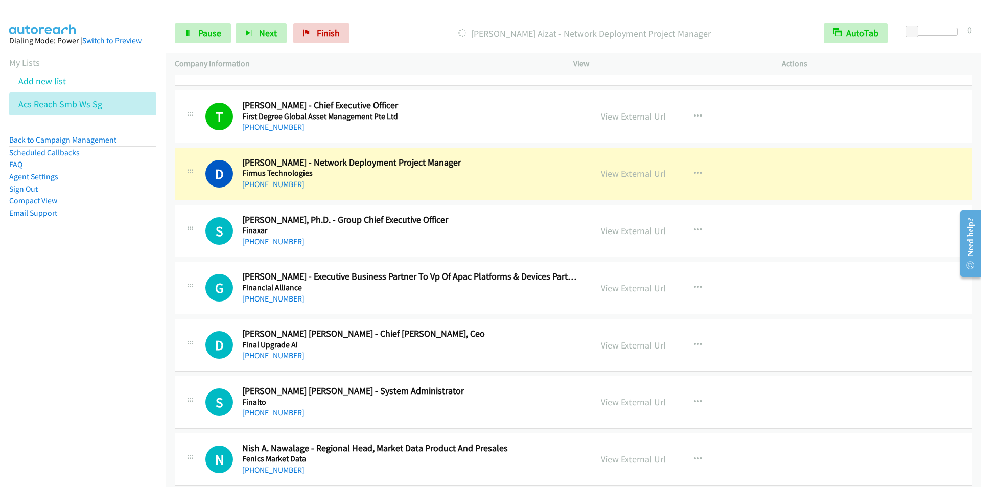
click at [420, 21] on div "Start Calls Pause Next Finish [PERSON_NAME] - Network Deployment Project Manage…" at bounding box center [572, 33] width 815 height 39
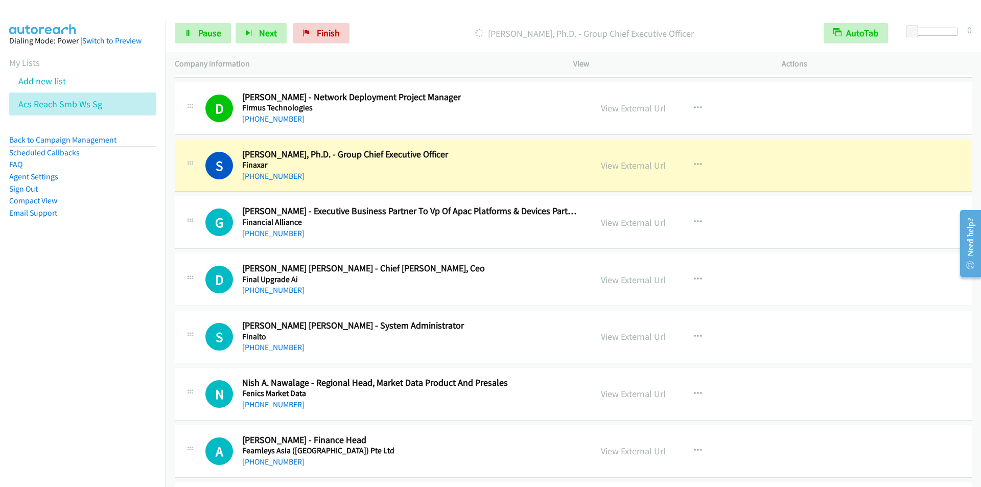
scroll to position [11543, 0]
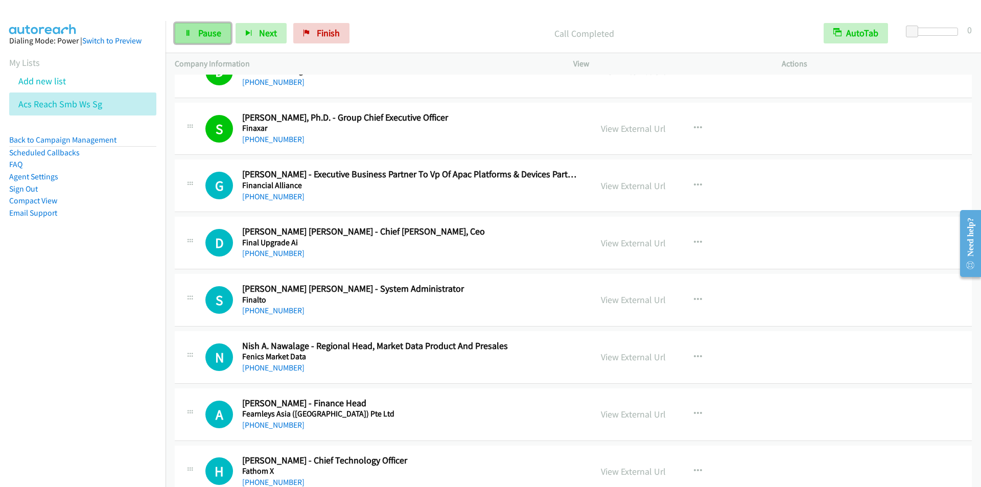
click at [211, 40] on link "Pause" at bounding box center [203, 33] width 56 height 20
click at [202, 38] on span "Start Calls" at bounding box center [218, 33] width 40 height 12
drag, startPoint x: 405, startPoint y: 54, endPoint x: 393, endPoint y: 41, distance: 17.4
click at [405, 54] on div "Company Information" at bounding box center [364, 63] width 398 height 21
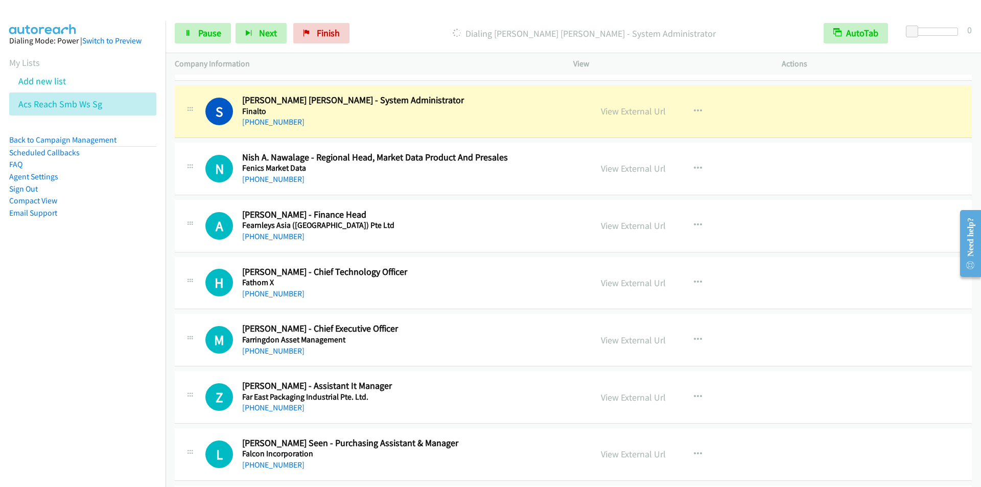
scroll to position [11748, 0]
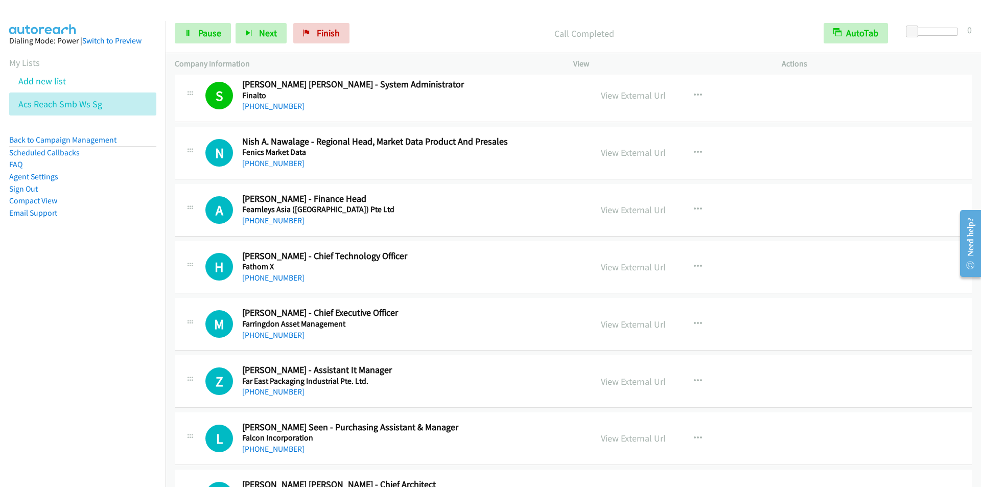
click at [443, 16] on div "Start Calls Pause Next Finish Call Completed AutoTab AutoTab 0" at bounding box center [572, 33] width 815 height 39
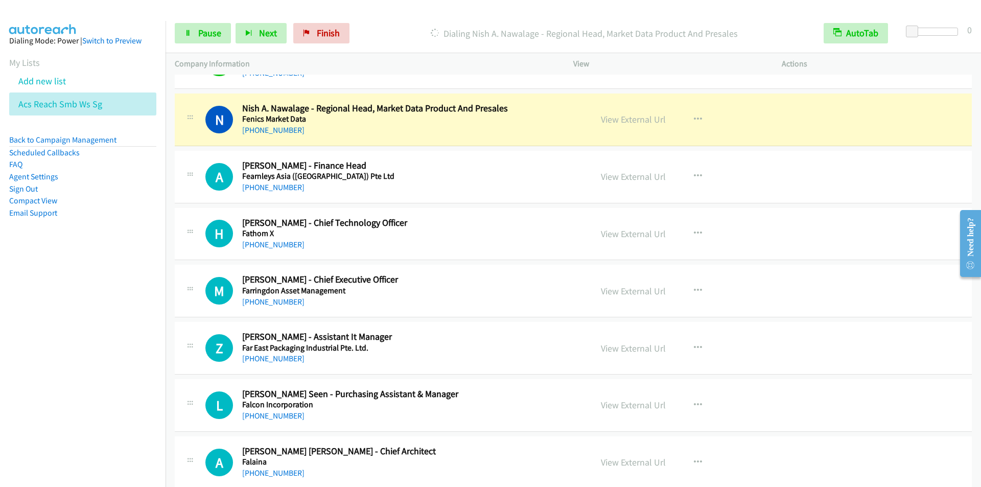
scroll to position [11799, 0]
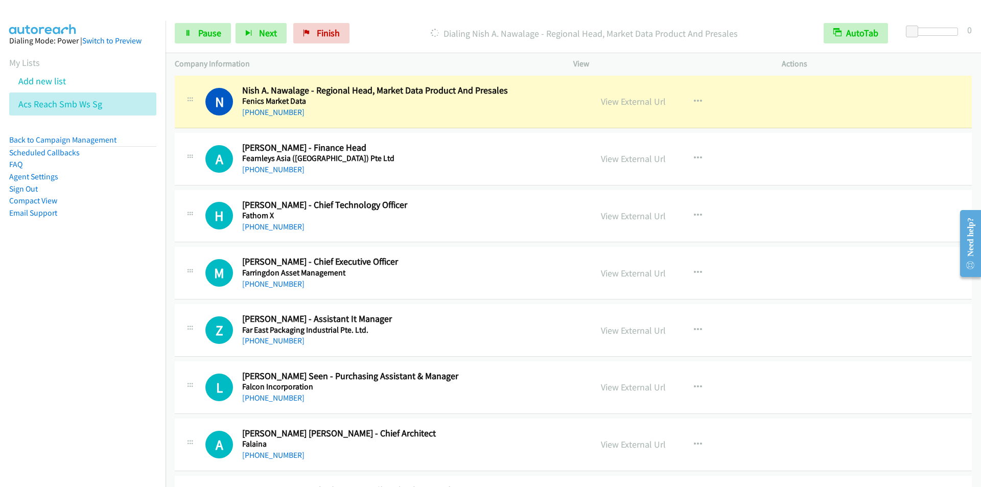
click at [410, 19] on div "Start Calls Pause Next Finish Dialing Nish A. Nawalage - Regional Head, Market …" at bounding box center [572, 33] width 815 height 39
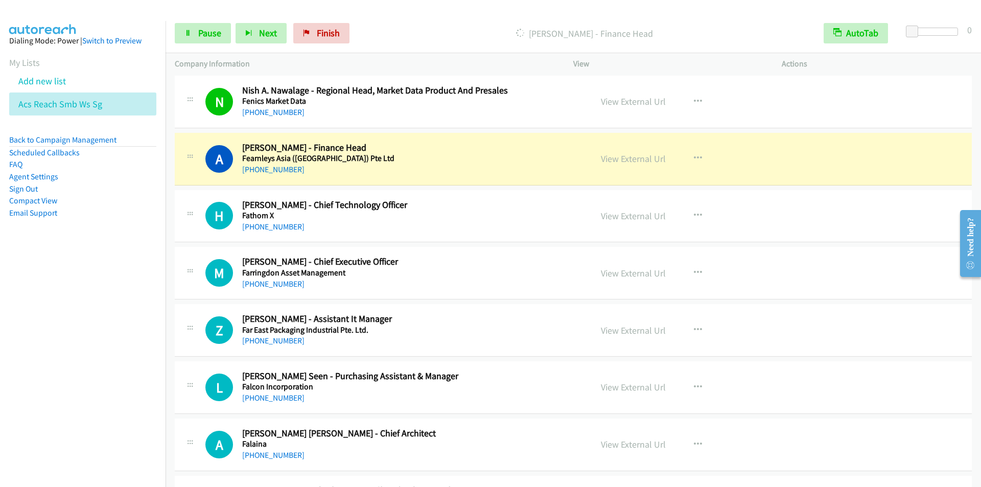
click at [412, 23] on div "[PERSON_NAME] - Finance Head" at bounding box center [584, 33] width 460 height 20
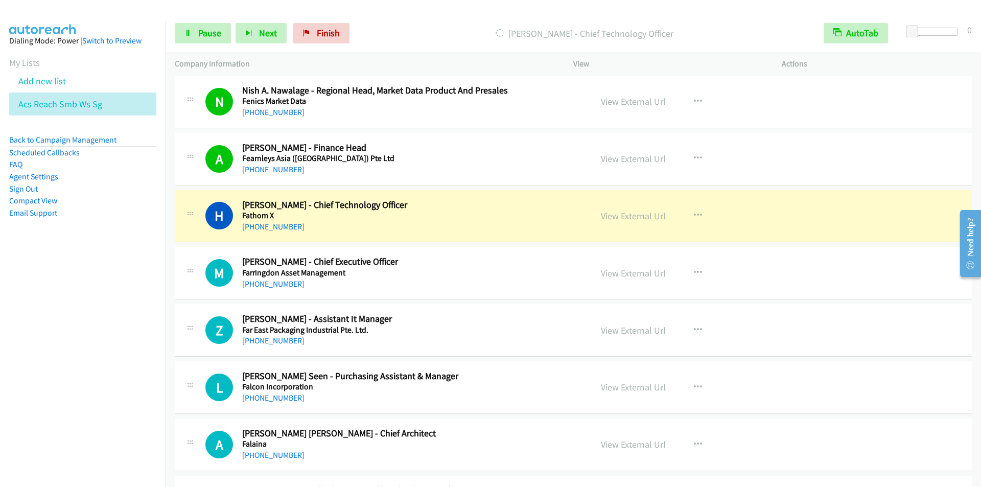
click at [411, 15] on div "Start Calls Pause Next Finish [PERSON_NAME] - Chief Technology Officer AutoTab …" at bounding box center [572, 33] width 815 height 39
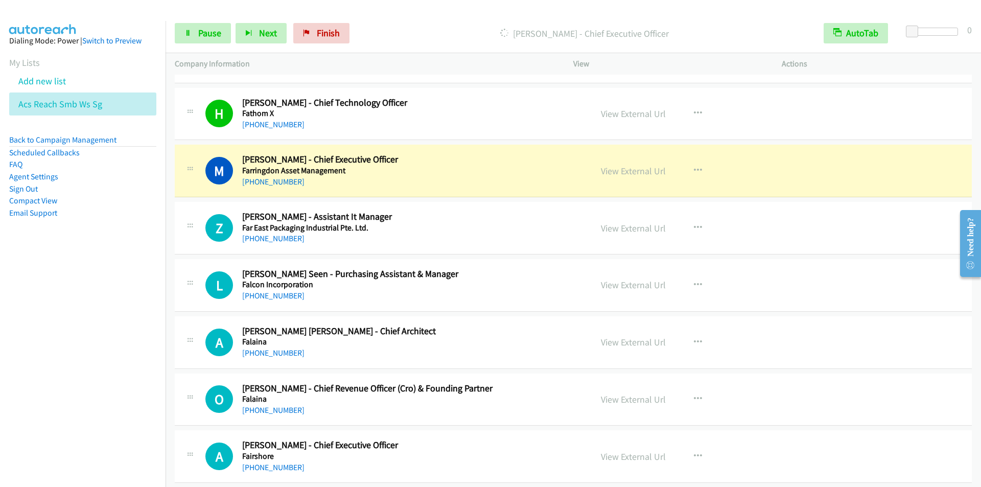
scroll to position [11952, 0]
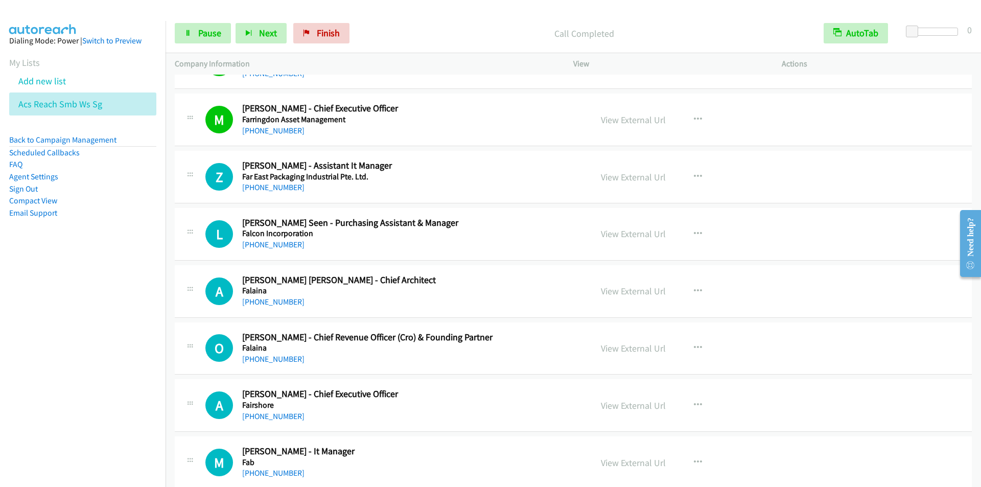
click at [406, 33] on p "Call Completed" at bounding box center [584, 34] width 442 height 14
click at [206, 35] on span "Pause" at bounding box center [209, 33] width 23 height 12
click at [207, 33] on span "Start Calls" at bounding box center [218, 33] width 40 height 12
click at [412, 25] on div "Started" at bounding box center [584, 33] width 460 height 20
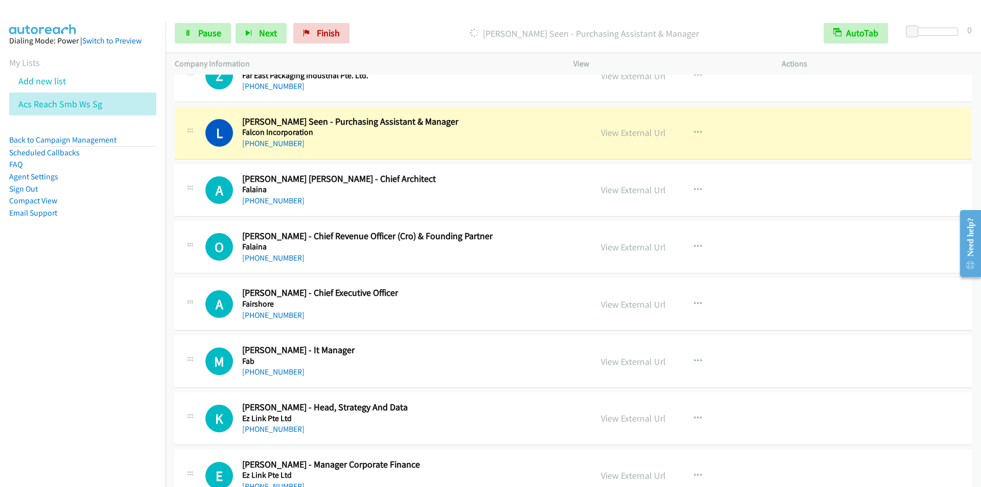
scroll to position [12054, 0]
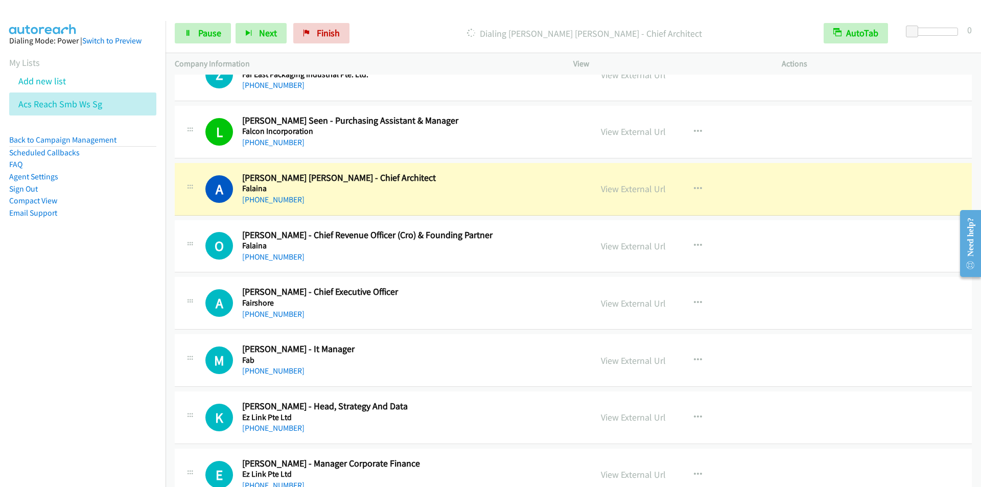
click at [41, 355] on nav "Dialing Mode: Power | Switch to Preview My Lists Add new list Acs Reach Smb Ws …" at bounding box center [83, 264] width 166 height 487
click at [393, 22] on div "Start Calls Pause Next Finish Dialing [PERSON_NAME] [PERSON_NAME] - Chief Archi…" at bounding box center [572, 33] width 815 height 39
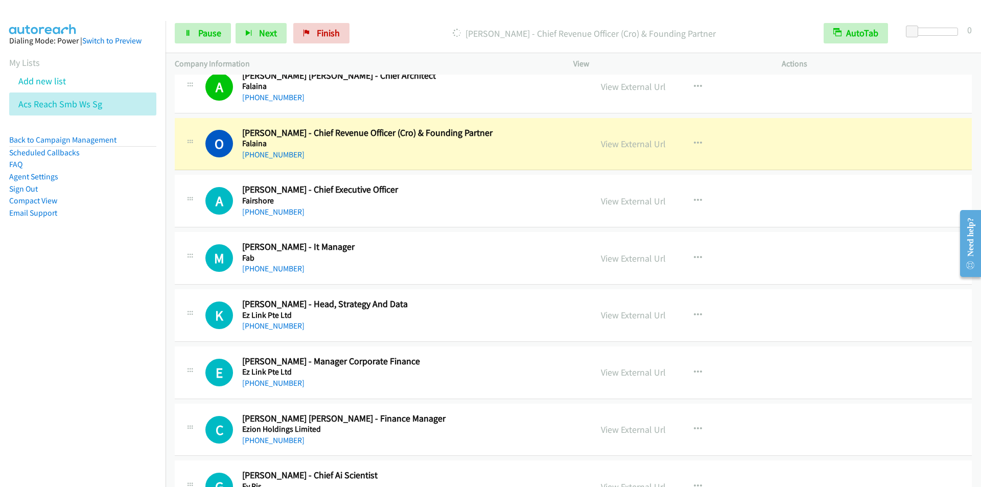
scroll to position [12207, 0]
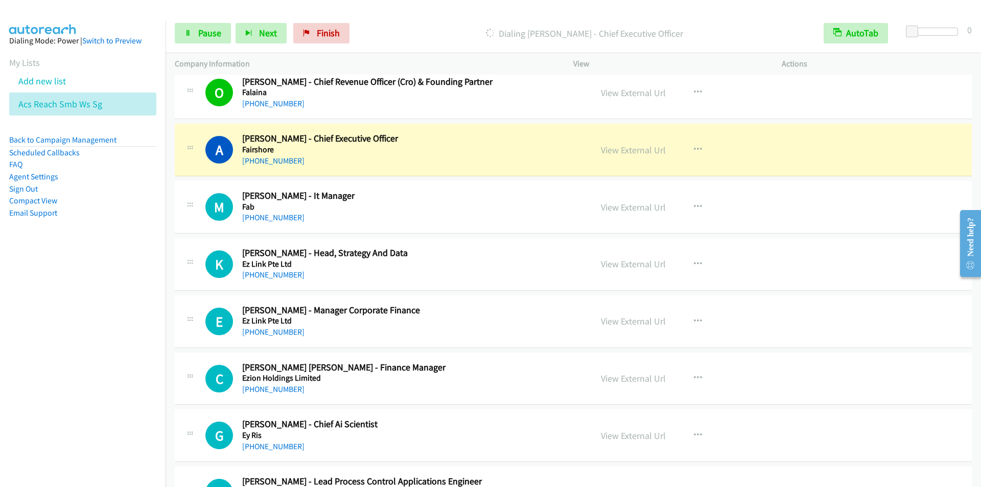
drag, startPoint x: 422, startPoint y: 19, endPoint x: 416, endPoint y: 19, distance: 5.6
click at [422, 19] on div "Start Calls Pause Next Finish [PERSON_NAME] - Chief Executive Officer AutoTab A…" at bounding box center [572, 33] width 815 height 39
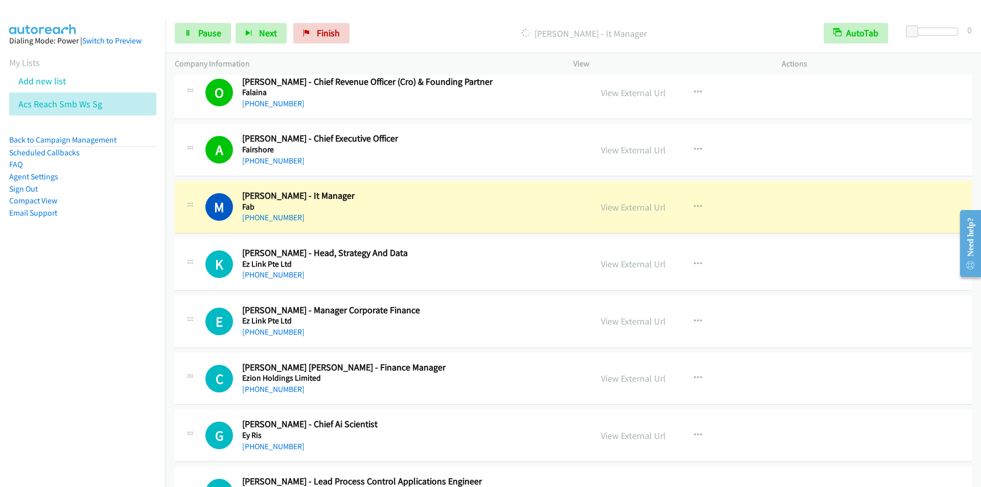
click at [54, 317] on nav "Dialing Mode: Power | Switch to Preview My Lists Add new list Acs Reach Smb Ws …" at bounding box center [83, 264] width 166 height 487
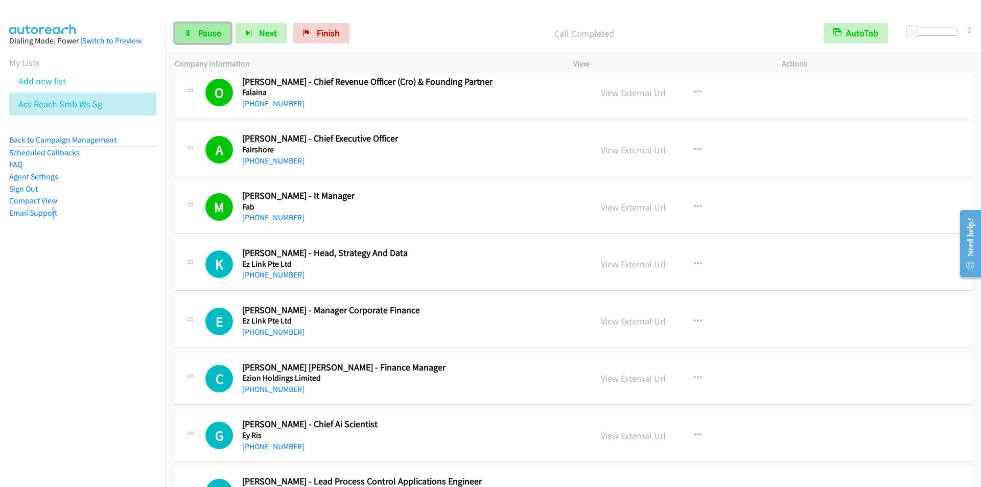
click at [210, 37] on span "Pause" at bounding box center [209, 33] width 23 height 12
click at [347, 36] on span "Finish" at bounding box center [345, 33] width 23 height 12
